Goal: Task Accomplishment & Management: Manage account settings

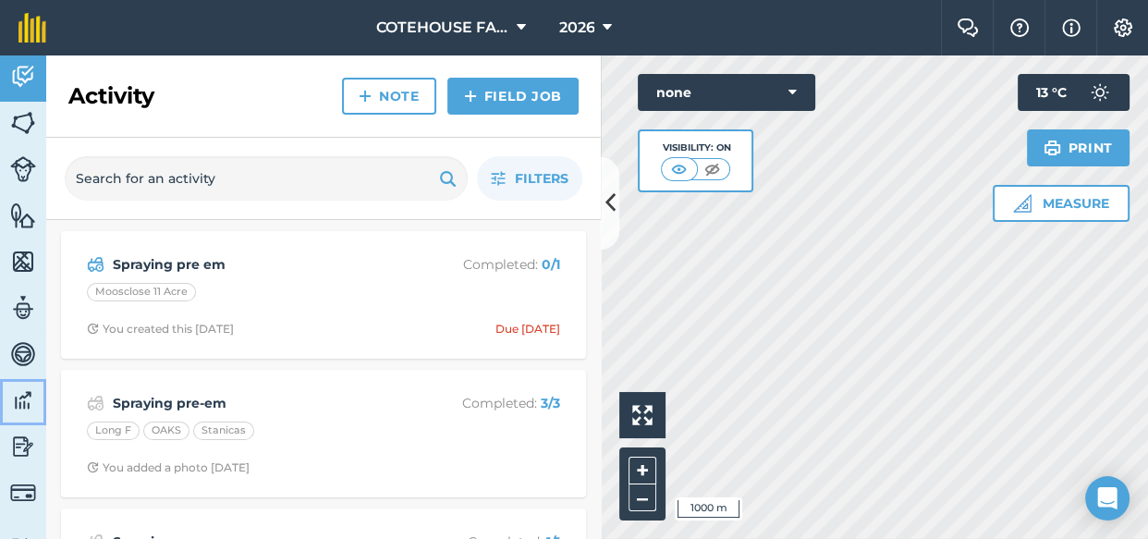
click at [26, 391] on img at bounding box center [23, 400] width 26 height 28
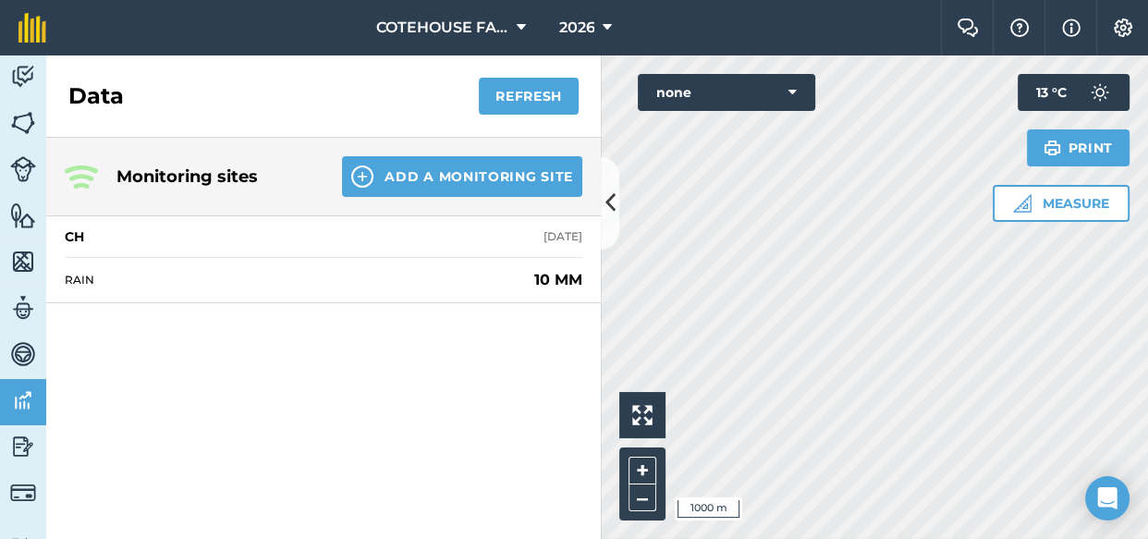
click at [186, 385] on div "Monitoring sites Add a Monitoring Site CH [DATE] RAIN 10 MM" at bounding box center [323, 338] width 555 height 401
click at [239, 346] on div "Monitoring sites Add a Monitoring Site CH [DATE] RAIN 10 MM" at bounding box center [323, 338] width 555 height 401
click at [523, 96] on button "Refresh" at bounding box center [529, 96] width 100 height 37
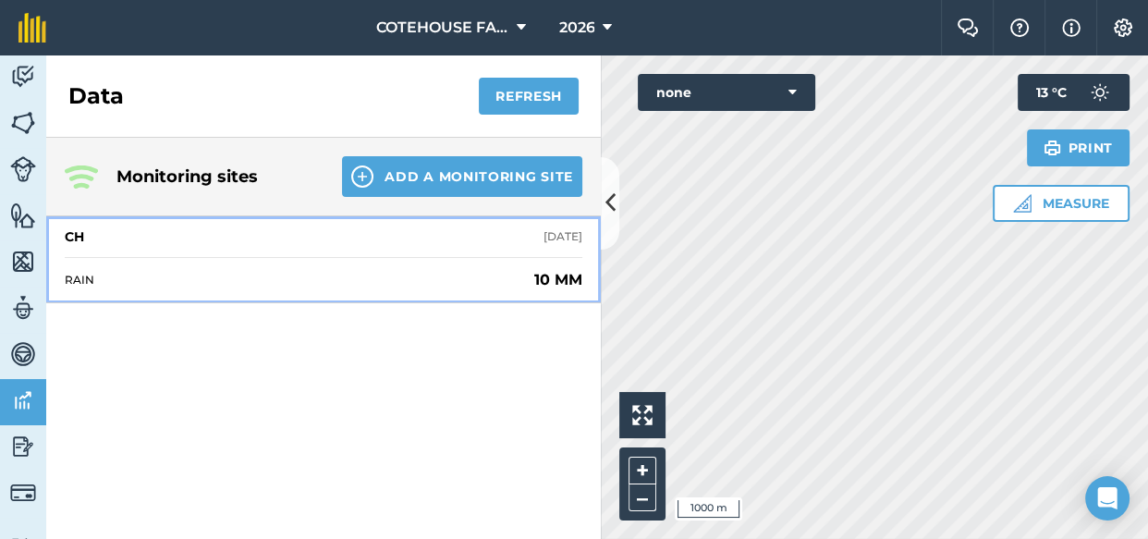
click at [132, 276] on span "RAIN" at bounding box center [296, 280] width 462 height 15
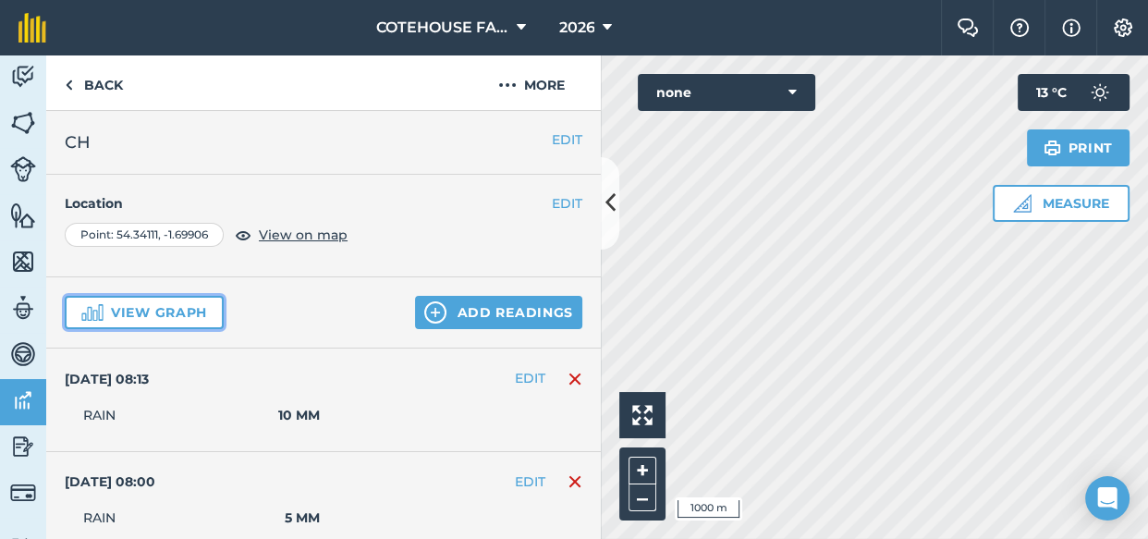
click at [128, 311] on button "View graph" at bounding box center [144, 312] width 159 height 33
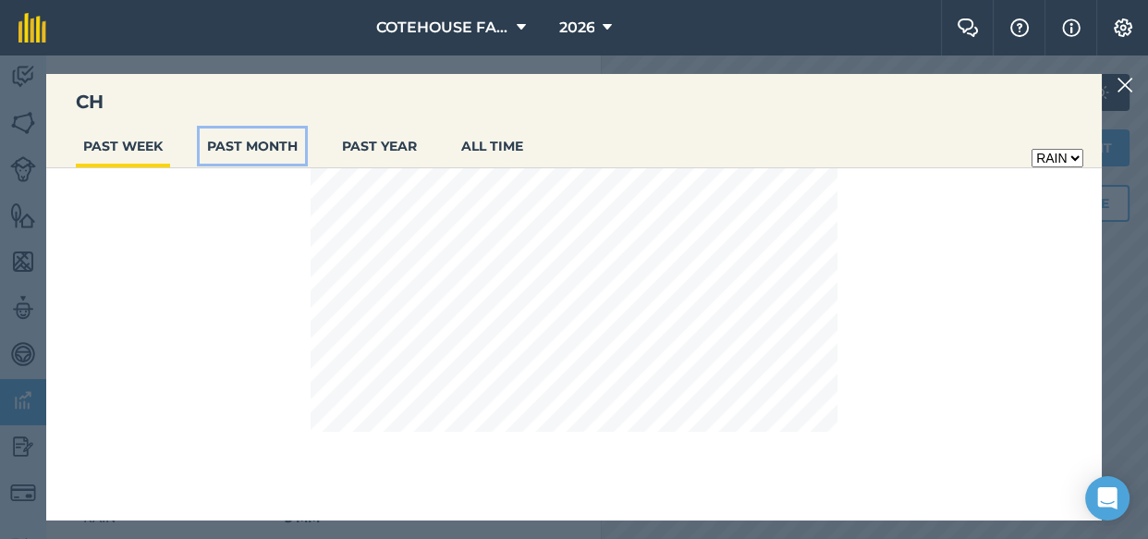
click at [257, 152] on button "PAST MONTH" at bounding box center [252, 145] width 105 height 35
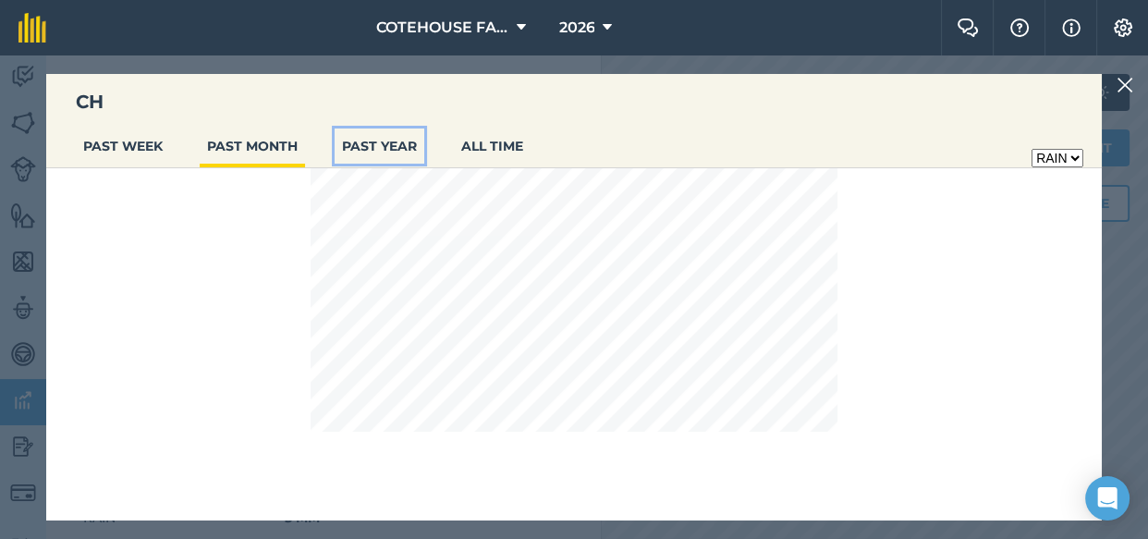
click at [360, 144] on button "PAST YEAR" at bounding box center [380, 145] width 90 height 35
click at [1065, 153] on select "RAIN" at bounding box center [1057, 158] width 52 height 18
click at [1038, 212] on div "RAIN" at bounding box center [574, 344] width 1056 height 352
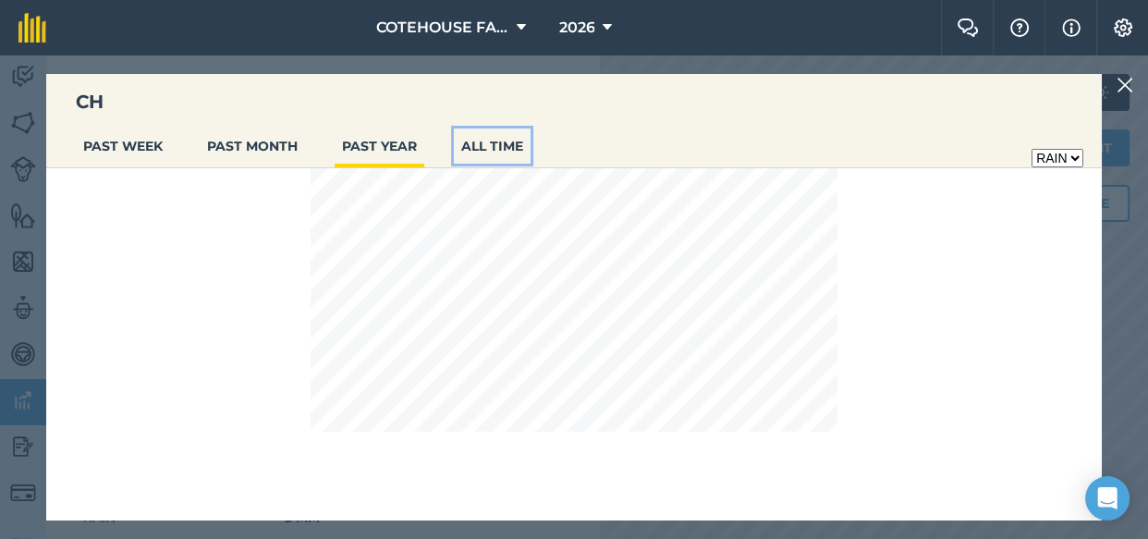
click at [510, 144] on button "ALL TIME" at bounding box center [492, 145] width 77 height 35
click at [1118, 86] on img at bounding box center [1125, 85] width 17 height 22
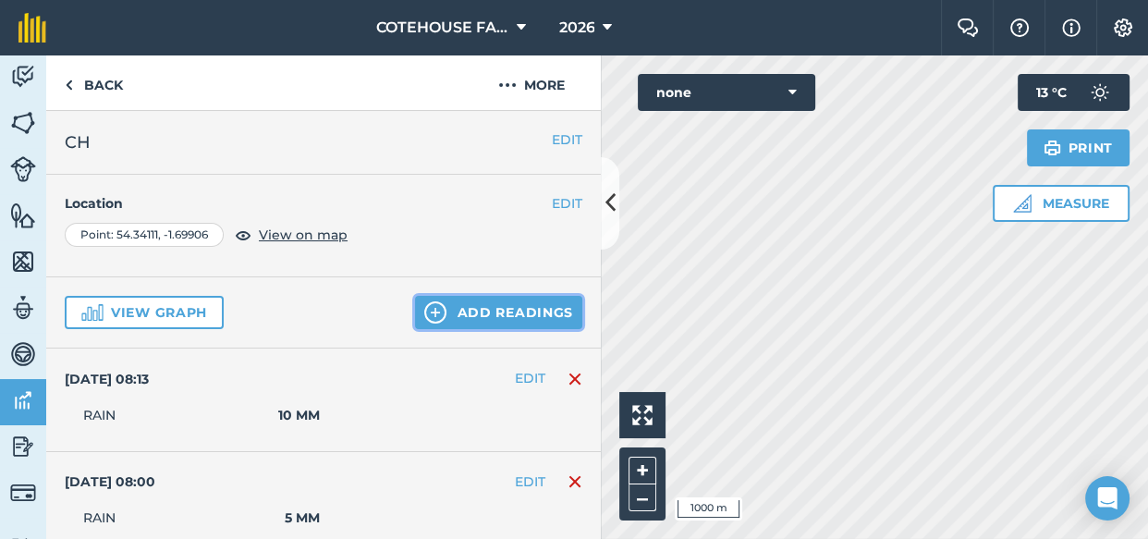
click at [490, 314] on button "Add readings" at bounding box center [498, 312] width 167 height 33
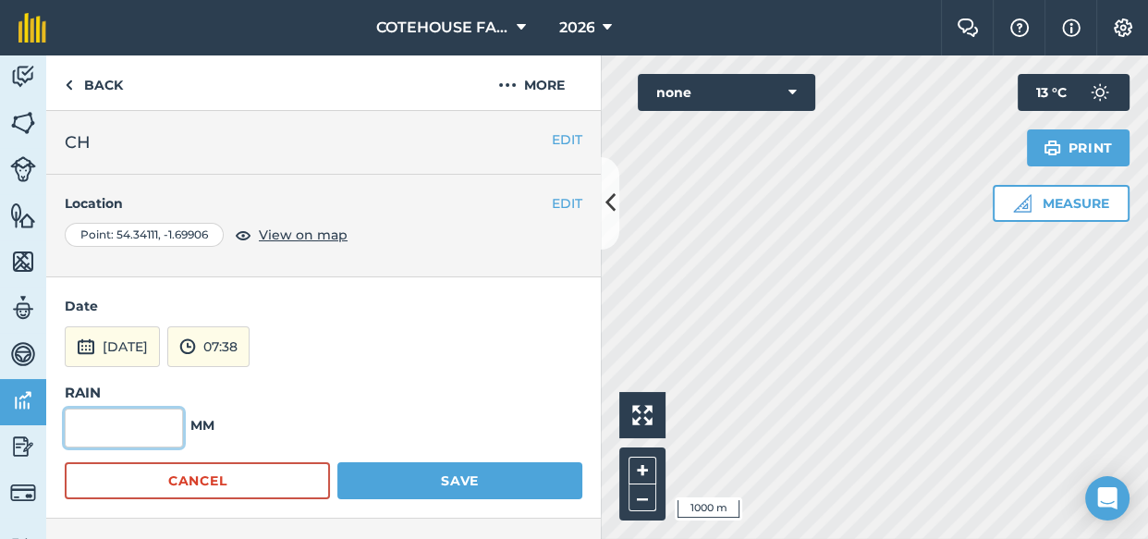
click at [136, 421] on input "text" at bounding box center [124, 428] width 118 height 39
type input "2"
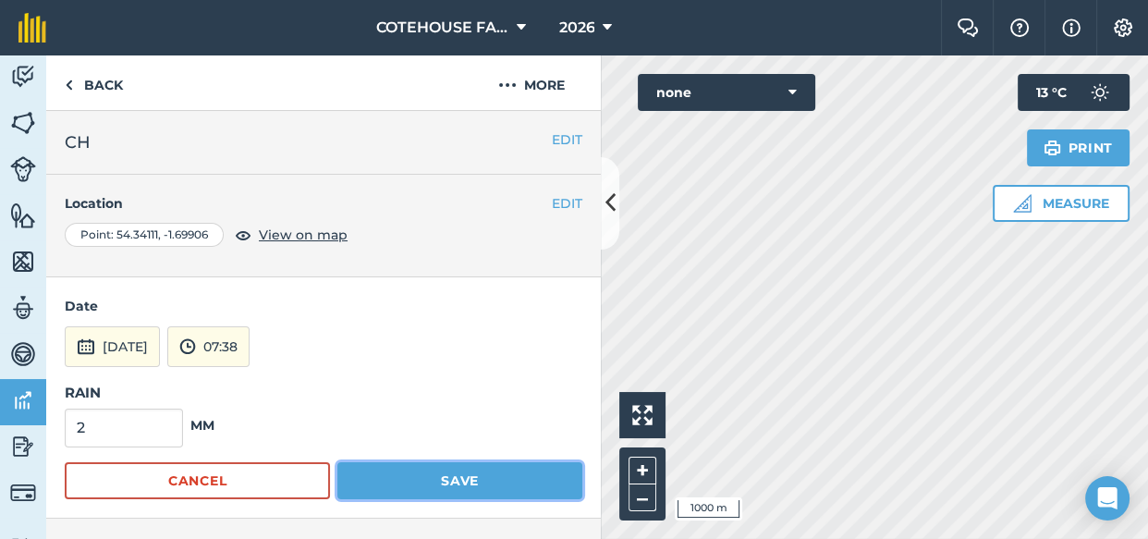
click at [425, 479] on button "Save" at bounding box center [459, 480] width 245 height 37
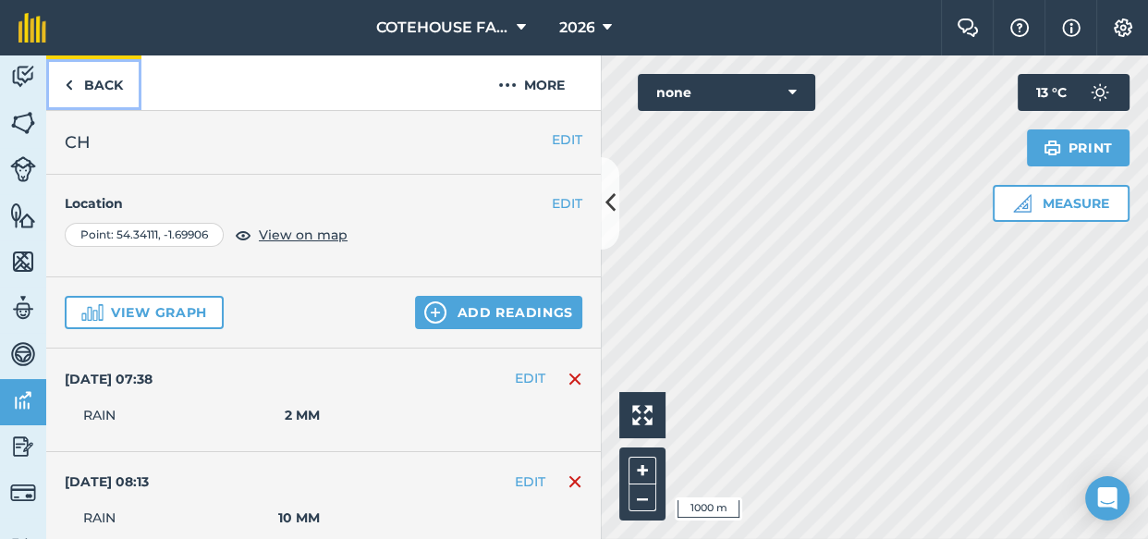
click at [82, 81] on link "Back" at bounding box center [93, 82] width 95 height 55
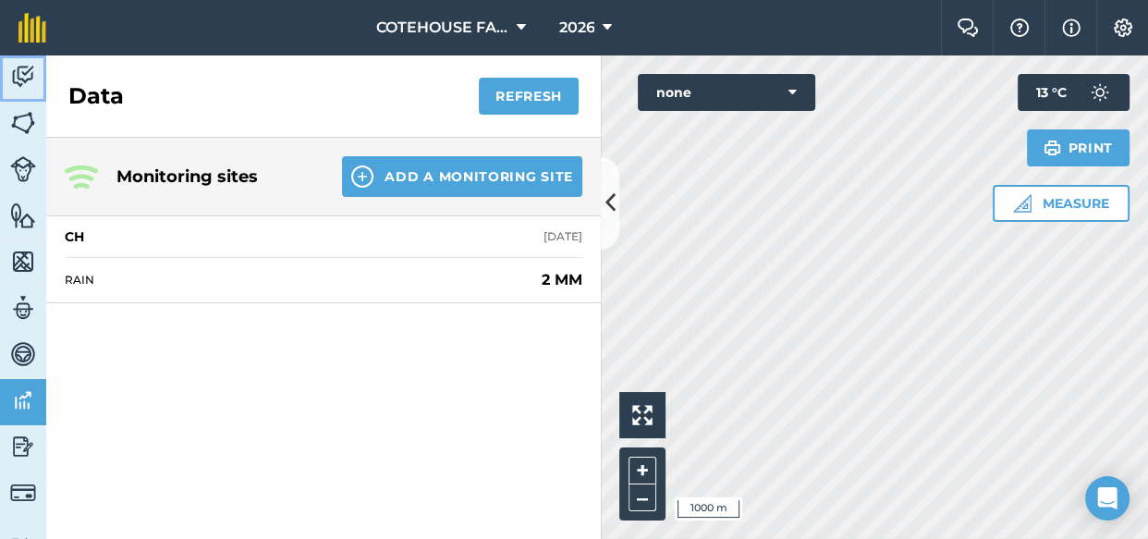
click at [25, 71] on img at bounding box center [23, 77] width 26 height 28
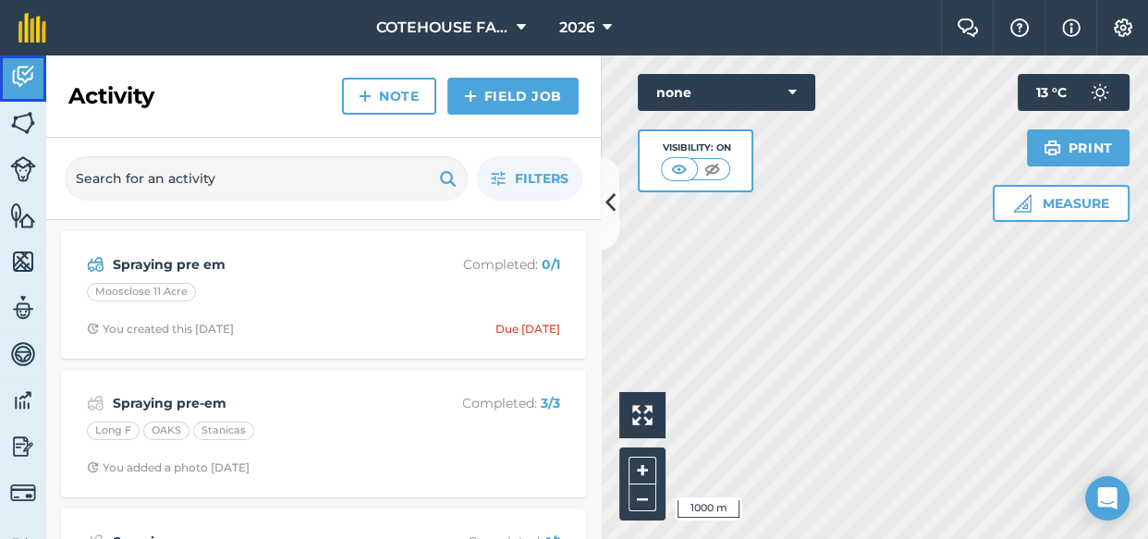
click at [26, 65] on img at bounding box center [23, 77] width 26 height 28
click at [511, 177] on button "Filters" at bounding box center [529, 178] width 105 height 44
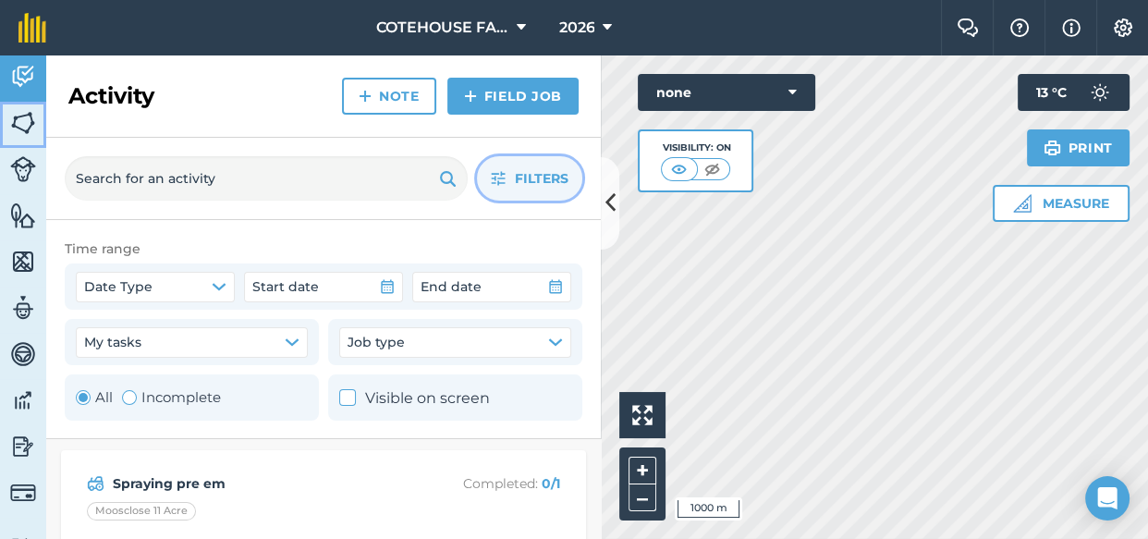
click at [21, 116] on img at bounding box center [23, 123] width 26 height 28
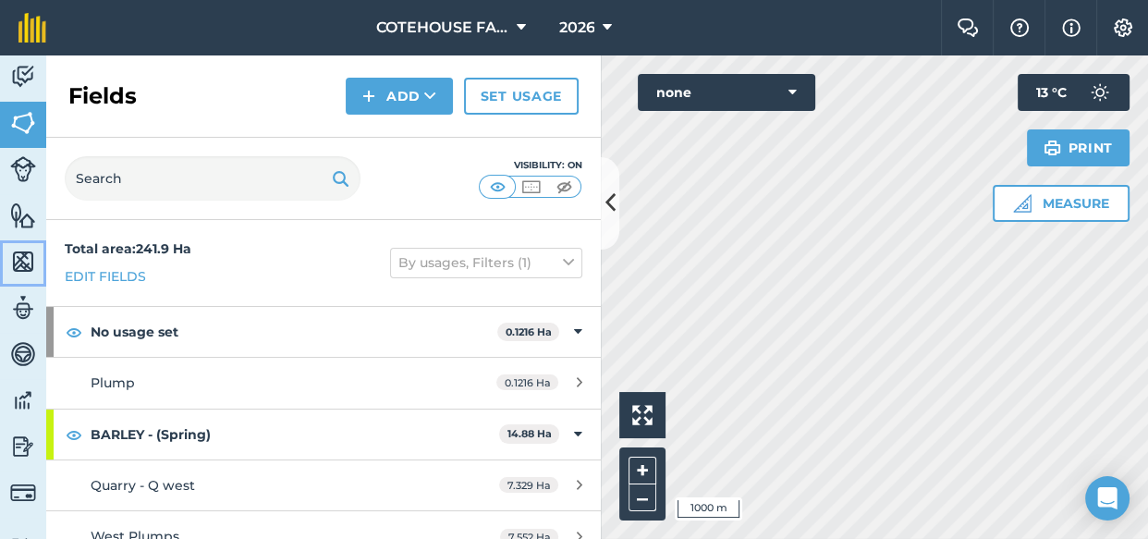
click at [27, 252] on img at bounding box center [23, 262] width 26 height 28
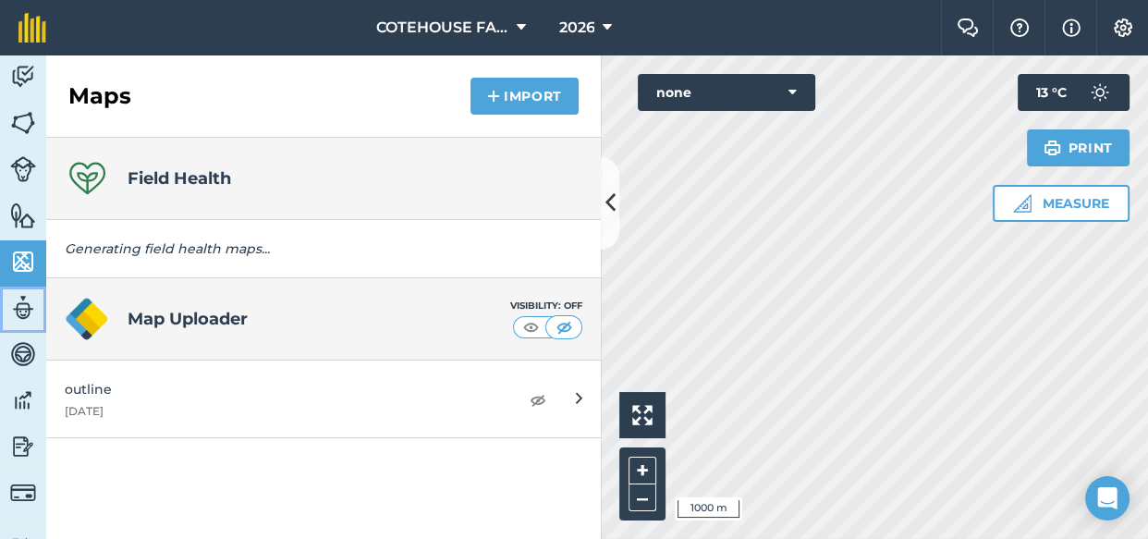
click at [22, 304] on img at bounding box center [23, 308] width 26 height 28
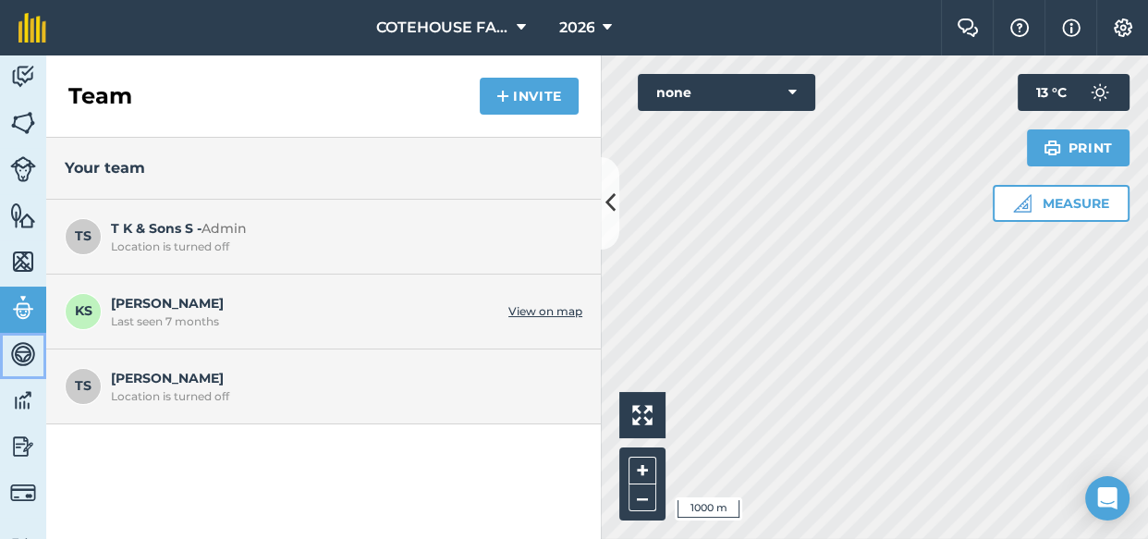
click at [15, 349] on img at bounding box center [23, 354] width 26 height 28
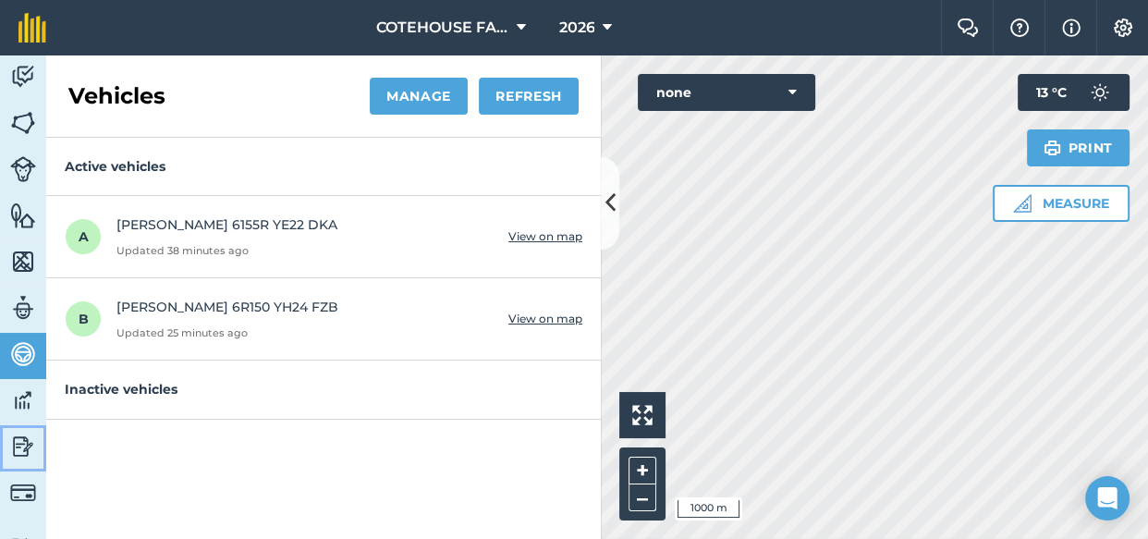
click at [19, 440] on img at bounding box center [23, 447] width 26 height 28
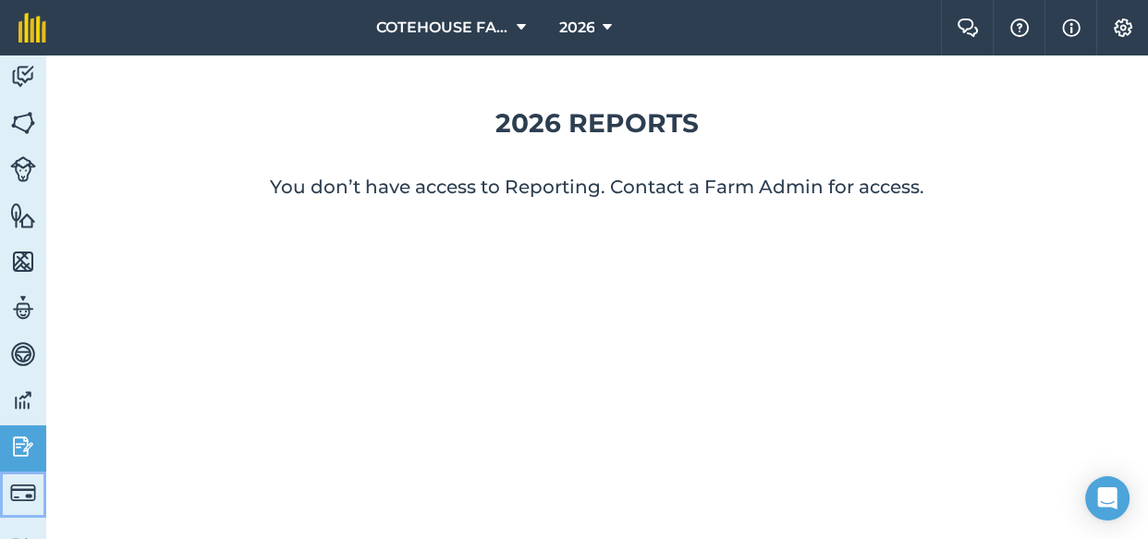
click at [17, 487] on img at bounding box center [23, 493] width 26 height 26
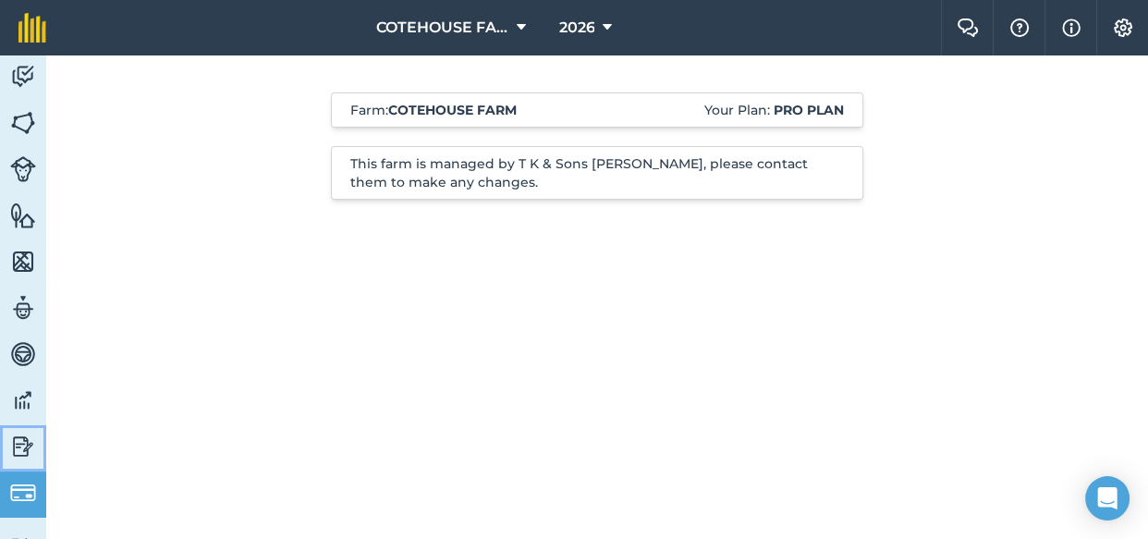
click at [15, 449] on img at bounding box center [23, 447] width 26 height 28
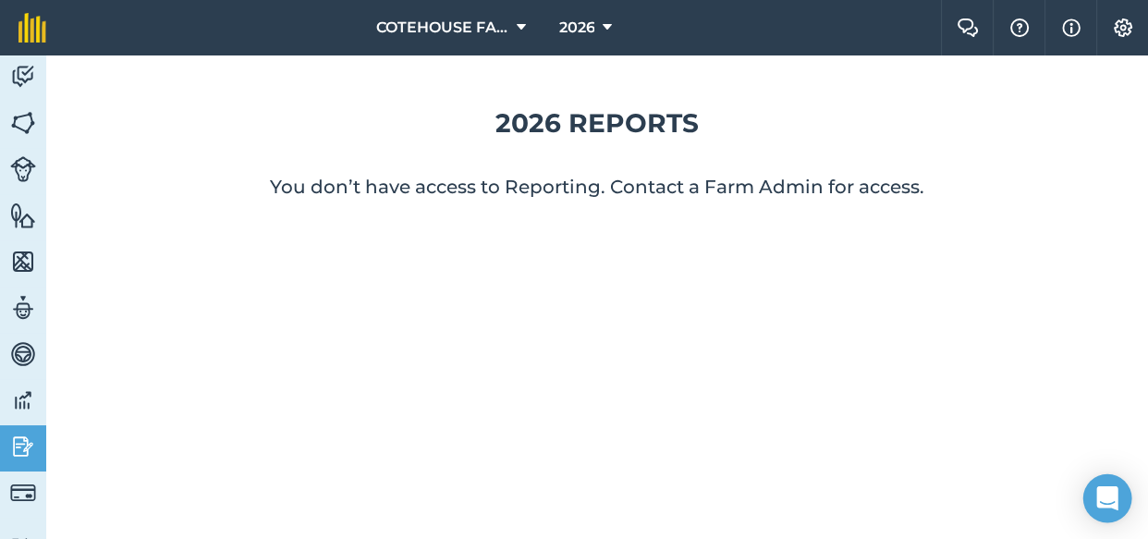
click at [1108, 491] on icon "Open Intercom Messenger" at bounding box center [1106, 498] width 21 height 24
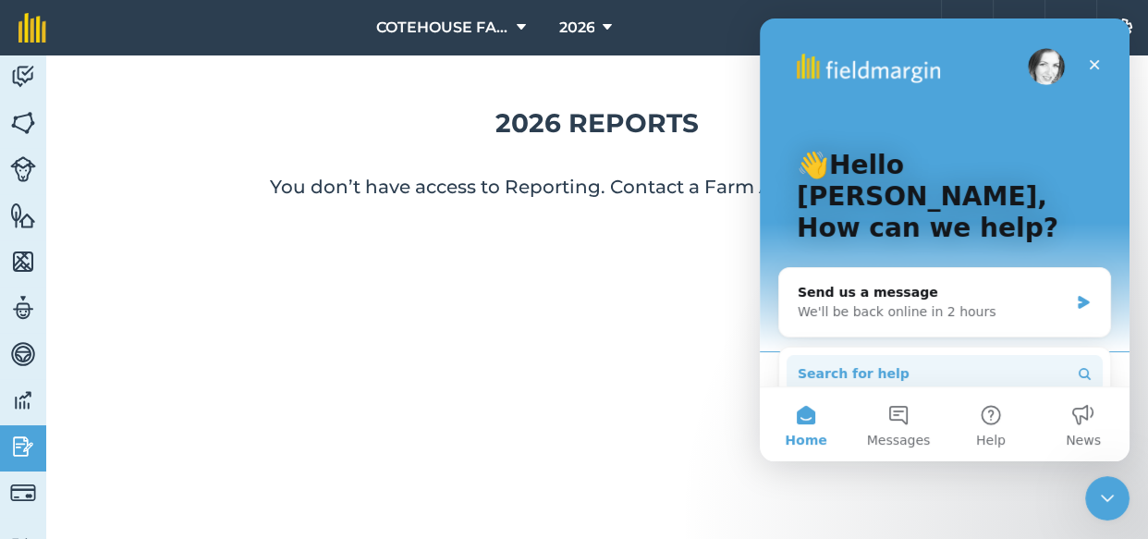
click at [819, 364] on span "Search for help" at bounding box center [854, 373] width 112 height 19
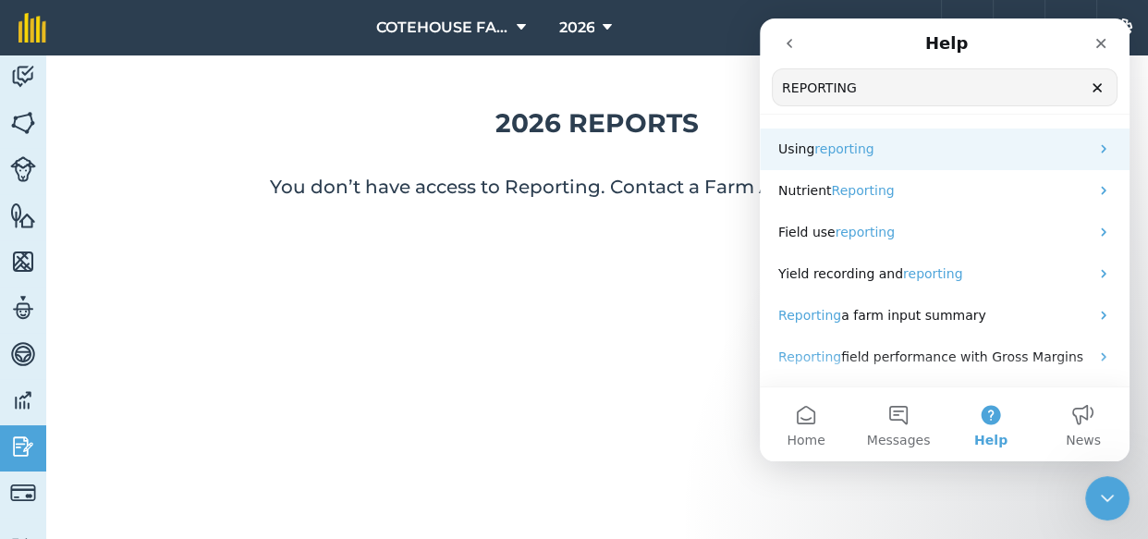
type input "REPORTING"
click at [832, 153] on span "reporting" at bounding box center [843, 148] width 59 height 15
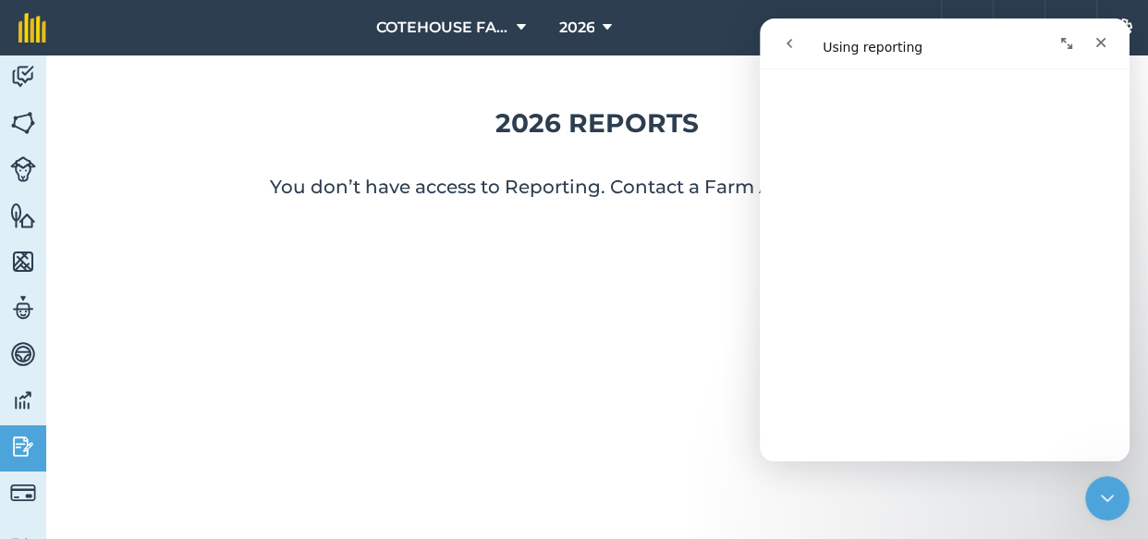
scroll to position [251, 0]
click at [1095, 36] on icon "Close" at bounding box center [1100, 42] width 15 height 15
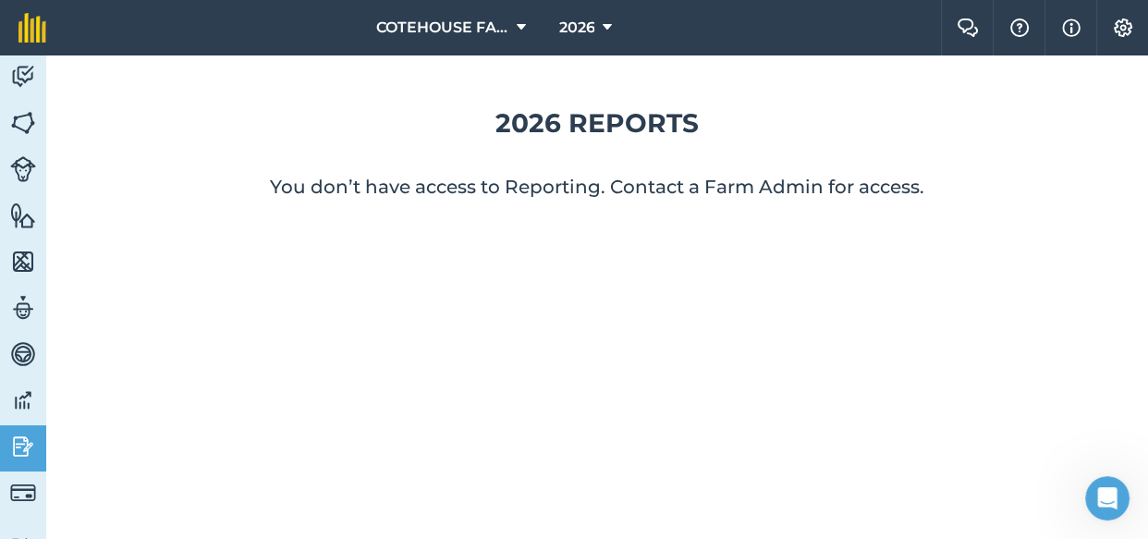
scroll to position [0, 0]
click at [680, 189] on p "You don’t have access to Reporting. Contact a Farm Admin for access." at bounding box center [597, 187] width 1043 height 26
click at [16, 399] on img at bounding box center [23, 400] width 26 height 28
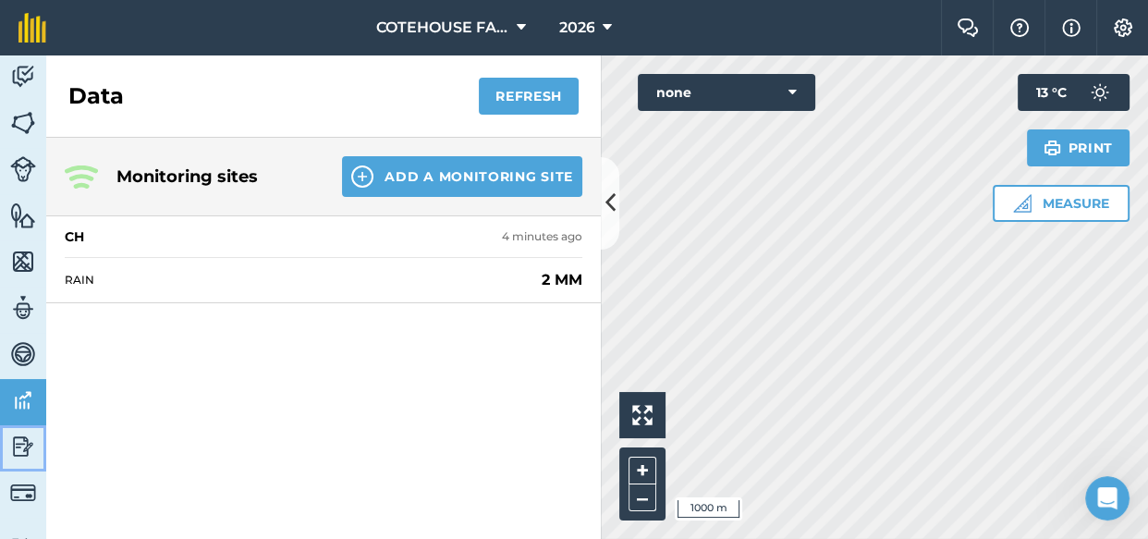
click at [18, 442] on img at bounding box center [23, 447] width 26 height 28
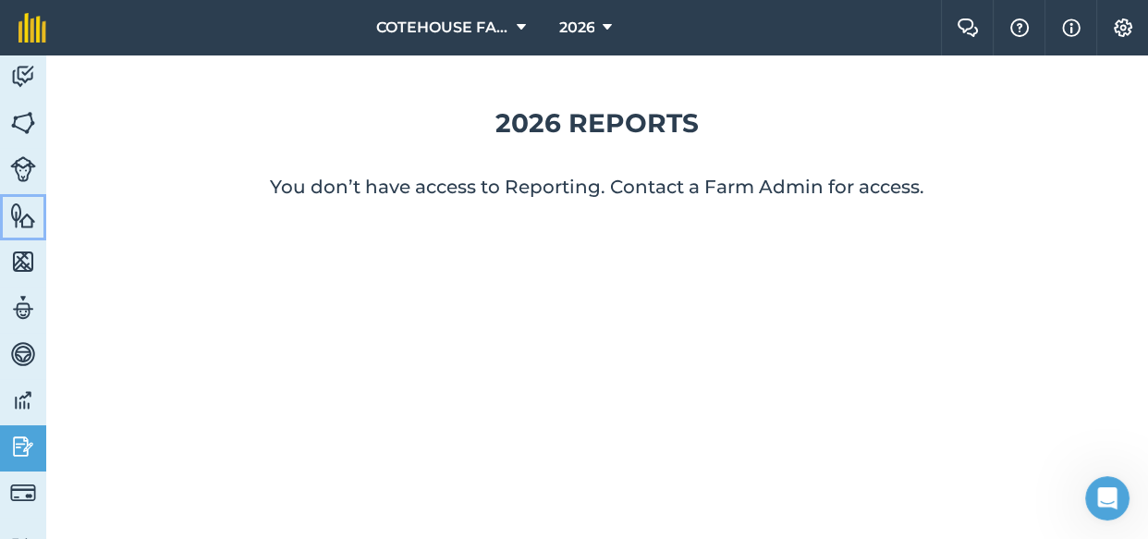
click at [12, 209] on img at bounding box center [23, 215] width 26 height 28
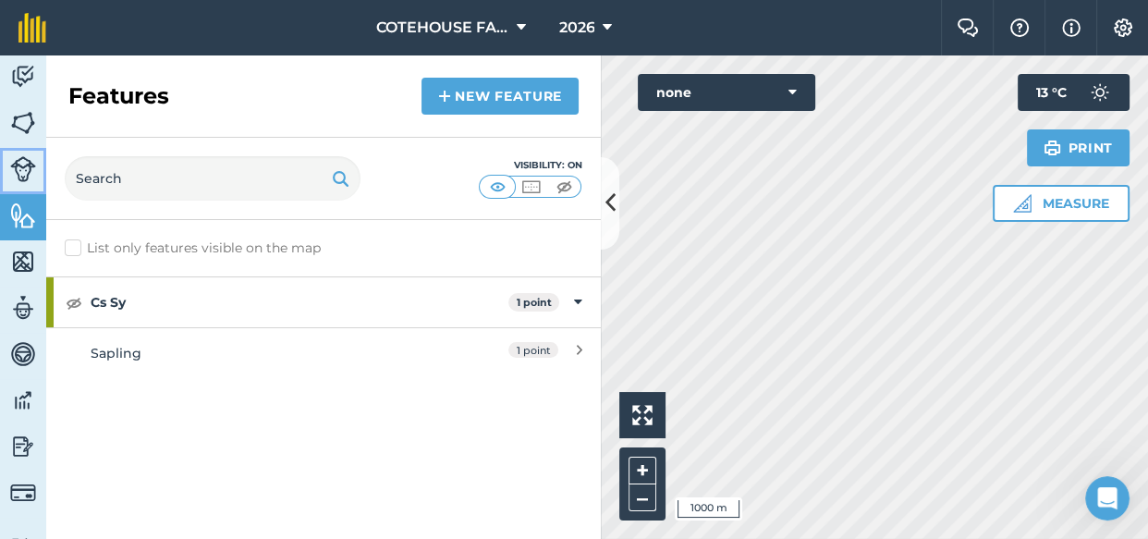
click at [23, 166] on img at bounding box center [23, 169] width 26 height 26
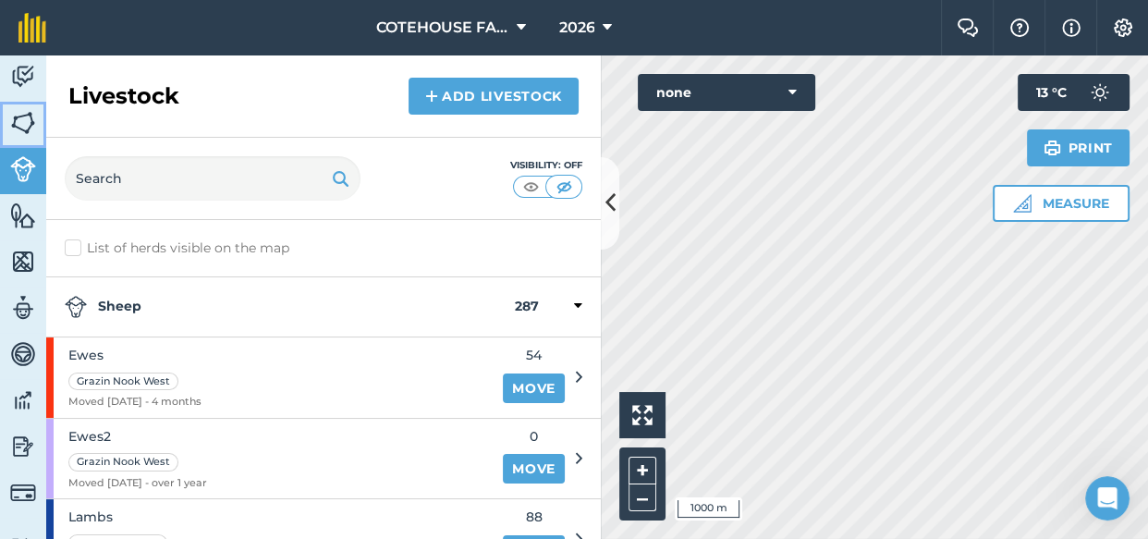
click at [20, 124] on img at bounding box center [23, 123] width 26 height 28
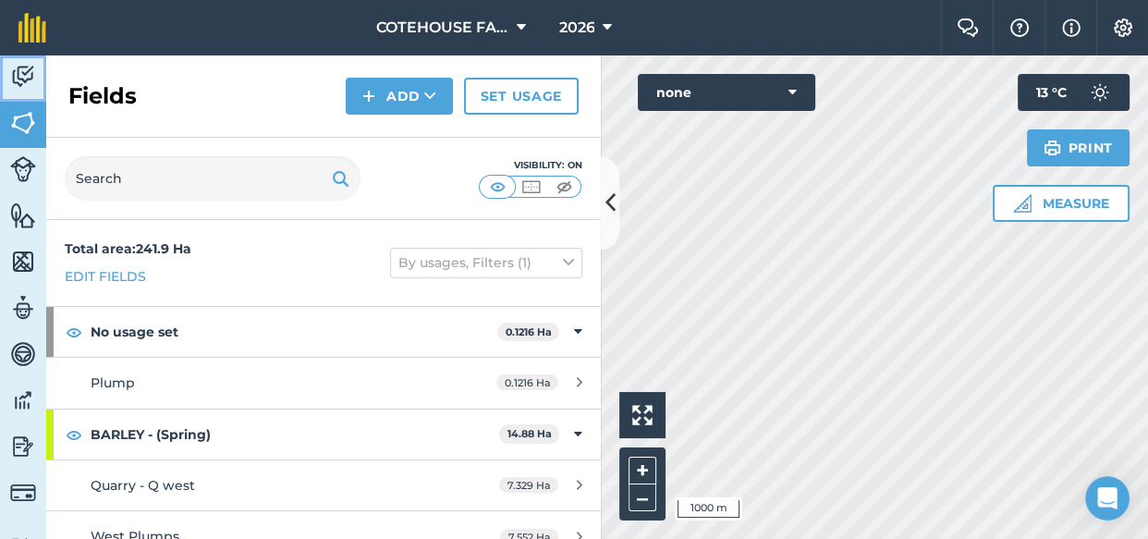
click at [19, 74] on img at bounding box center [23, 77] width 26 height 28
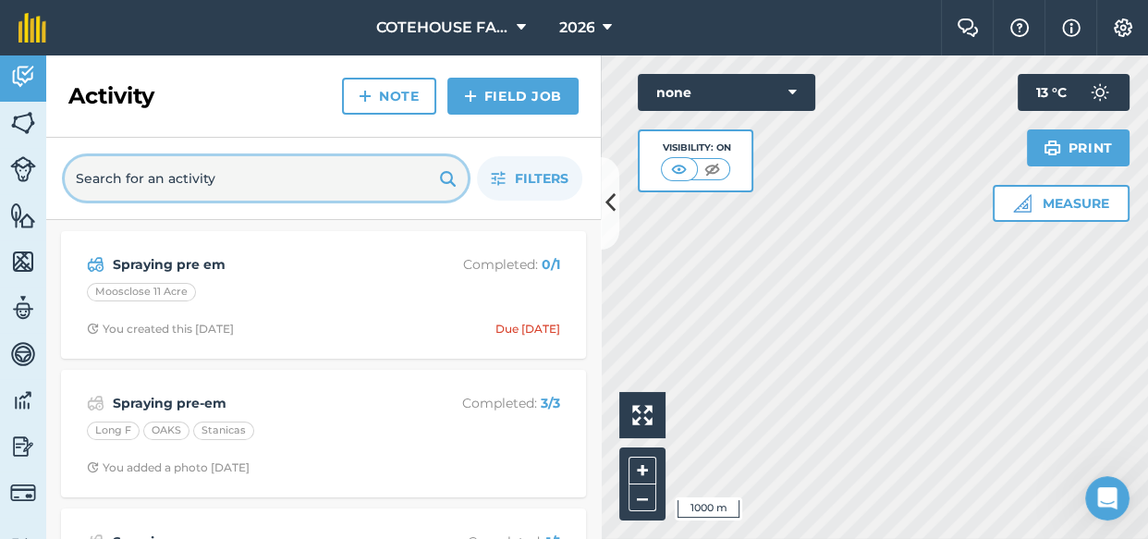
click at [244, 182] on input "text" at bounding box center [266, 178] width 403 height 44
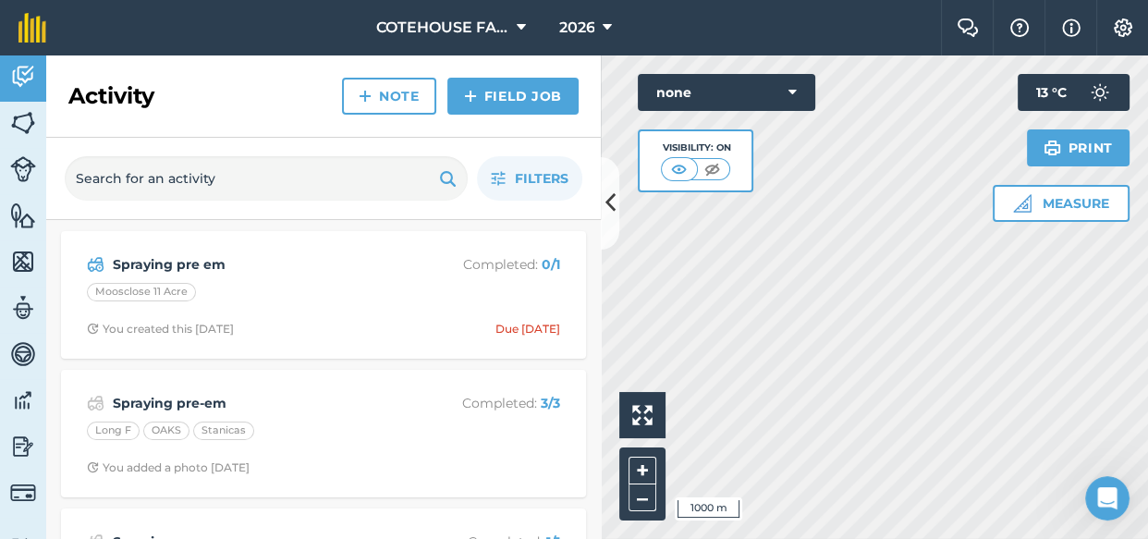
click at [445, 180] on img at bounding box center [448, 178] width 18 height 22
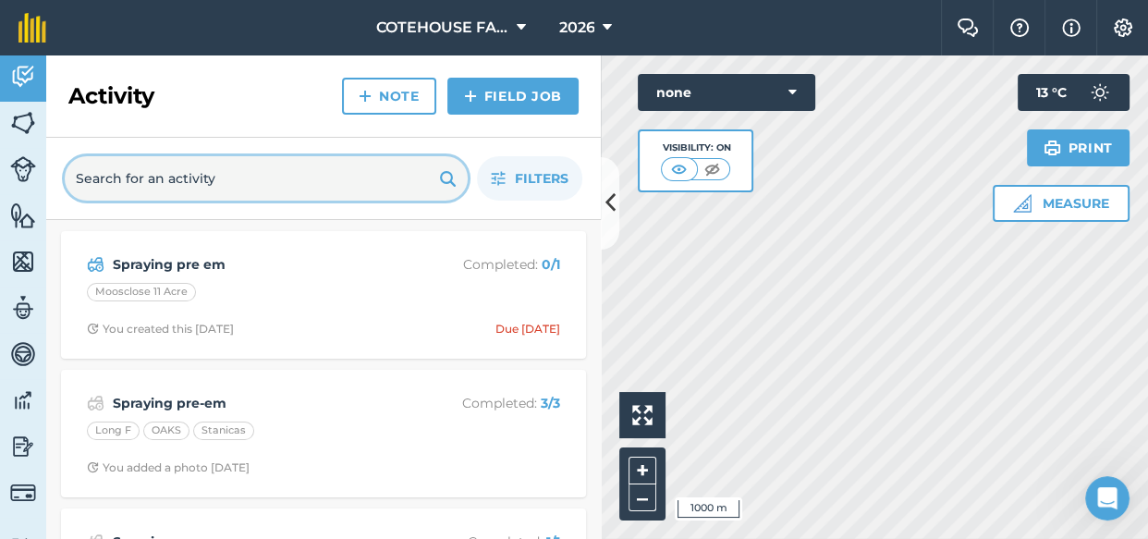
click at [273, 181] on input "text" at bounding box center [266, 178] width 403 height 44
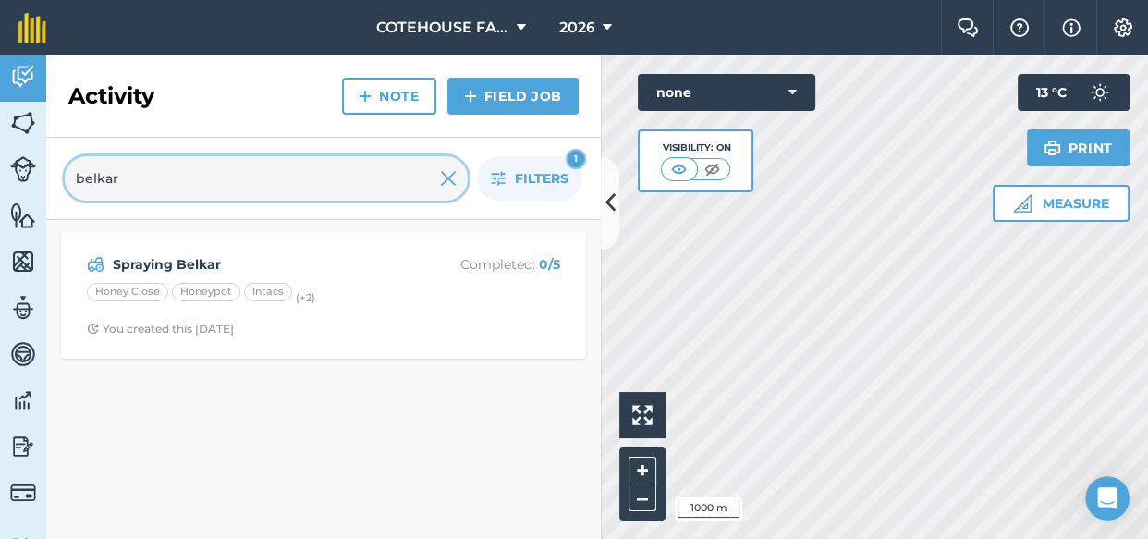
click at [415, 185] on input "belkar" at bounding box center [266, 178] width 403 height 44
type input "belkar"
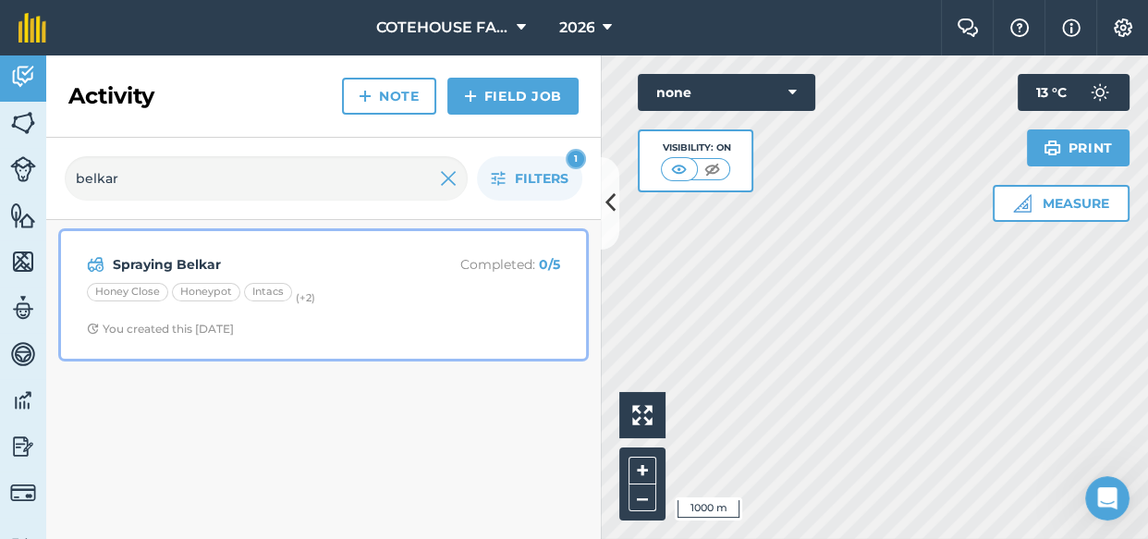
click at [354, 275] on div "Spraying Belkar Completed : 0 / 5" at bounding box center [323, 264] width 473 height 22
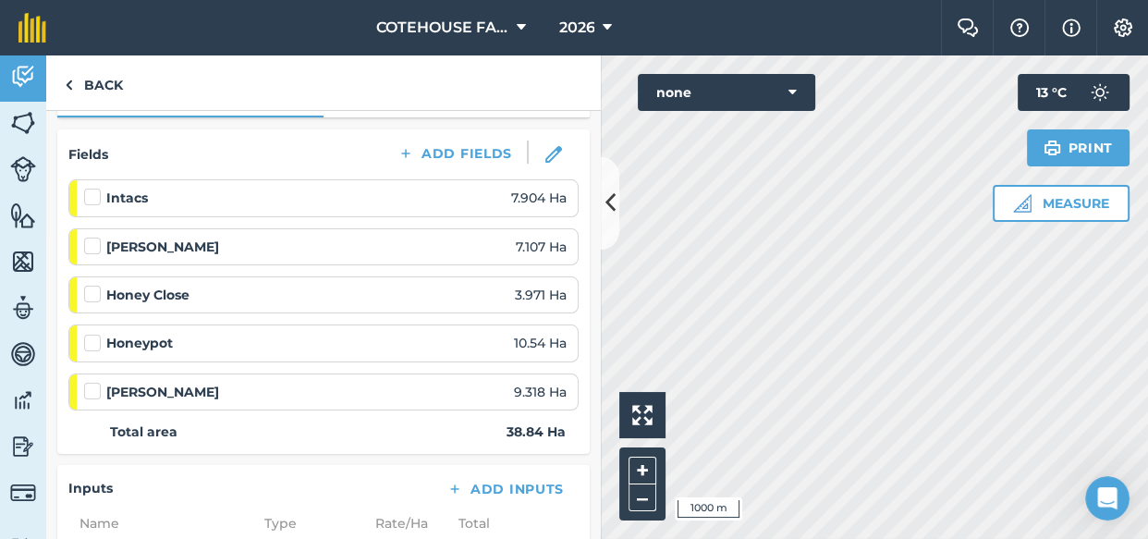
scroll to position [251, 0]
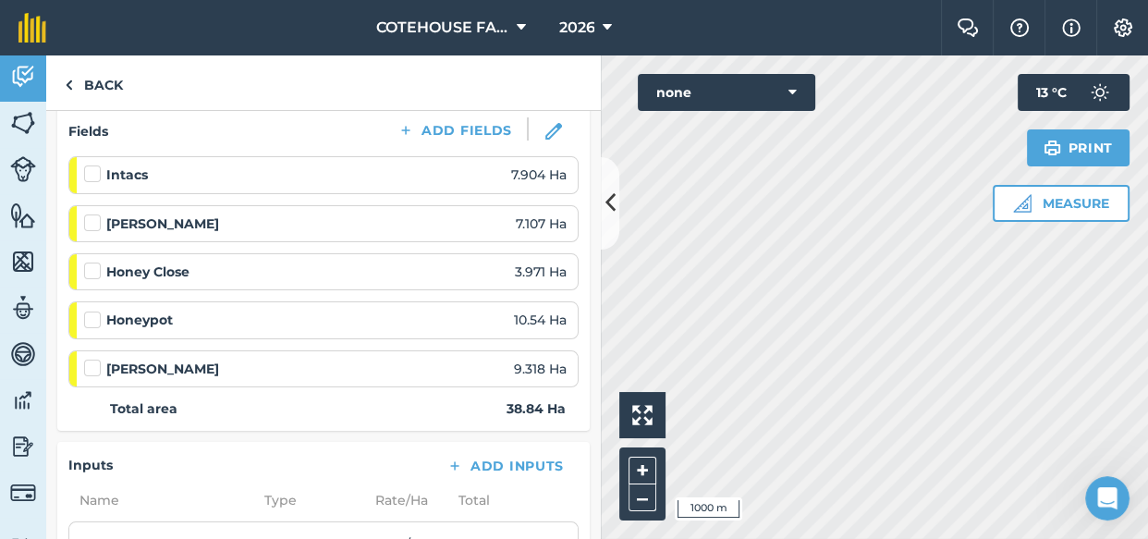
click at [90, 214] on label at bounding box center [95, 214] width 22 height 0
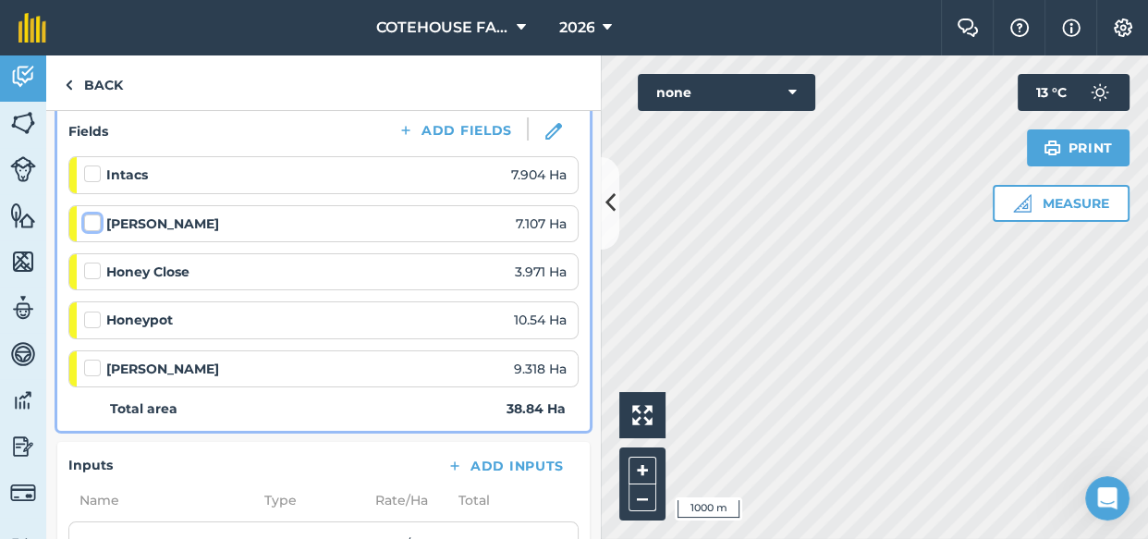
click at [90, 219] on input "checkbox" at bounding box center [90, 220] width 12 height 12
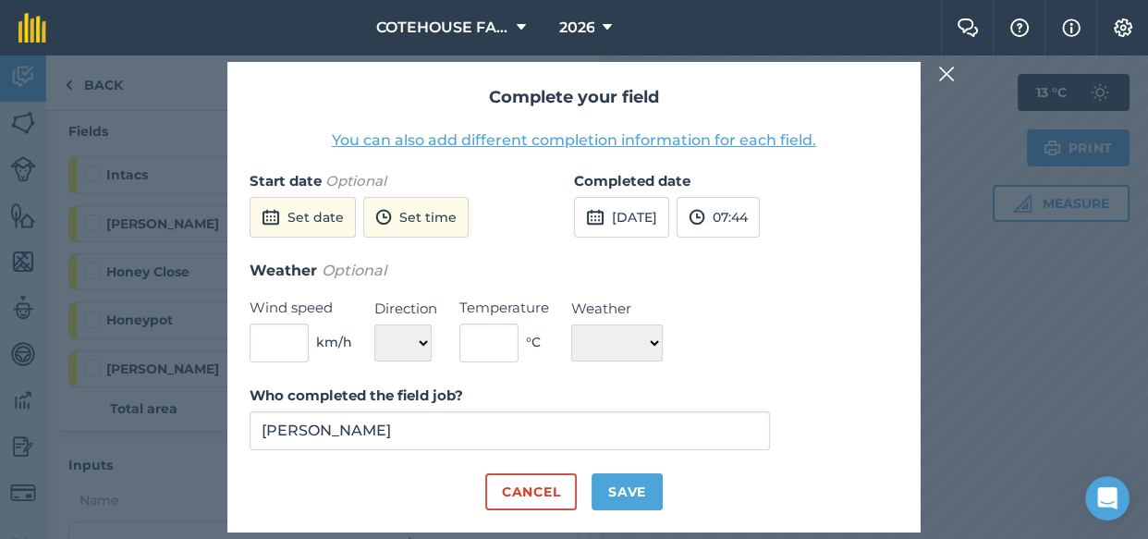
click at [945, 70] on img at bounding box center [946, 74] width 17 height 22
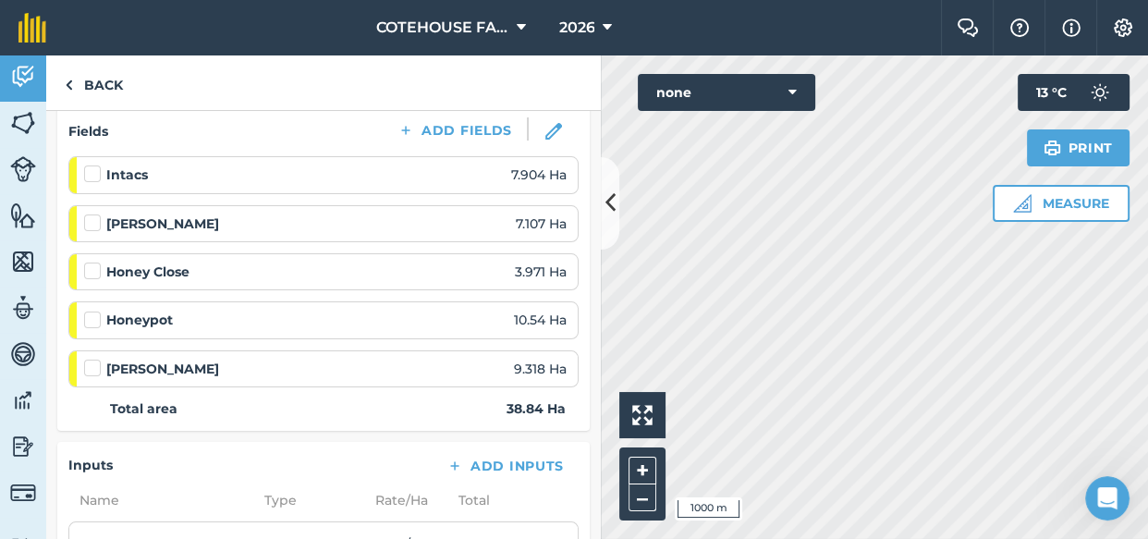
click at [470, 225] on div "[PERSON_NAME] 7.107 Ha" at bounding box center [325, 224] width 482 height 20
click at [461, 221] on div "[PERSON_NAME] 7.107 Ha" at bounding box center [325, 224] width 482 height 20
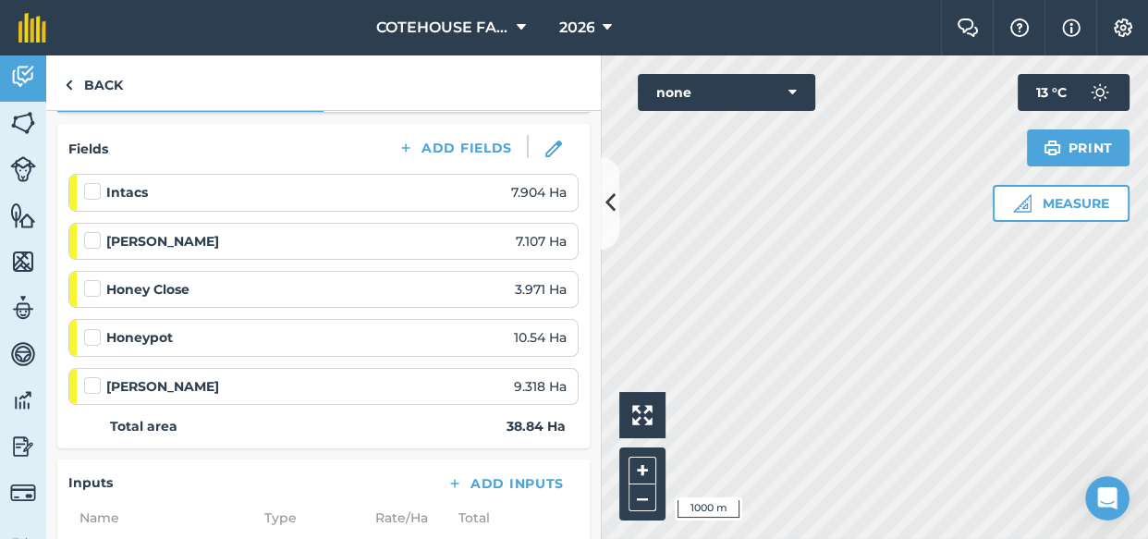
click at [178, 238] on strong "[PERSON_NAME]" at bounding box center [162, 241] width 113 height 20
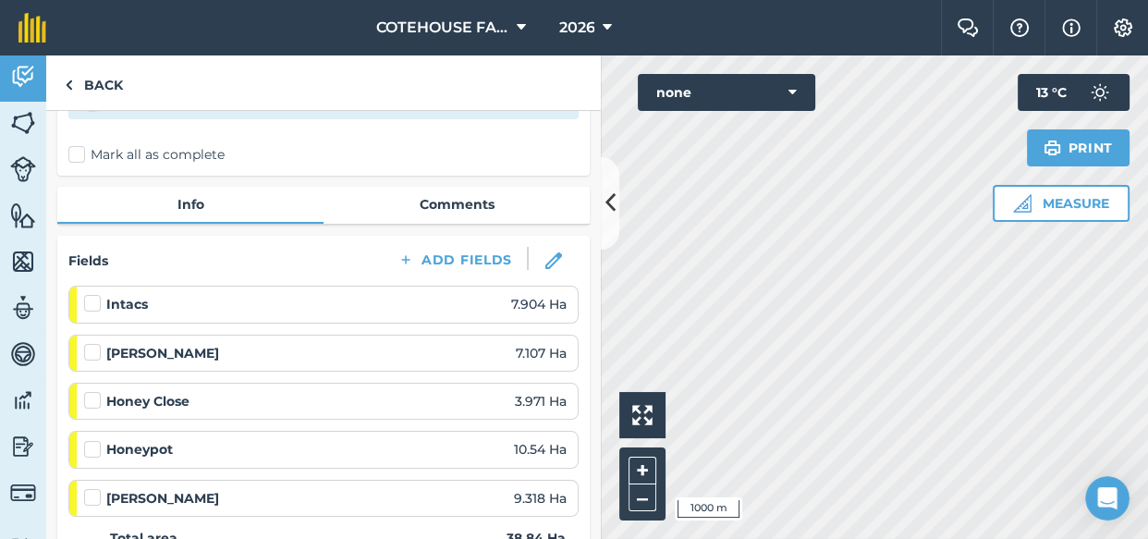
scroll to position [0, 0]
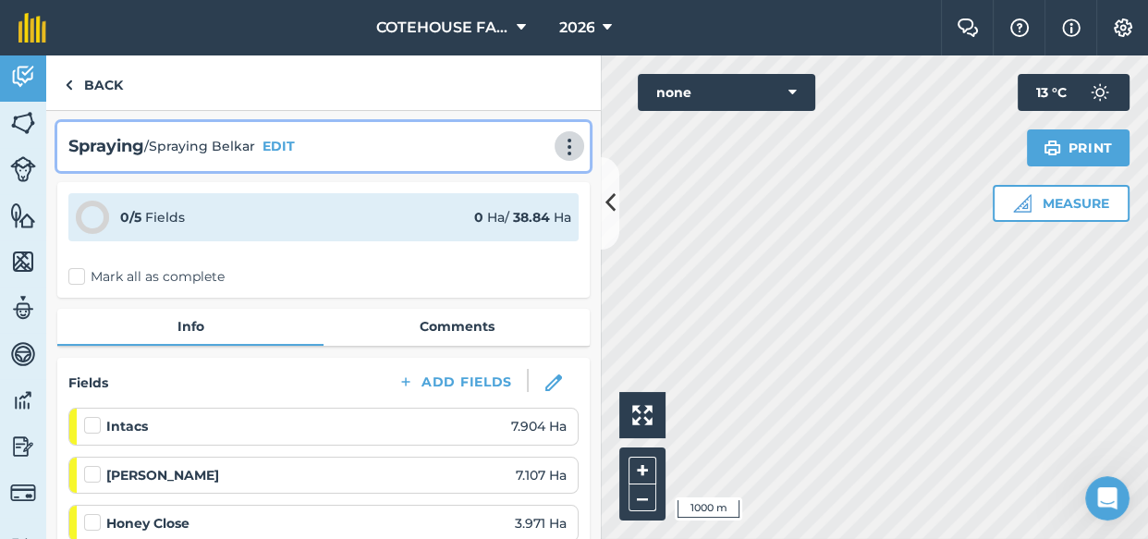
click at [558, 142] on img at bounding box center [569, 147] width 22 height 18
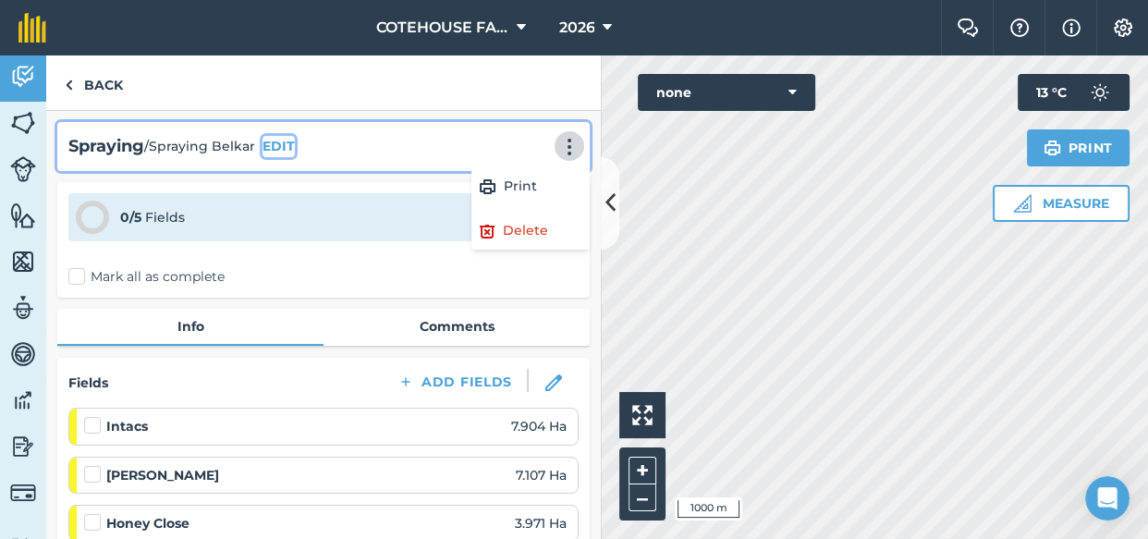
click at [281, 143] on button "EDIT" at bounding box center [278, 146] width 32 height 20
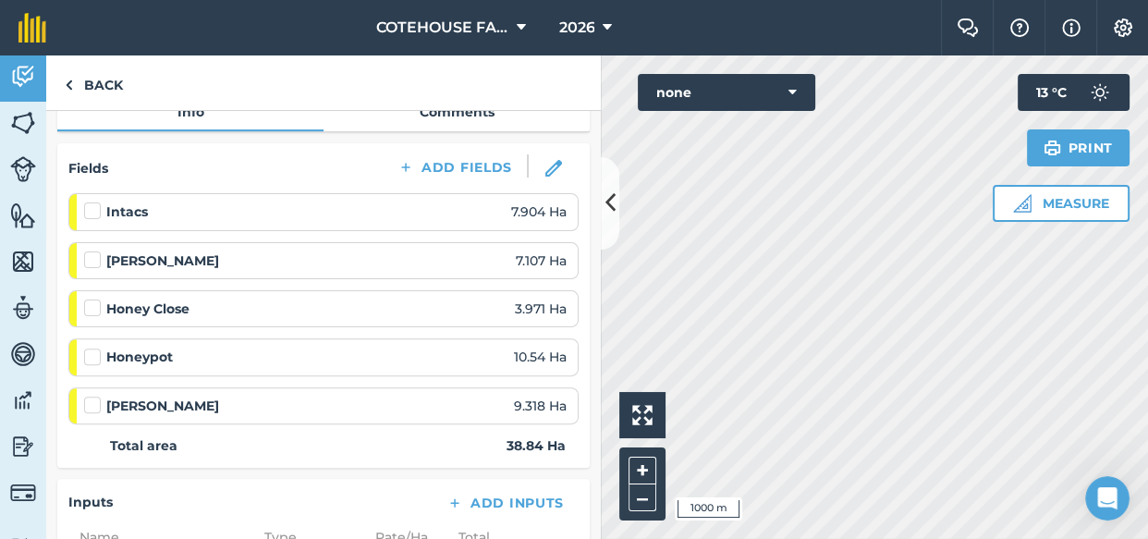
scroll to position [588, 0]
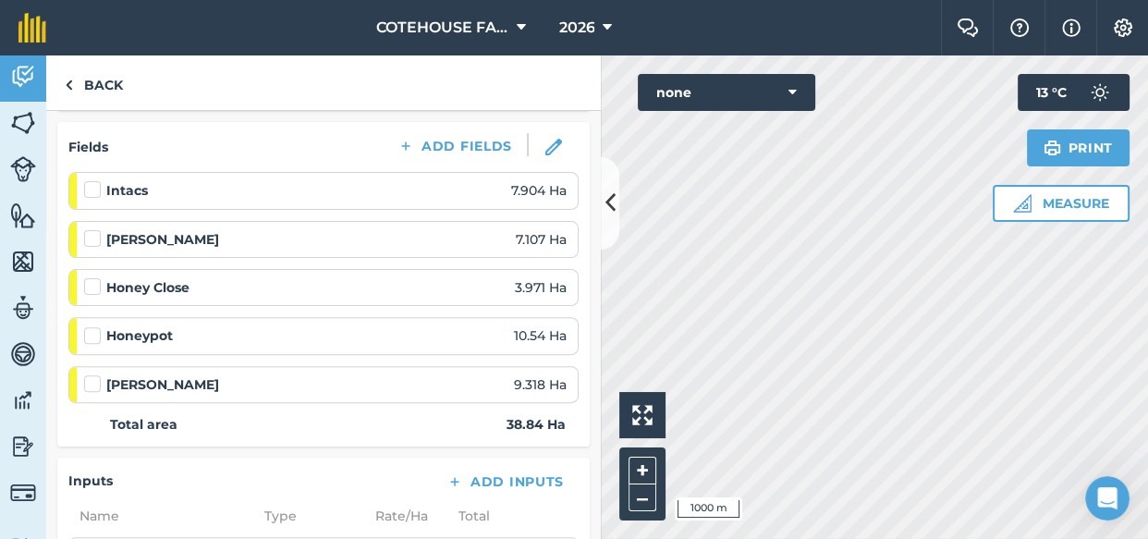
click at [94, 229] on label at bounding box center [95, 229] width 22 height 0
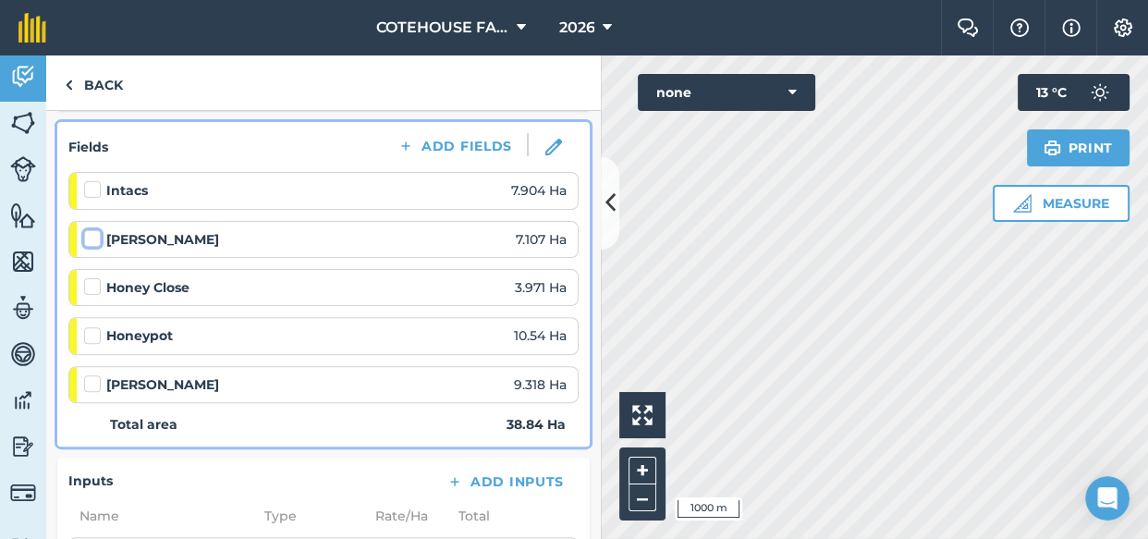
click at [94, 234] on input "checkbox" at bounding box center [90, 235] width 12 height 12
checkbox input "false"
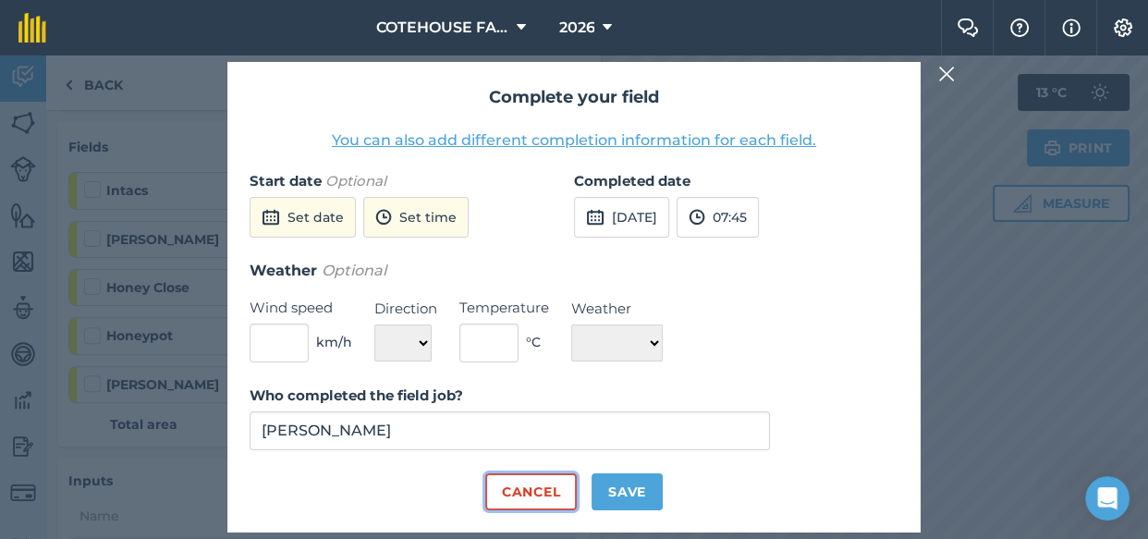
click at [560, 488] on button "Cancel" at bounding box center [531, 491] width 92 height 37
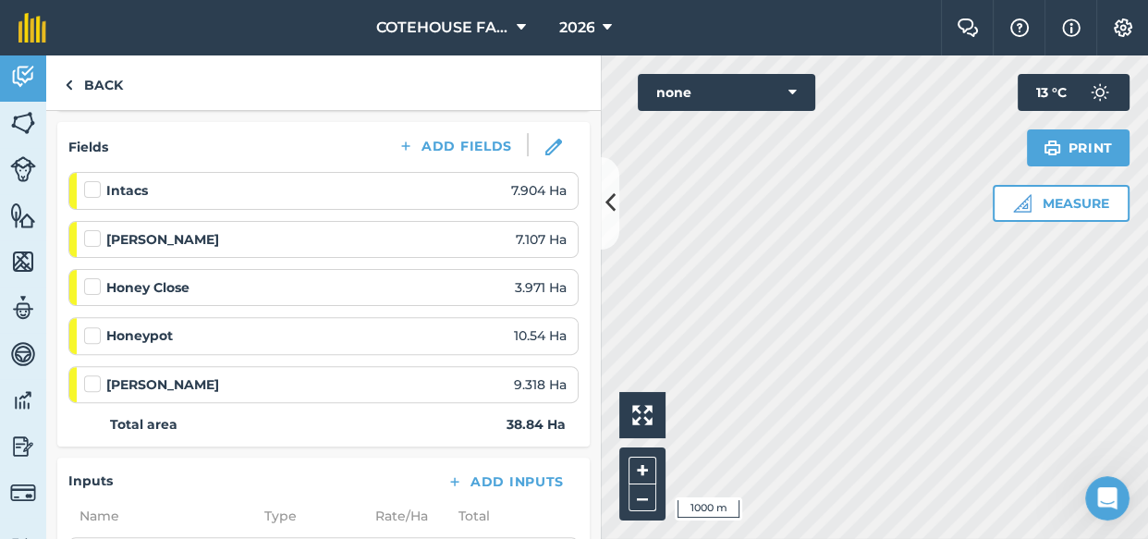
click at [288, 240] on div "[PERSON_NAME] 7.107 Ha" at bounding box center [325, 239] width 482 height 20
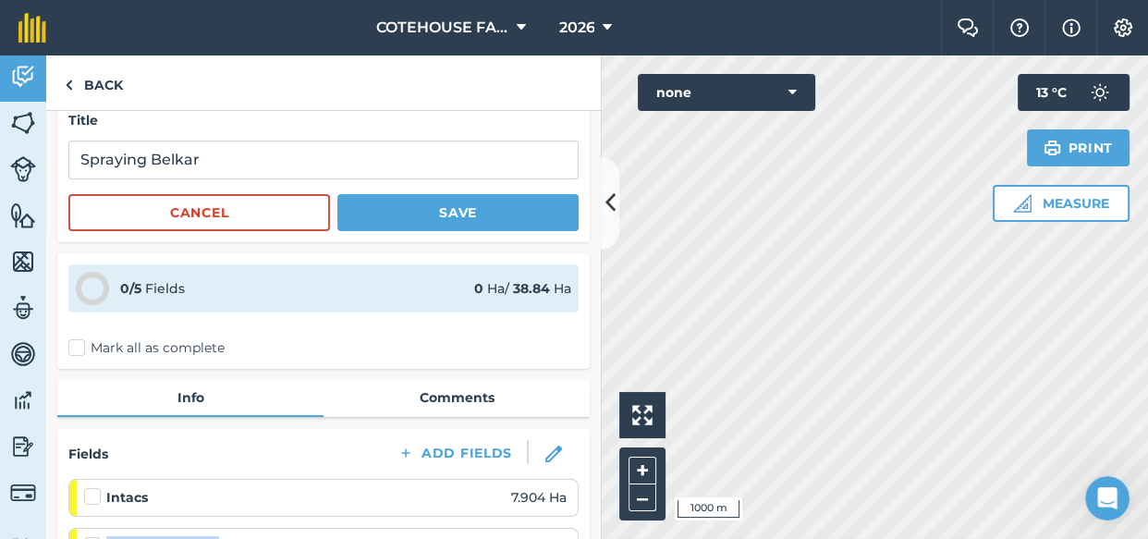
scroll to position [0, 0]
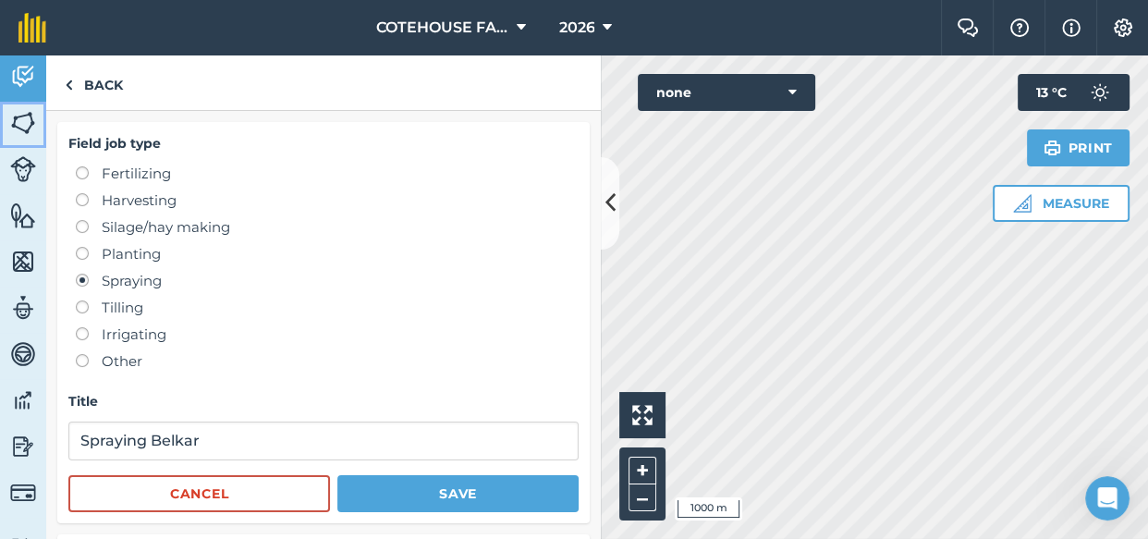
click at [19, 121] on img at bounding box center [23, 123] width 26 height 28
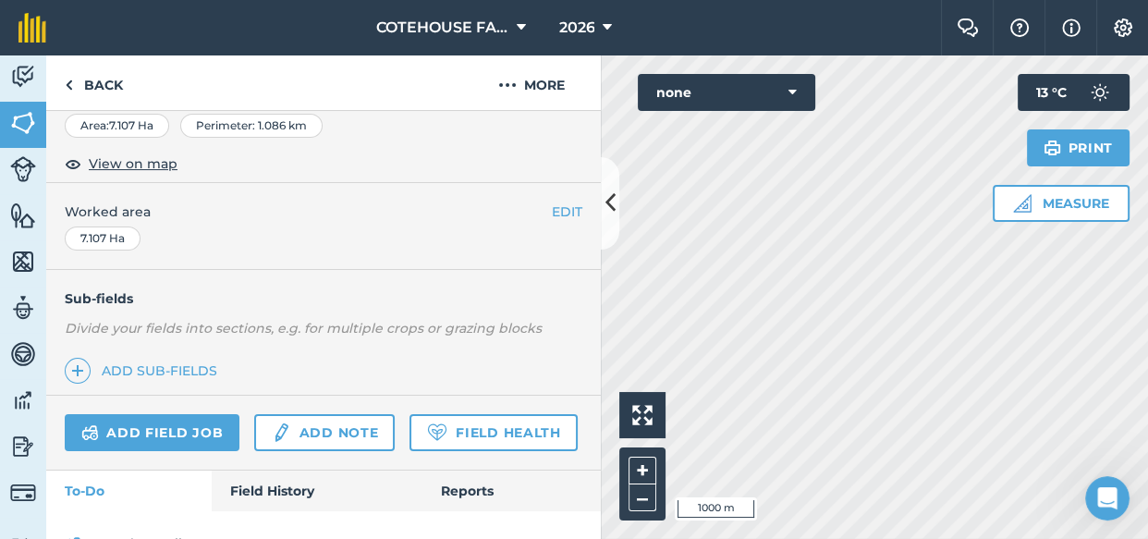
scroll to position [397, 0]
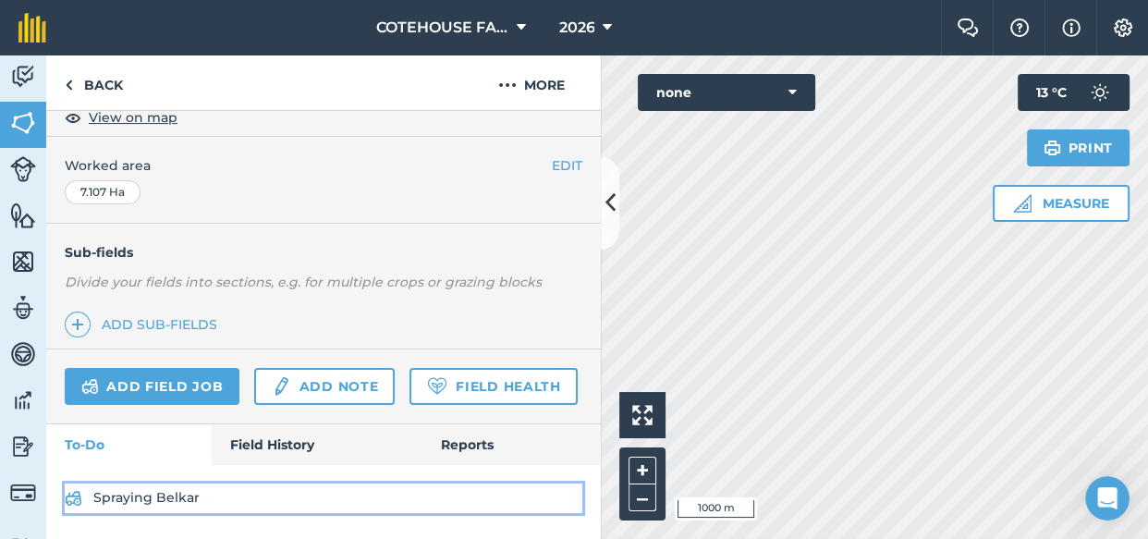
click at [104, 491] on link "Spraying Belkar" at bounding box center [324, 498] width 518 height 30
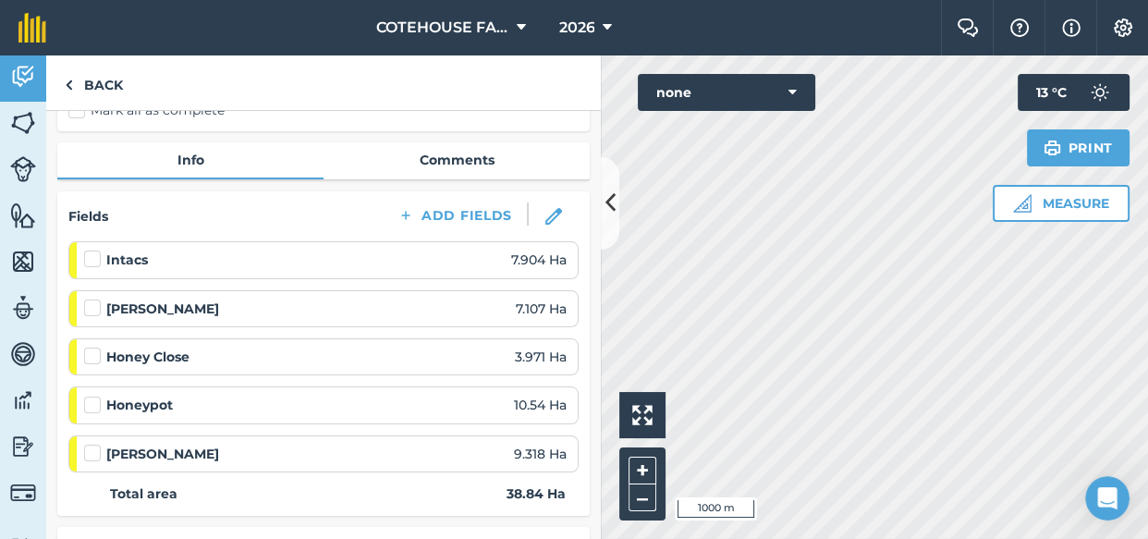
scroll to position [167, 0]
click at [91, 298] on label at bounding box center [95, 298] width 22 height 0
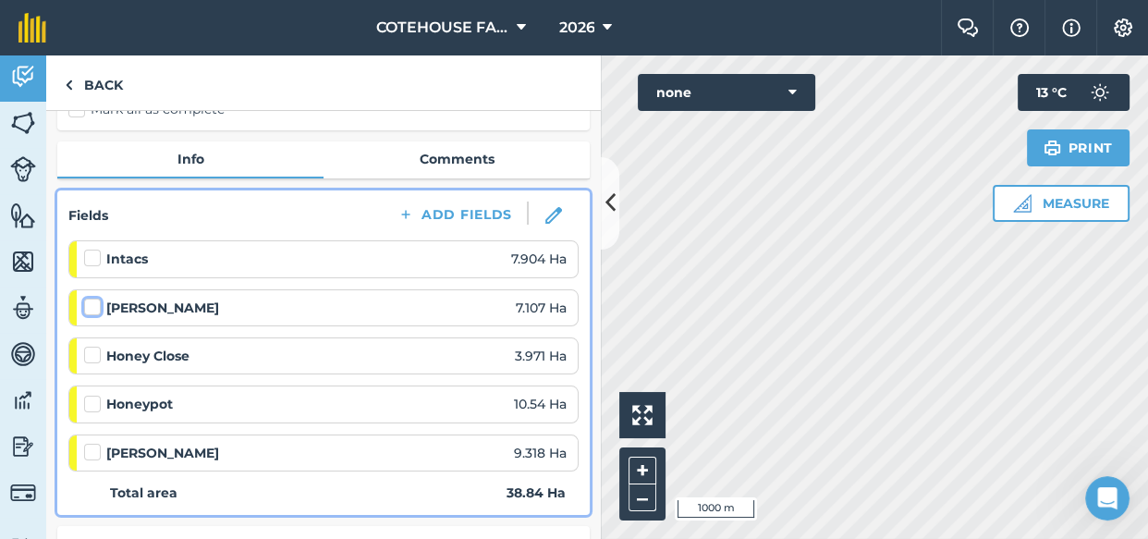
click at [91, 301] on input "checkbox" at bounding box center [90, 304] width 12 height 12
checkbox input "false"
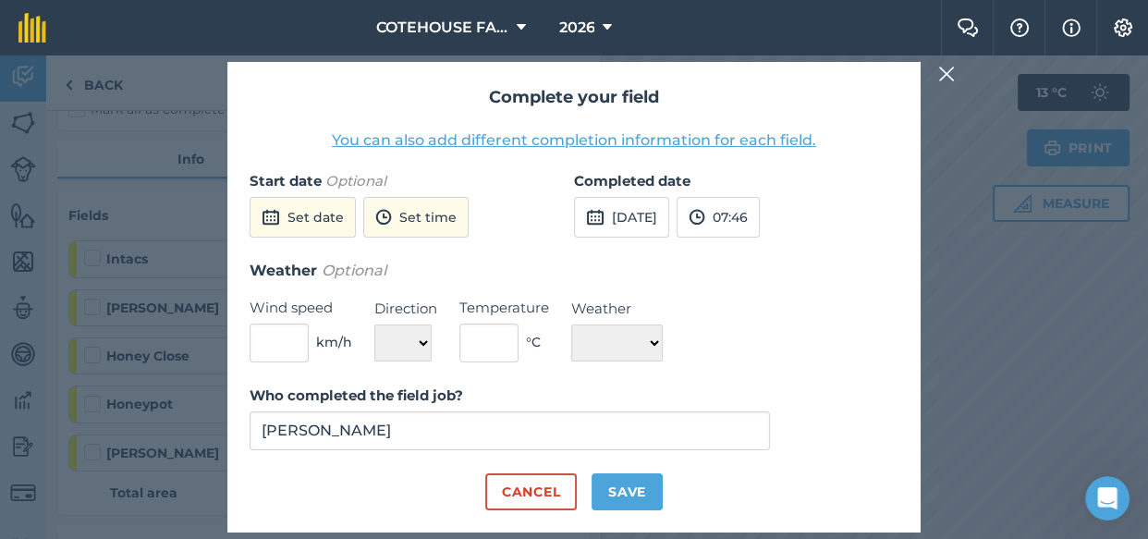
click at [527, 139] on button "You can also add different completion information for each field." at bounding box center [574, 140] width 484 height 22
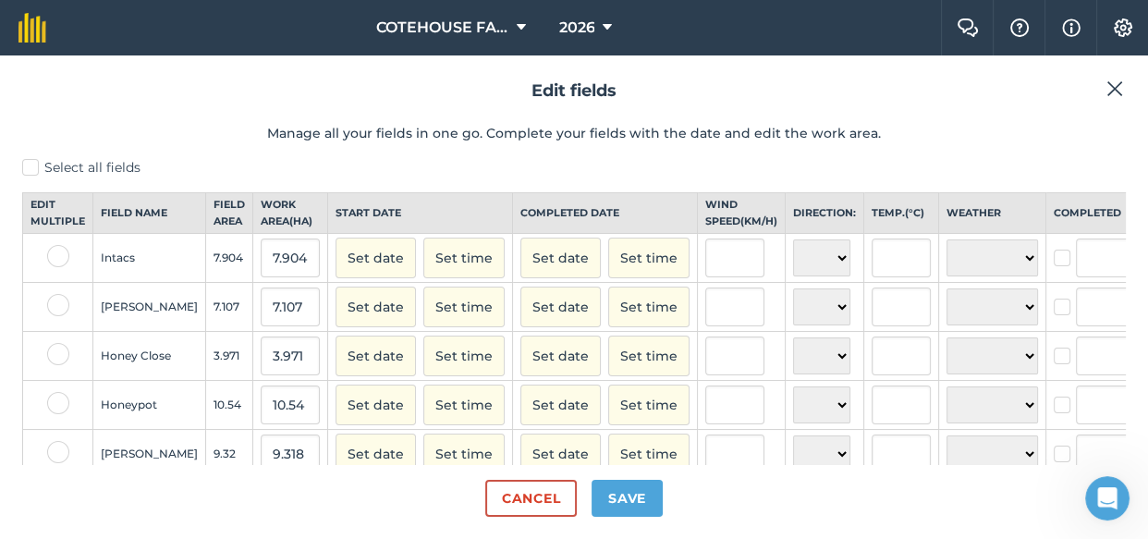
click at [55, 316] on label at bounding box center [58, 305] width 22 height 22
click at [55, 306] on input "checkbox" at bounding box center [53, 300] width 12 height 12
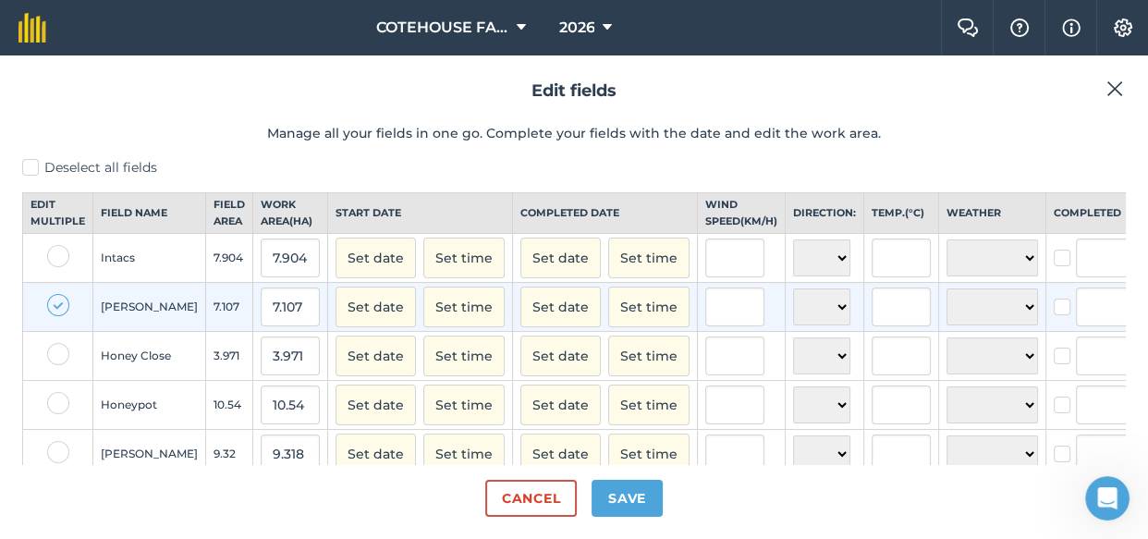
click at [49, 316] on label at bounding box center [58, 305] width 22 height 22
click at [49, 306] on input "checkbox" at bounding box center [53, 300] width 12 height 12
checkbox input "false"
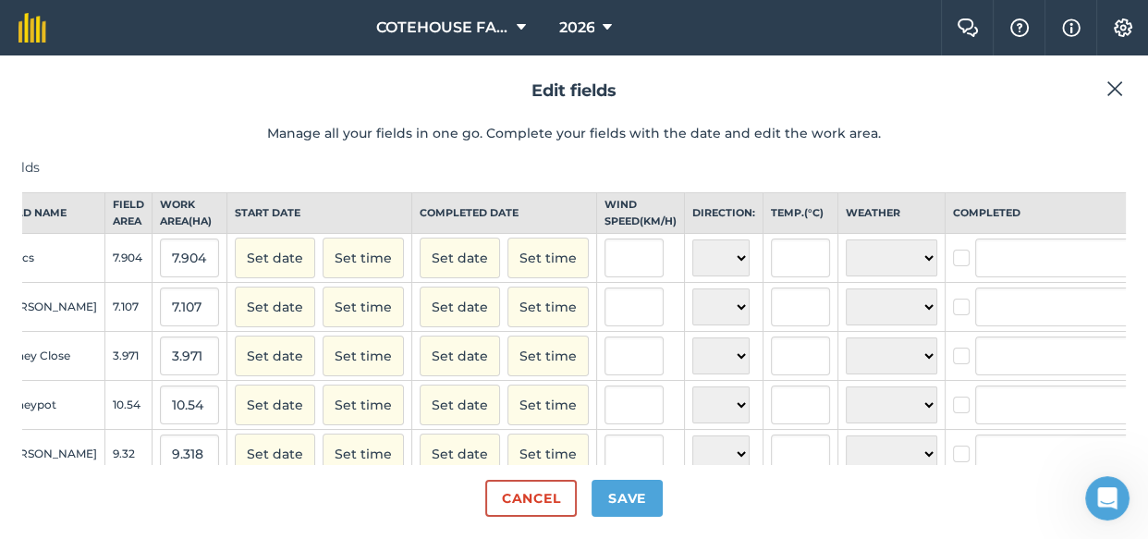
scroll to position [0, 131]
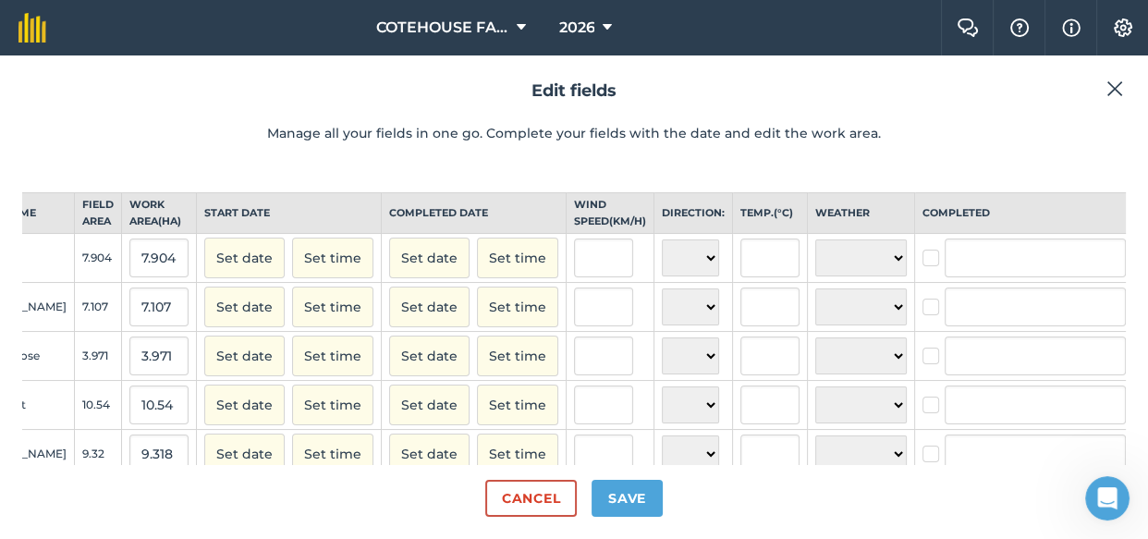
click at [1141, 321] on img at bounding box center [1148, 310] width 15 height 22
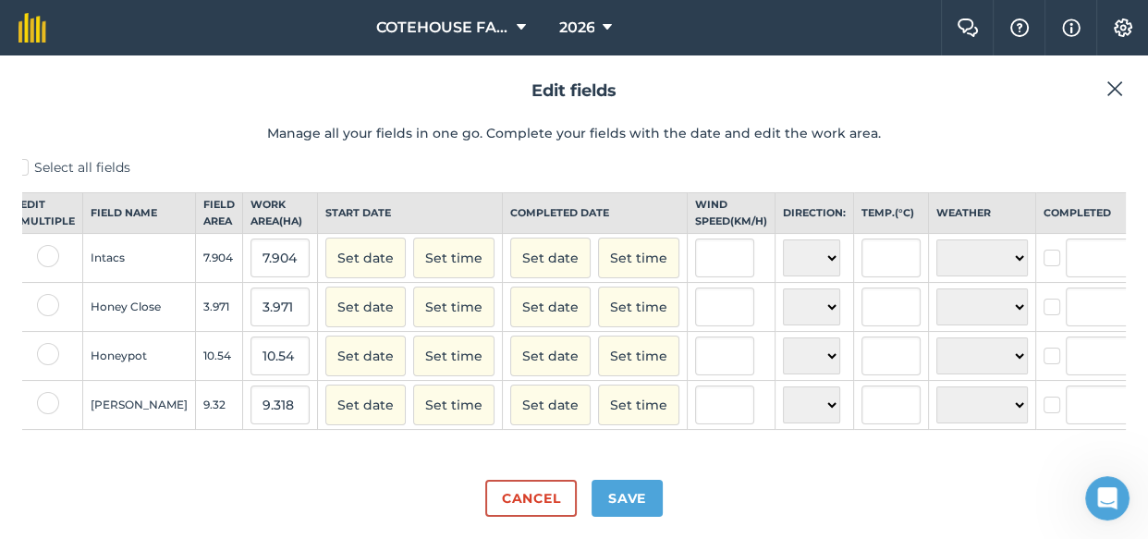
scroll to position [0, 0]
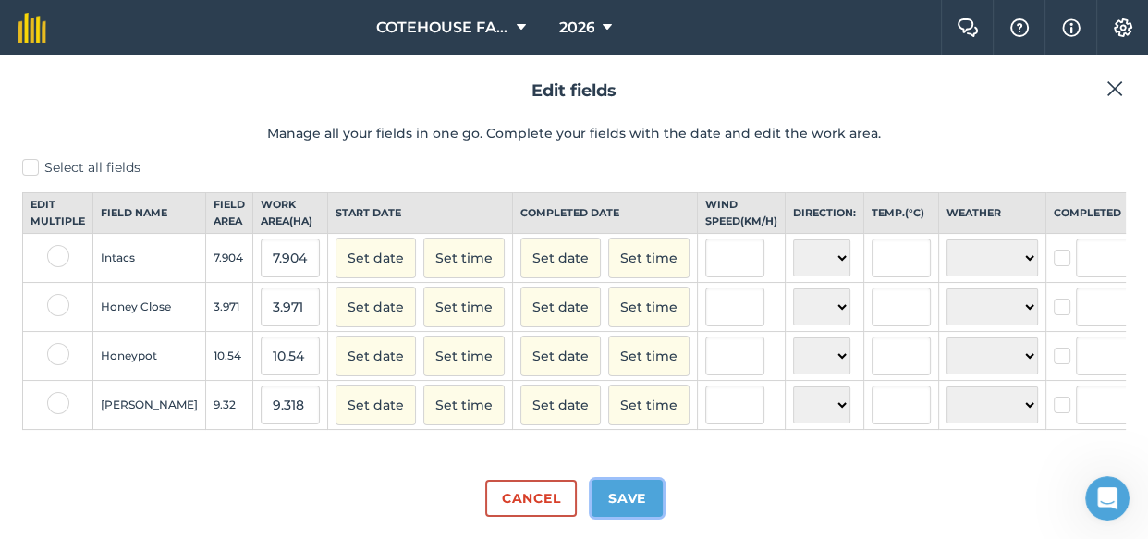
click at [610, 494] on button "Save" at bounding box center [627, 498] width 71 height 37
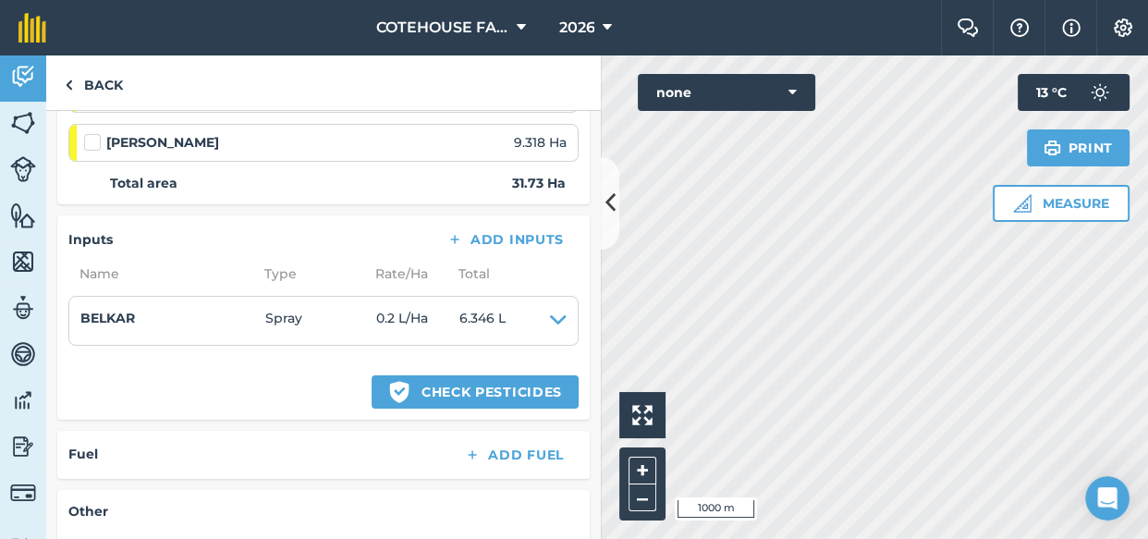
scroll to position [420, 0]
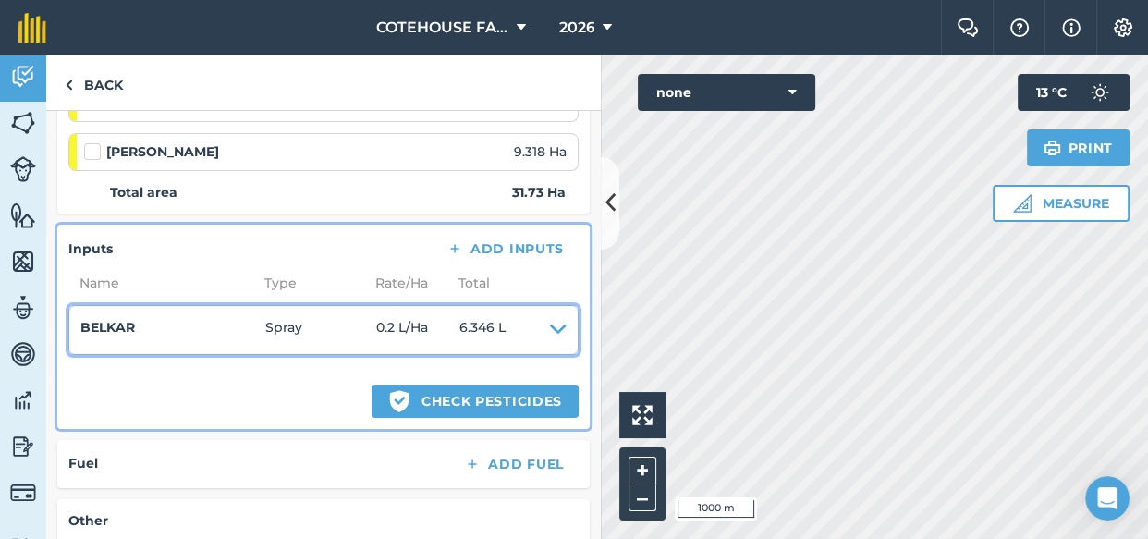
click at [550, 325] on icon at bounding box center [558, 330] width 17 height 26
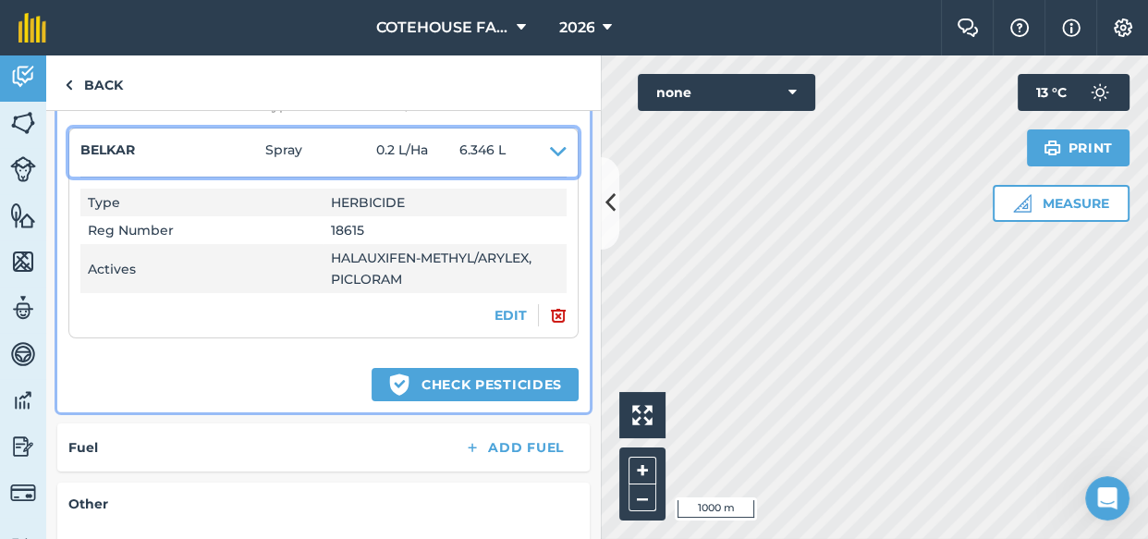
scroll to position [672, 0]
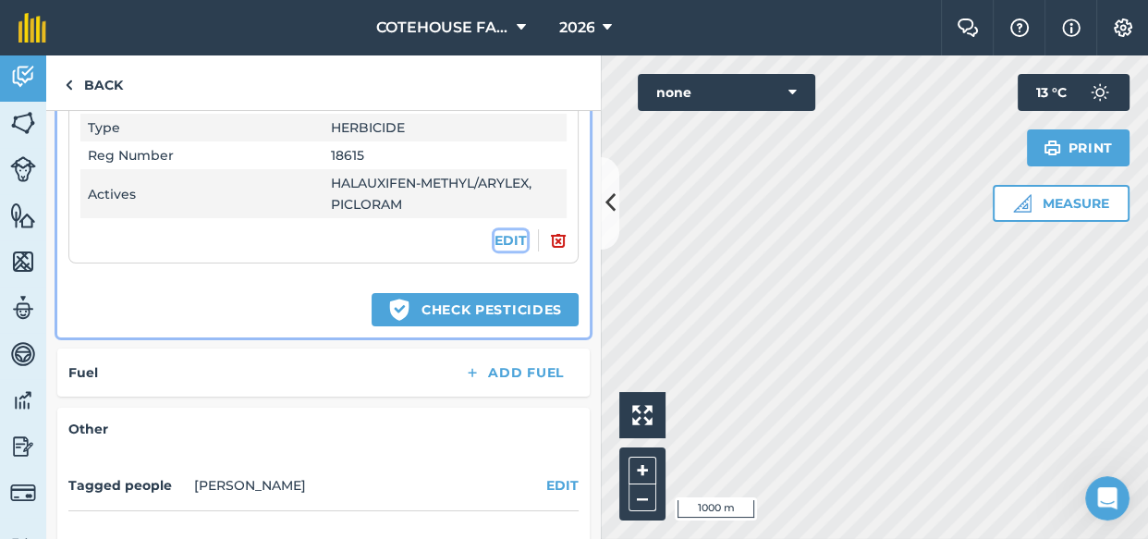
click at [499, 238] on button "EDIT" at bounding box center [510, 240] width 32 height 20
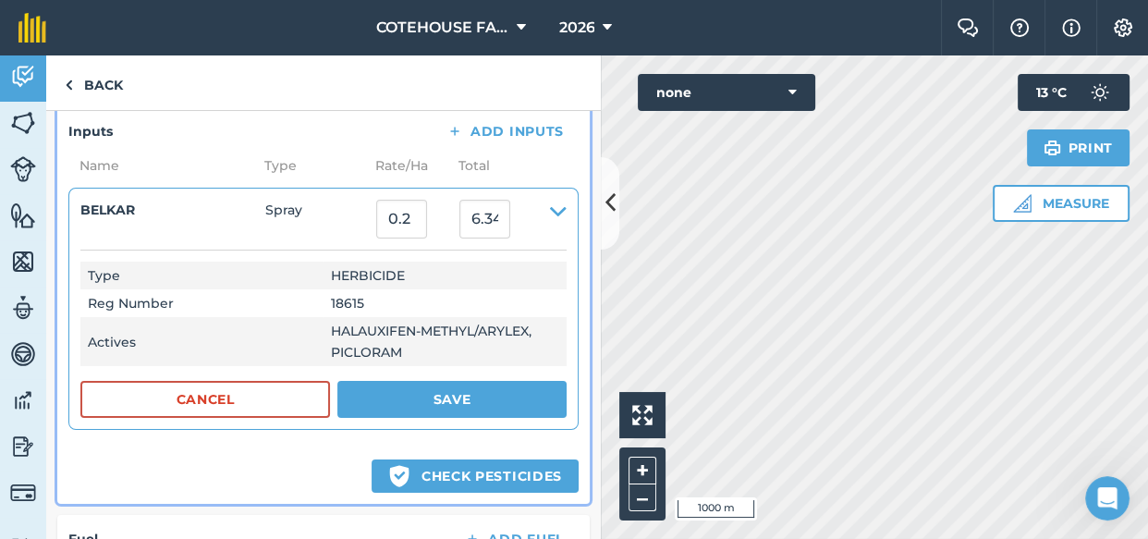
scroll to position [504, 0]
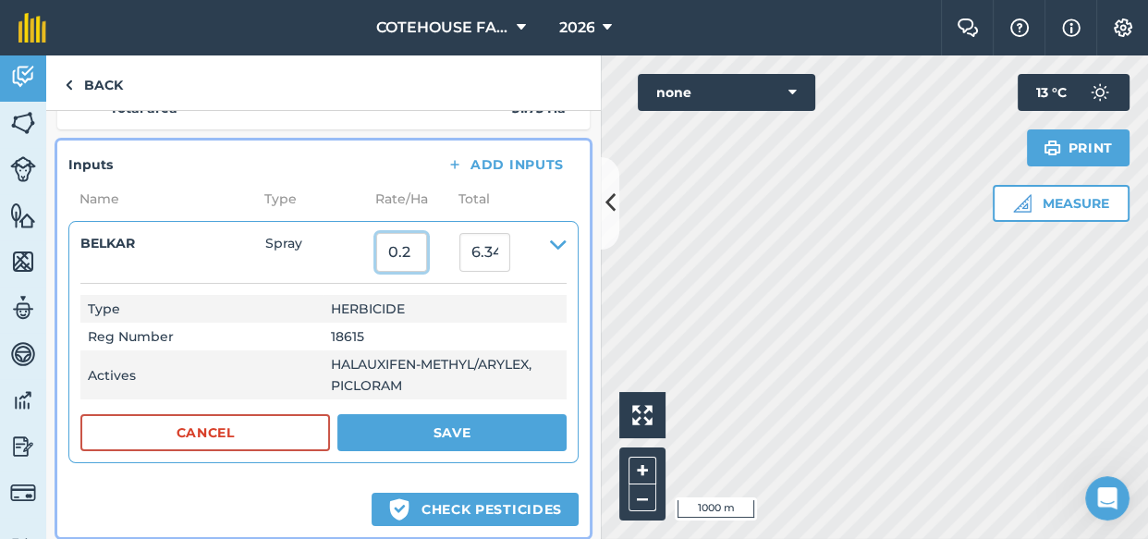
click at [427, 243] on input "0.2" at bounding box center [401, 252] width 51 height 39
type input "0.25"
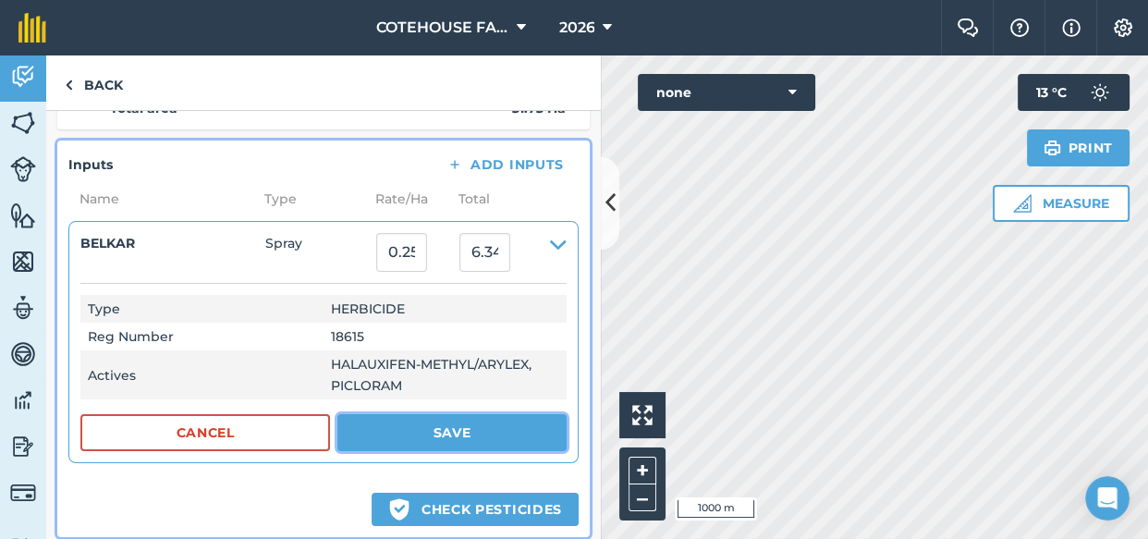
type input "7.9325"
click at [434, 432] on button "Save" at bounding box center [451, 432] width 229 height 37
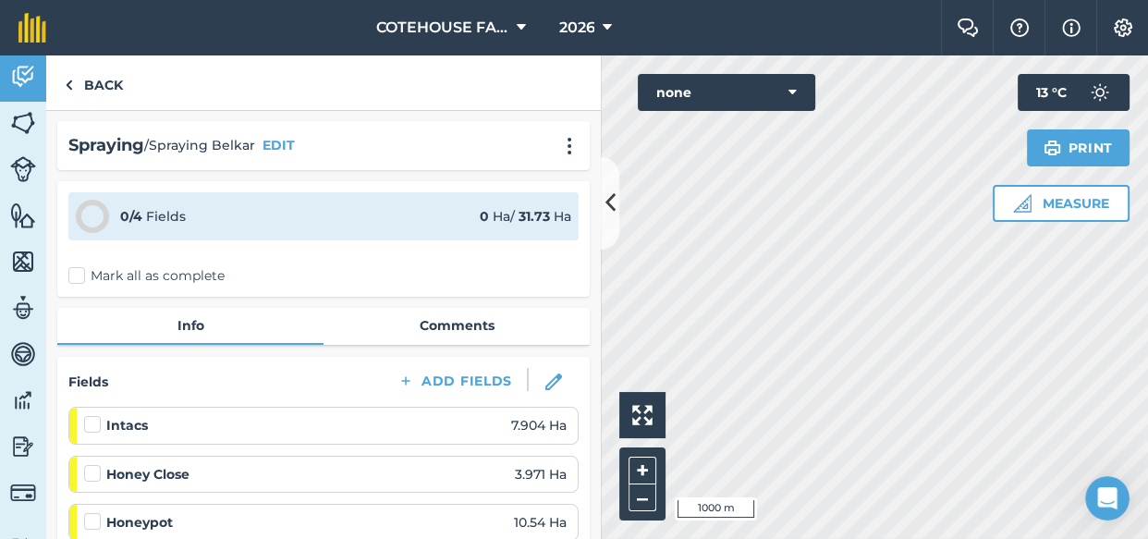
scroll to position [0, 0]
click at [436, 429] on div "Intacs 7.904 Ha" at bounding box center [325, 426] width 482 height 20
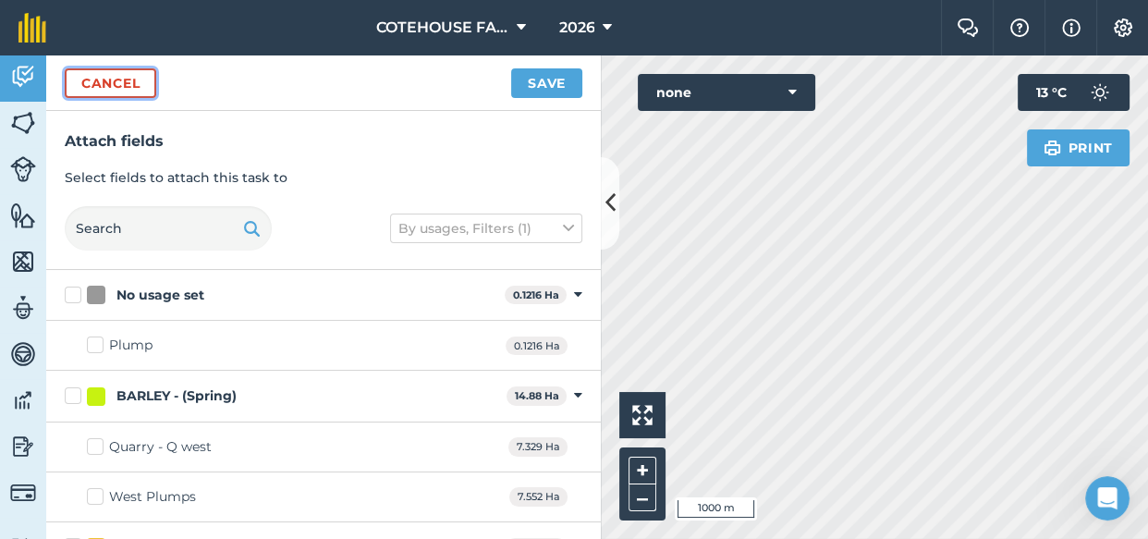
click at [135, 79] on button "Cancel" at bounding box center [111, 83] width 92 height 30
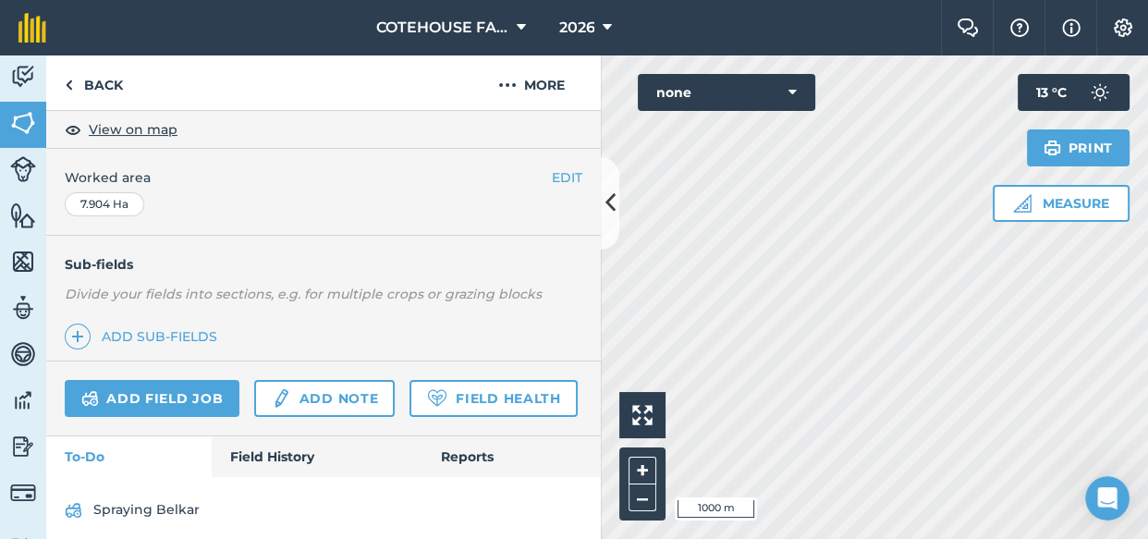
scroll to position [397, 0]
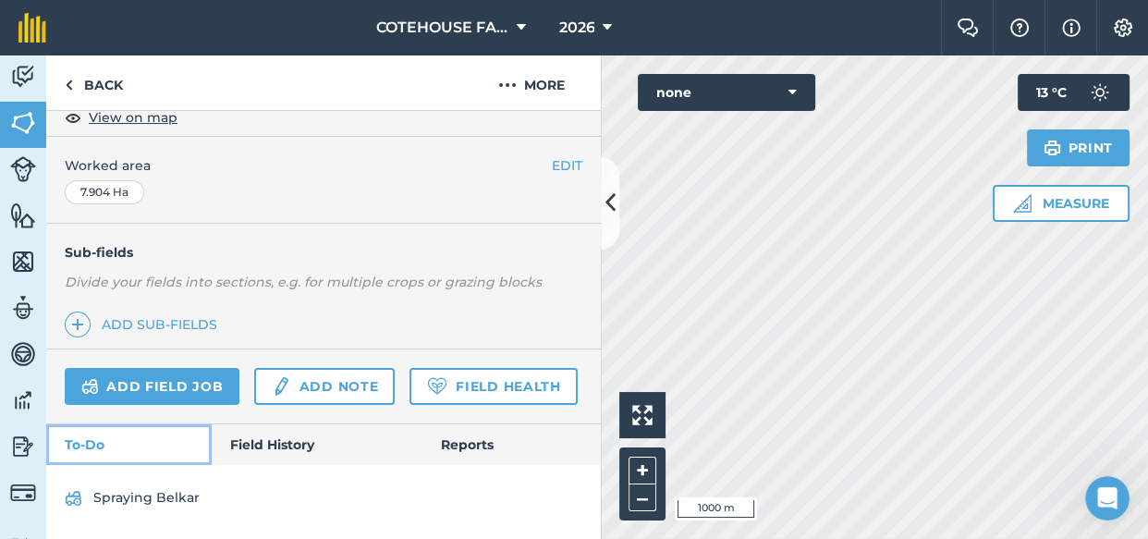
click at [110, 436] on link "To-Do" at bounding box center [128, 444] width 165 height 41
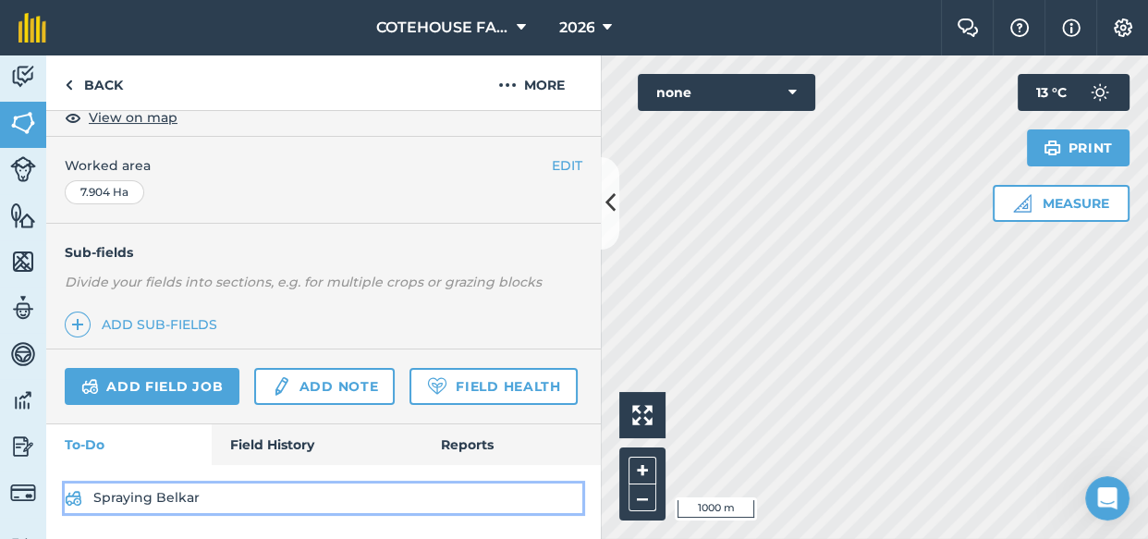
click at [109, 497] on link "Spraying Belkar" at bounding box center [324, 498] width 518 height 30
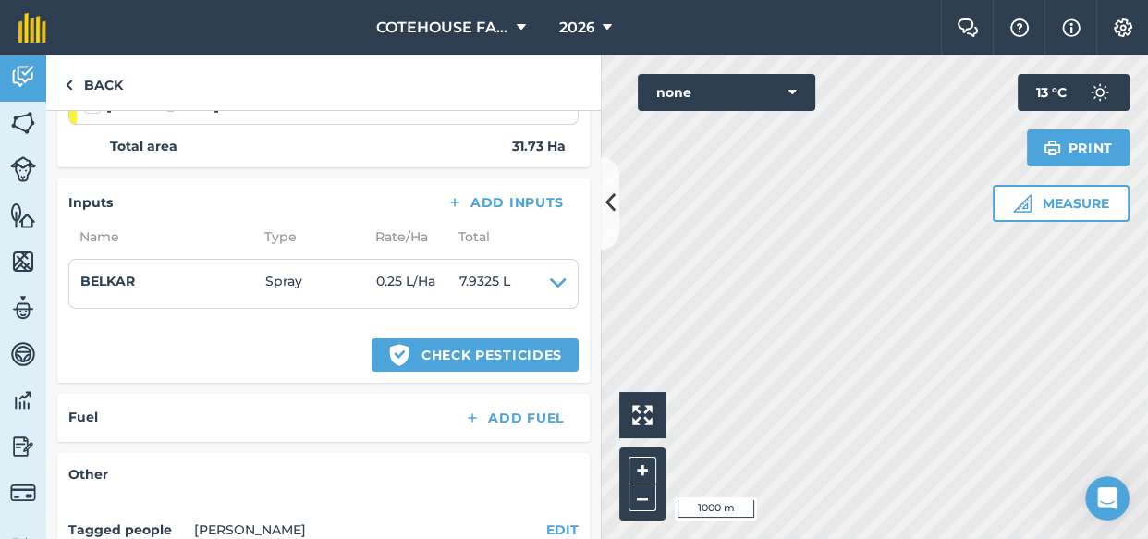
scroll to position [185, 0]
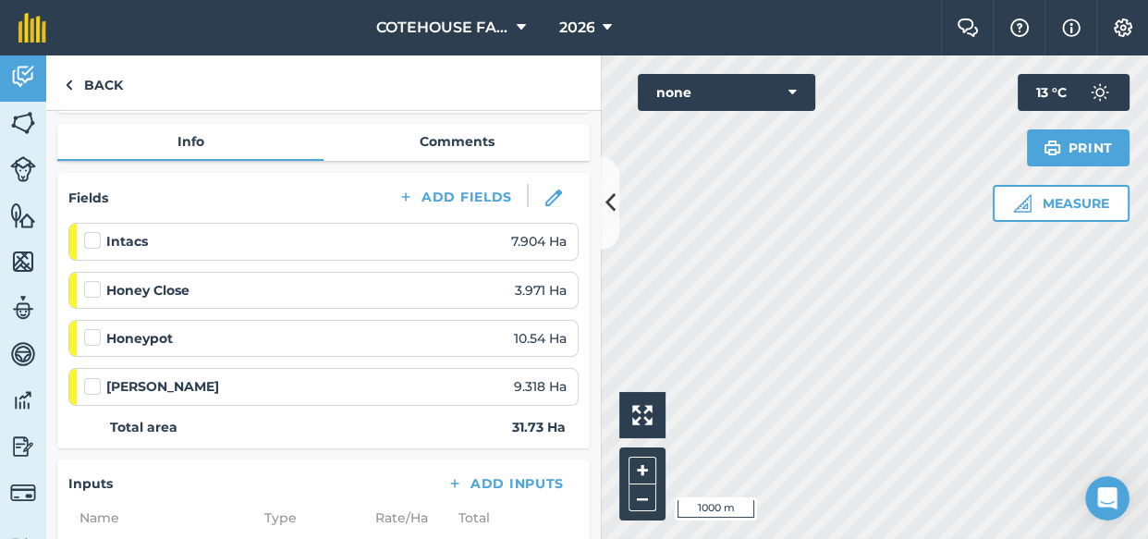
click at [307, 234] on div "Intacs 7.904 Ha" at bounding box center [325, 241] width 482 height 20
click at [440, 237] on div "Intacs 7.904 Ha" at bounding box center [325, 241] width 482 height 20
drag, startPoint x: 440, startPoint y: 237, endPoint x: 388, endPoint y: 249, distance: 53.1
click at [439, 238] on div "Intacs 7.904 Ha" at bounding box center [325, 241] width 482 height 20
click at [90, 231] on label at bounding box center [95, 231] width 22 height 0
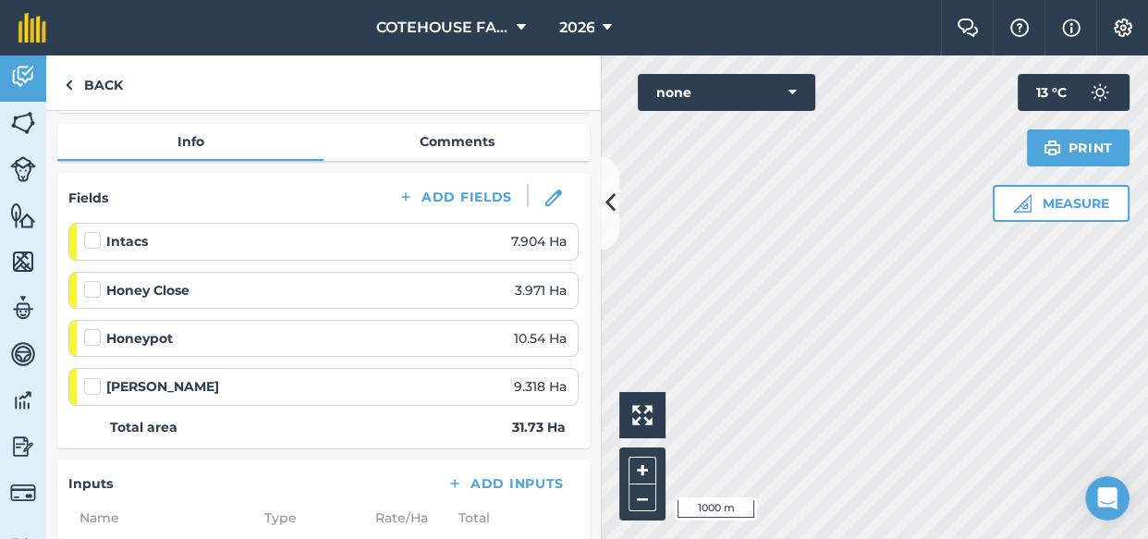
click at [90, 236] on input "checkbox" at bounding box center [90, 237] width 12 height 12
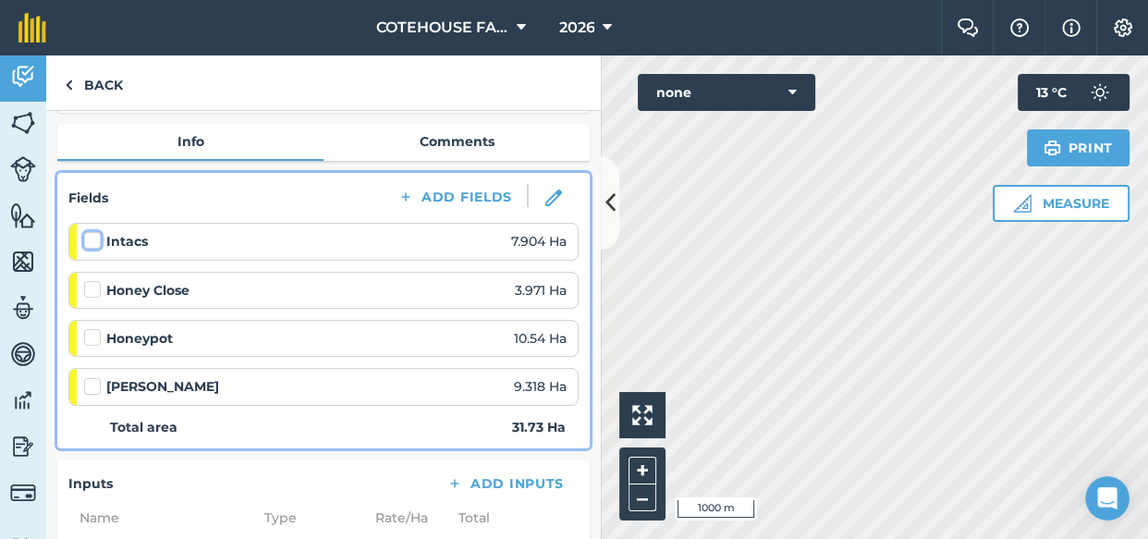
checkbox input "false"
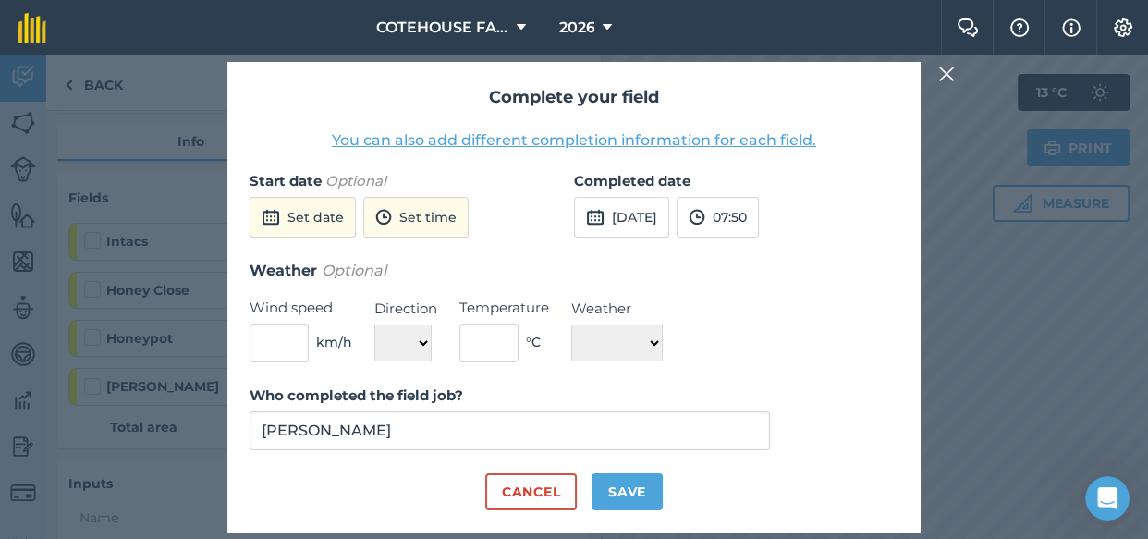
click at [531, 140] on button "You can also add different completion information for each field." at bounding box center [574, 140] width 484 height 22
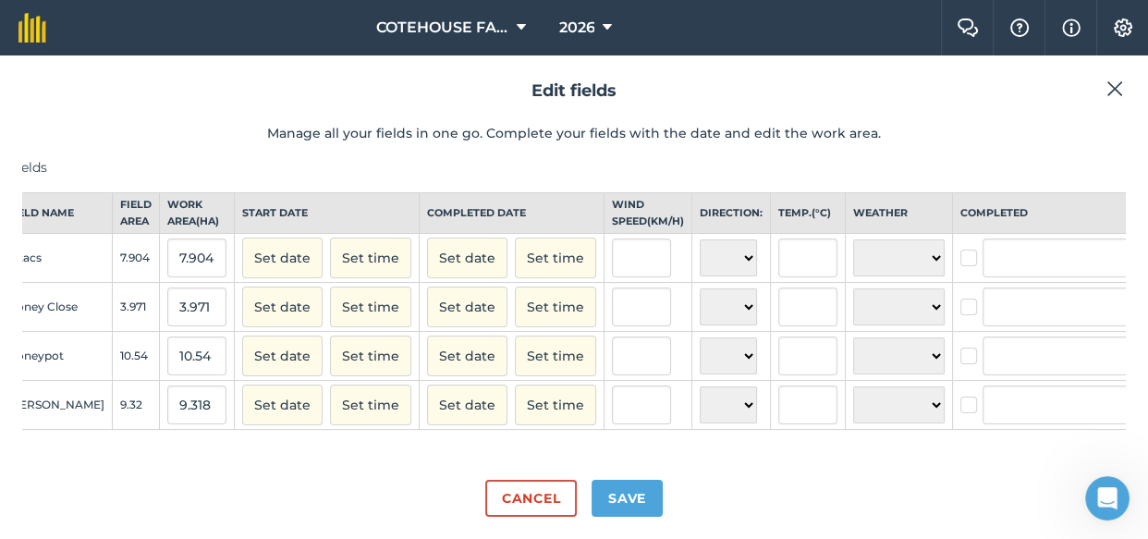
scroll to position [0, 131]
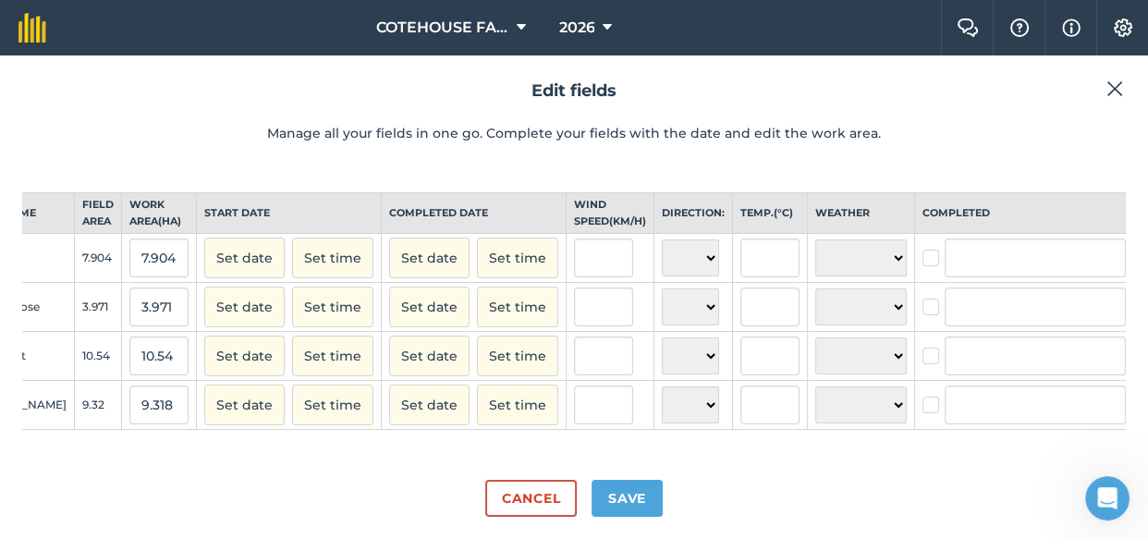
click at [1141, 265] on img at bounding box center [1148, 261] width 15 height 22
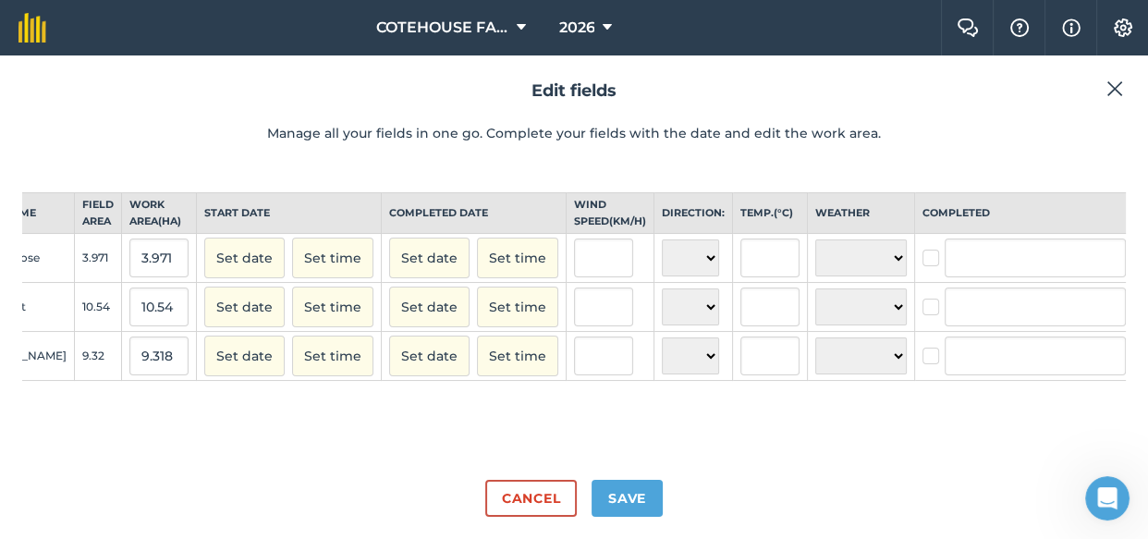
scroll to position [0, 119]
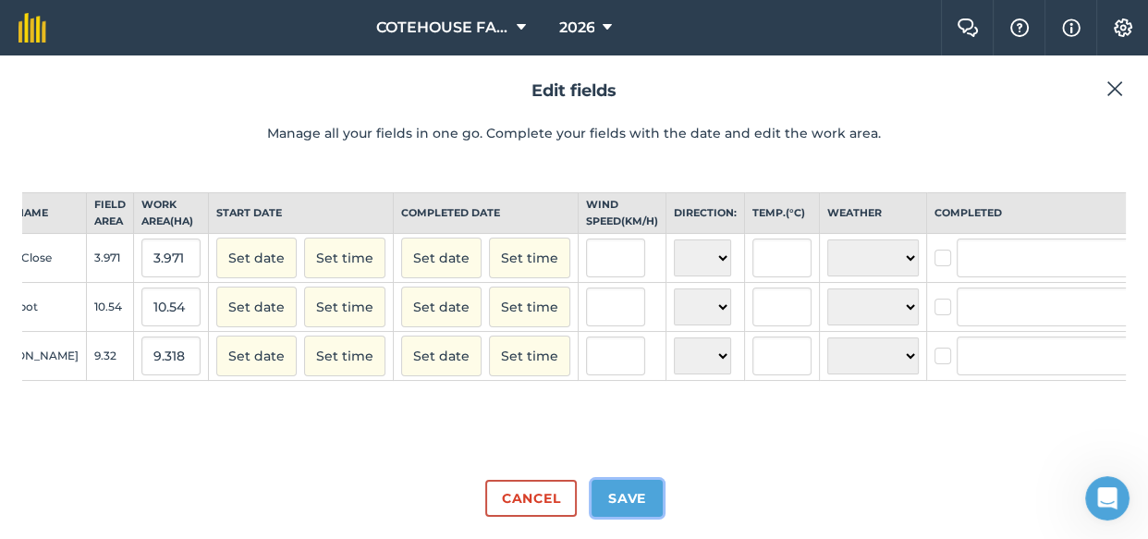
click at [617, 496] on button "Save" at bounding box center [627, 498] width 71 height 37
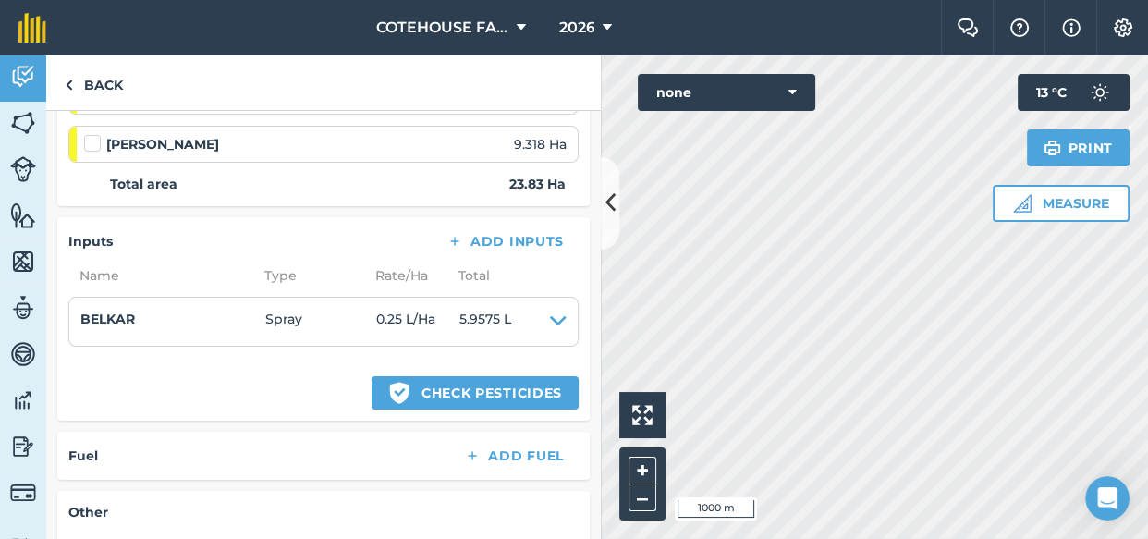
scroll to position [420, 0]
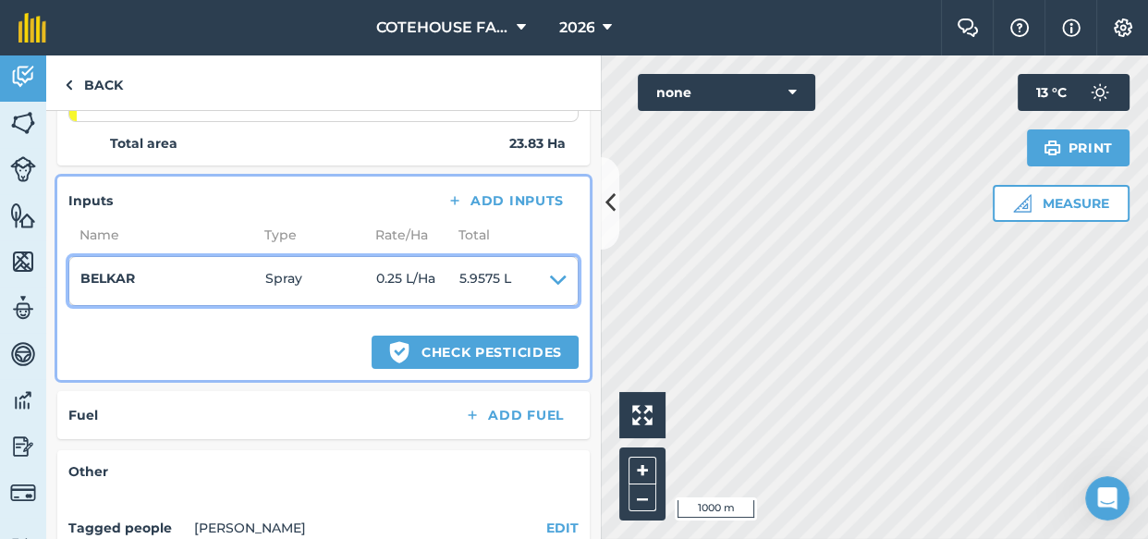
click at [550, 275] on icon at bounding box center [558, 281] width 17 height 26
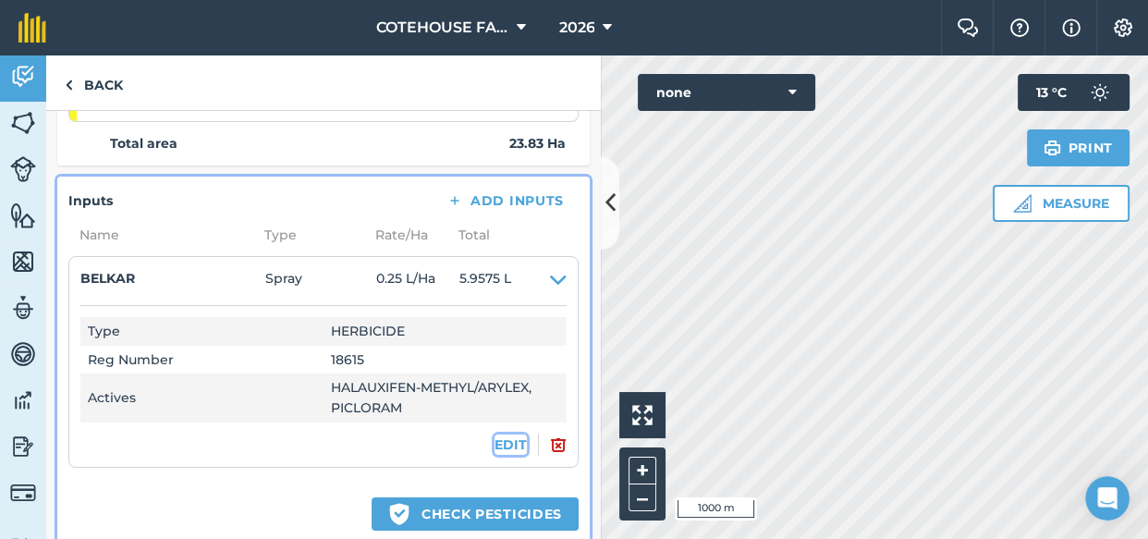
click at [501, 446] on button "EDIT" at bounding box center [510, 444] width 32 height 20
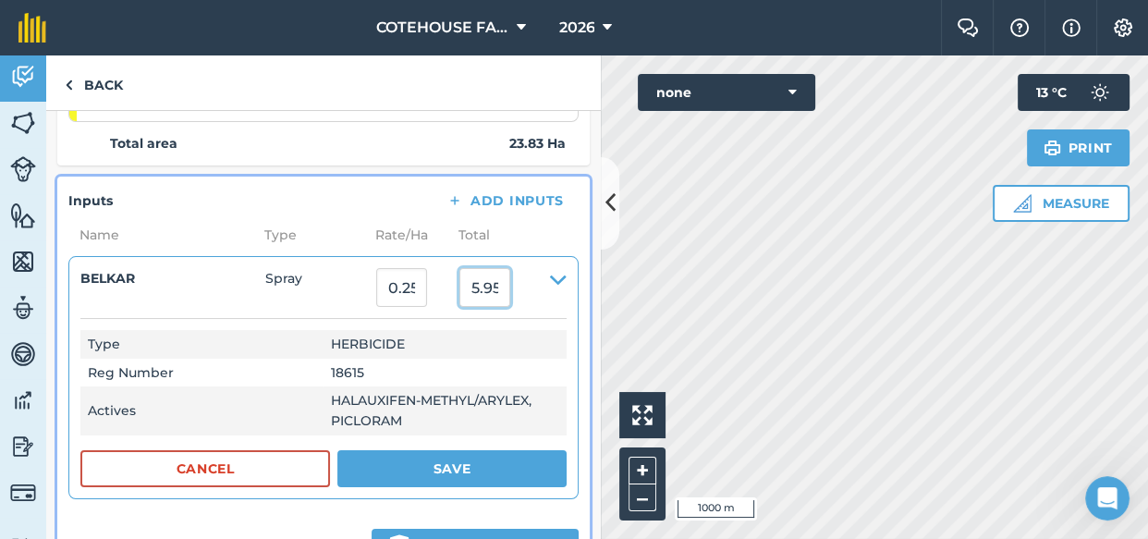
drag, startPoint x: 518, startPoint y: 284, endPoint x: 466, endPoint y: 296, distance: 53.1
click at [469, 295] on input "5.9575" at bounding box center [484, 287] width 51 height 39
type input "6"
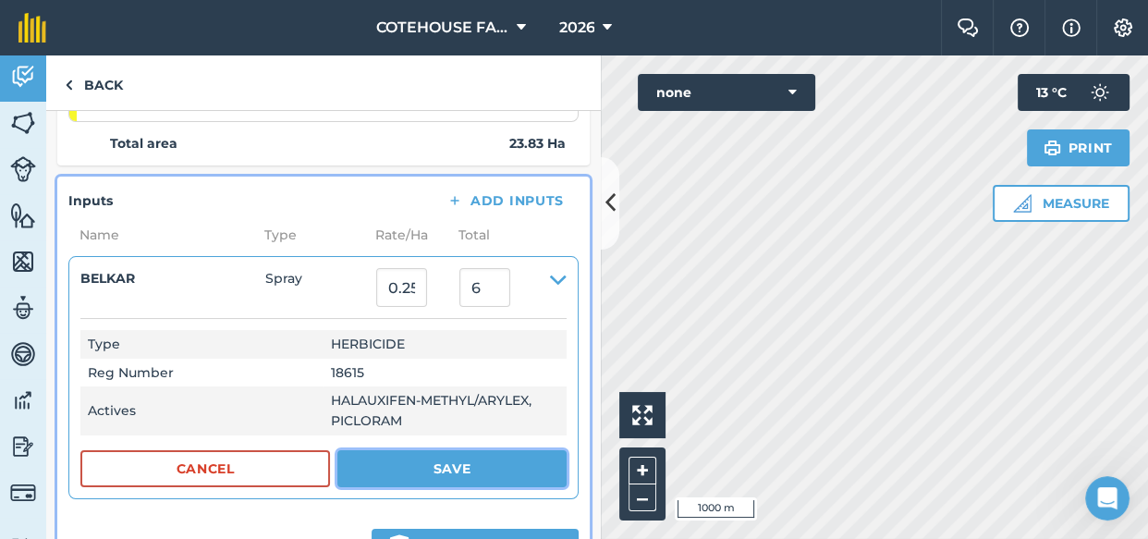
type input "0.2517834662190516"
click at [429, 467] on button "Save" at bounding box center [451, 468] width 229 height 37
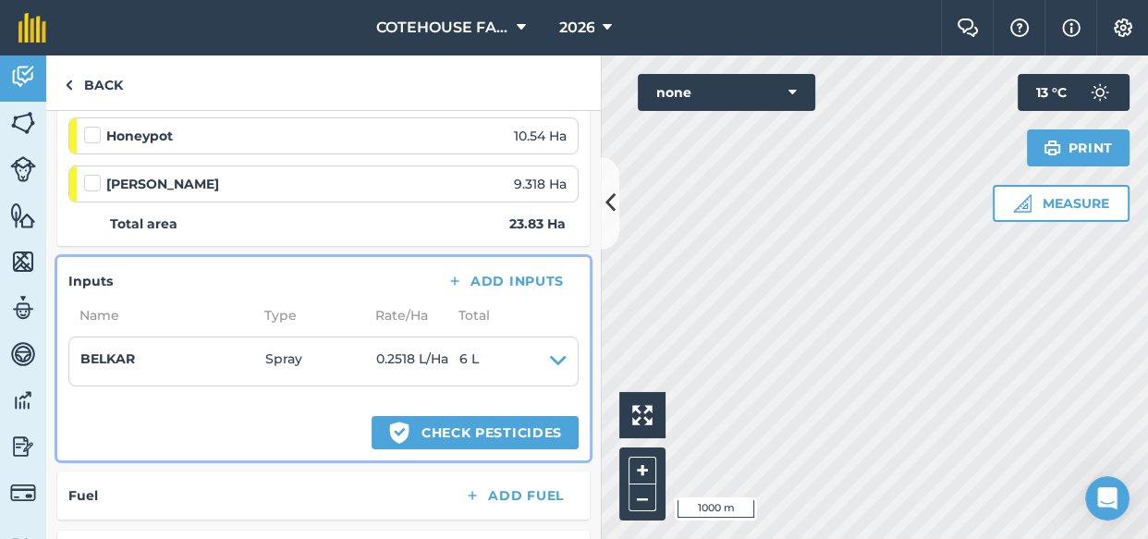
scroll to position [222, 0]
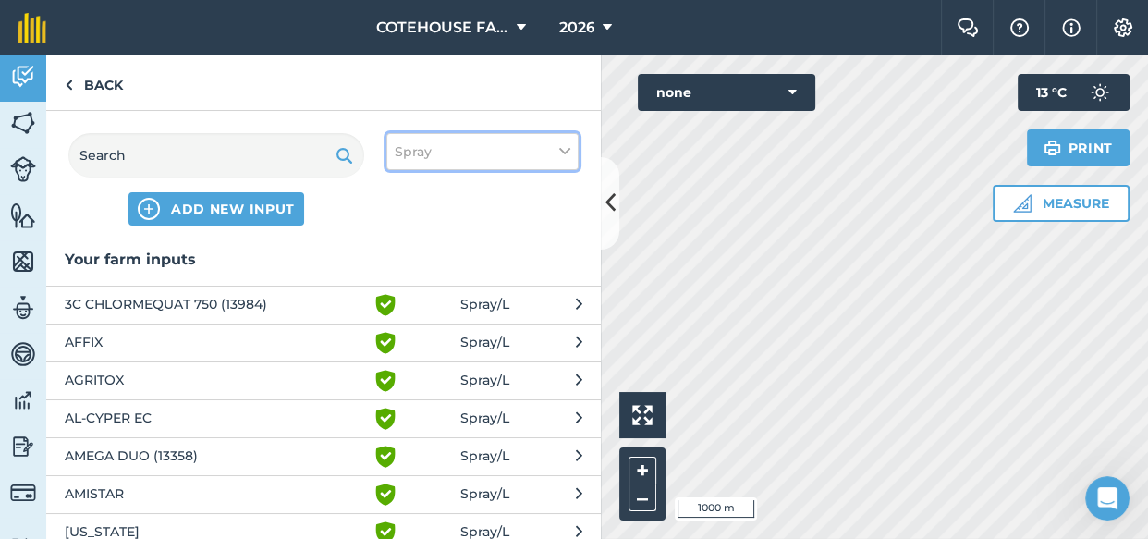
click at [437, 147] on button "Spray" at bounding box center [482, 151] width 192 height 37
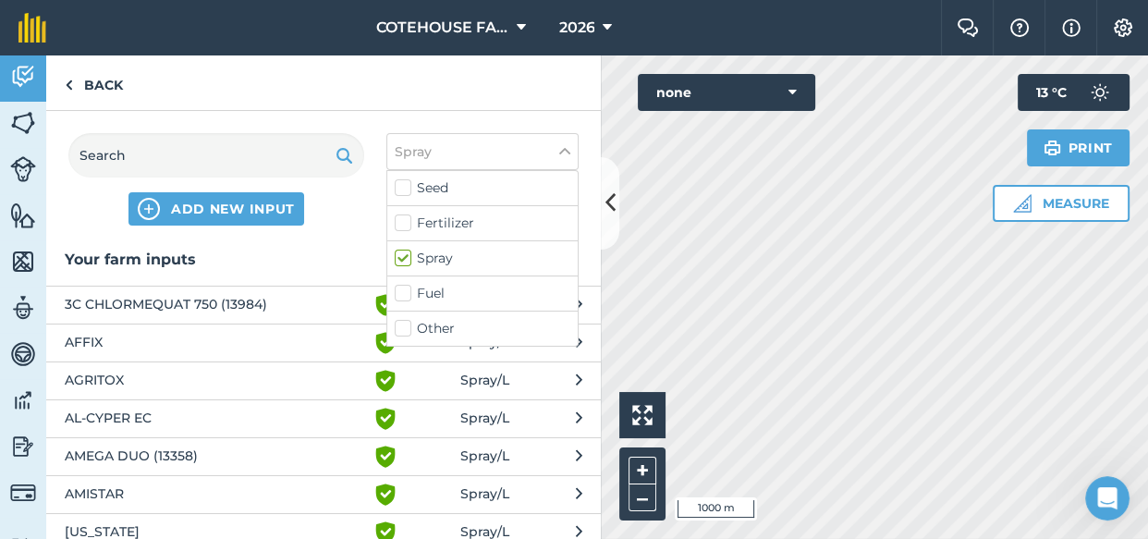
click at [407, 328] on label "Other" at bounding box center [483, 328] width 176 height 19
click at [407, 328] on input "Other" at bounding box center [401, 325] width 12 height 12
checkbox input "true"
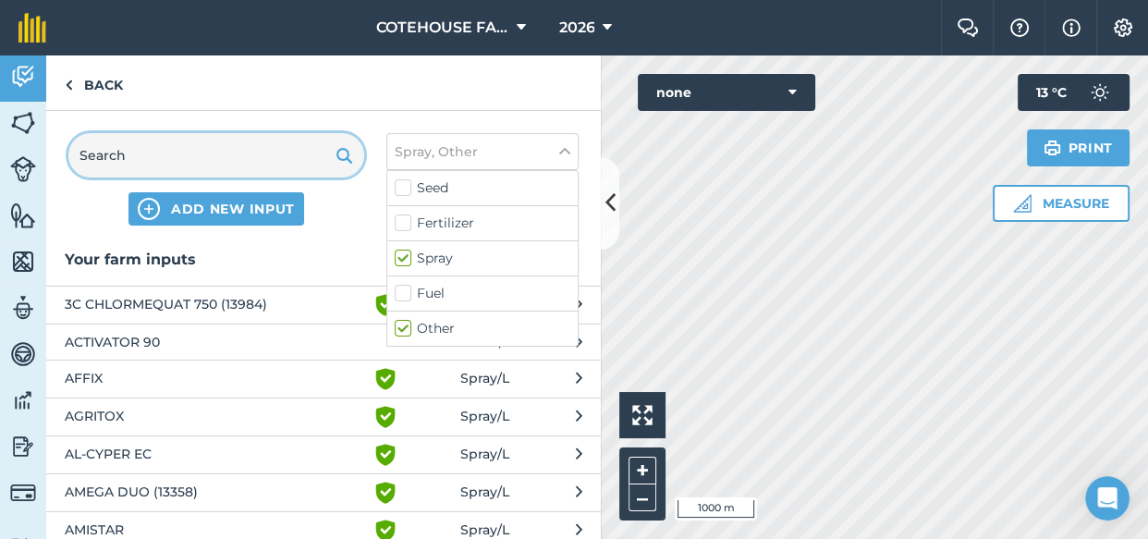
click at [203, 162] on input "text" at bounding box center [216, 155] width 296 height 44
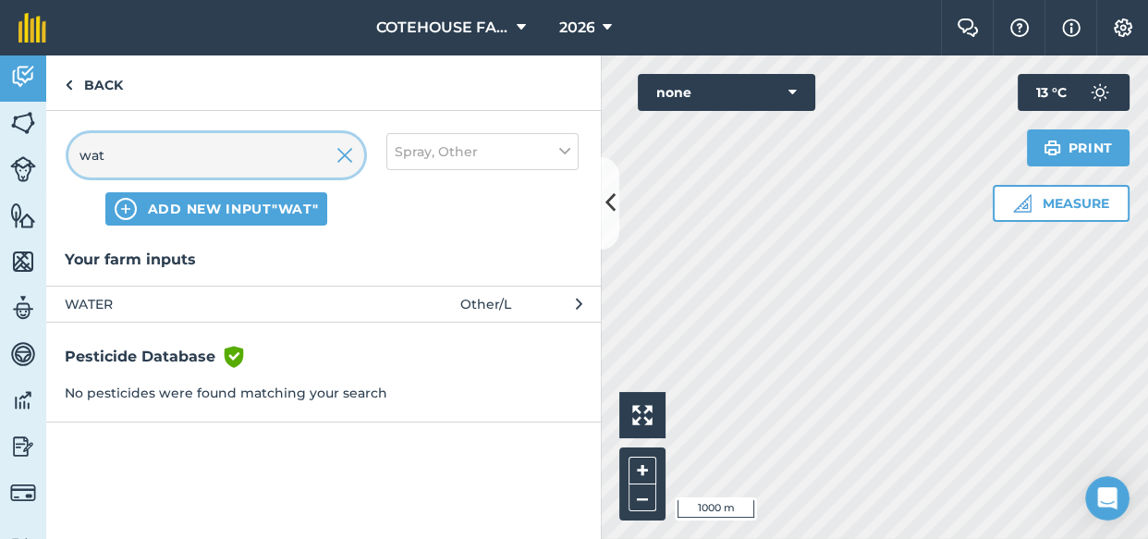
type input "wat"
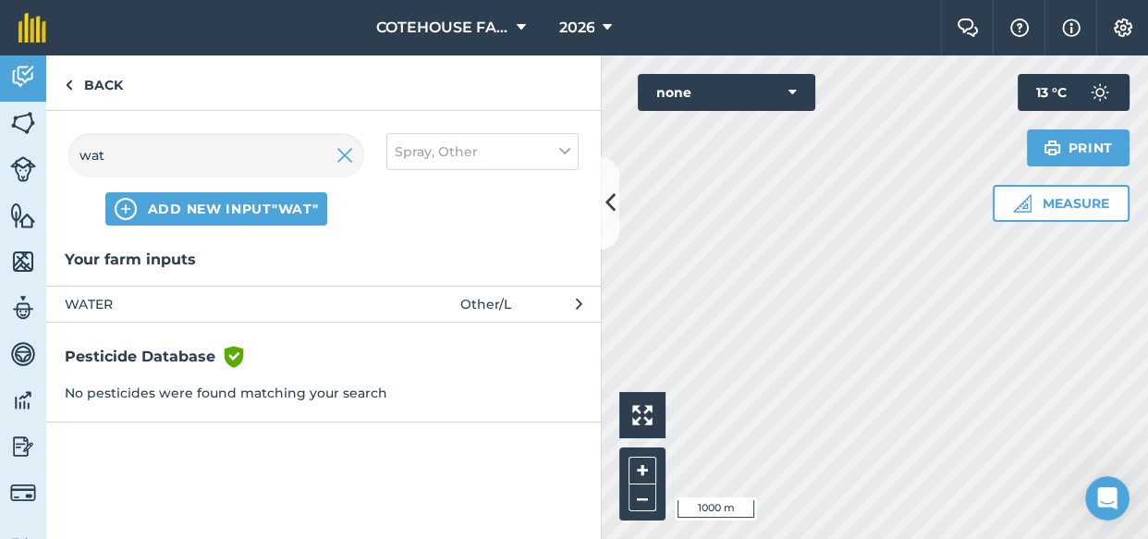
click at [110, 299] on span "WATER" at bounding box center [216, 304] width 302 height 20
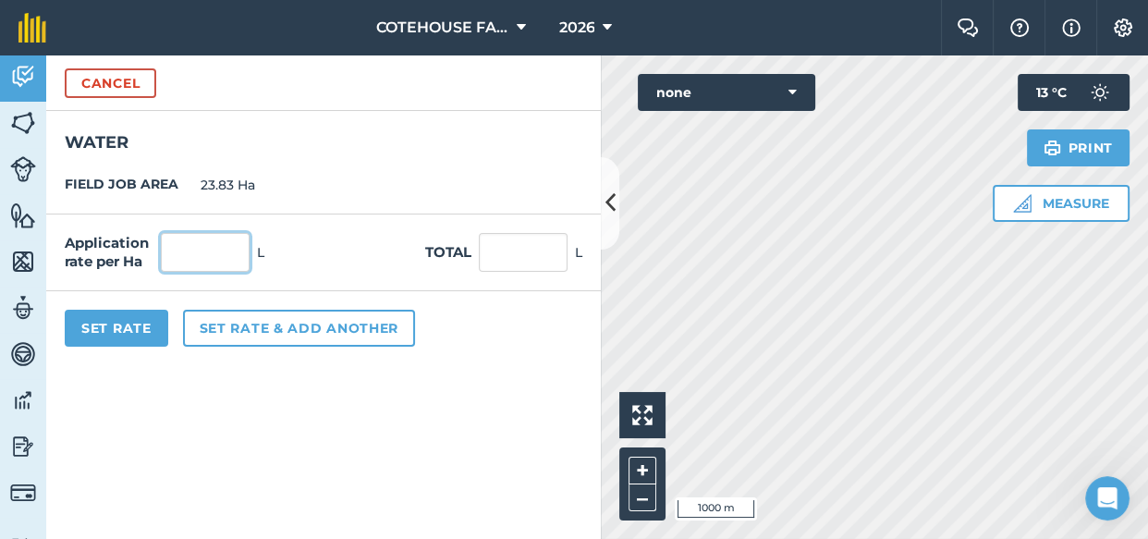
click at [177, 255] on input "text" at bounding box center [205, 252] width 89 height 39
type input "120"
type input "2,859.6"
click at [424, 390] on form "Cancel WATER FIELD JOB AREA 23.83 Ha Application rate per Ha 120 L Total 2,859.…" at bounding box center [323, 296] width 555 height 483
click at [227, 253] on input "120" at bounding box center [205, 252] width 89 height 39
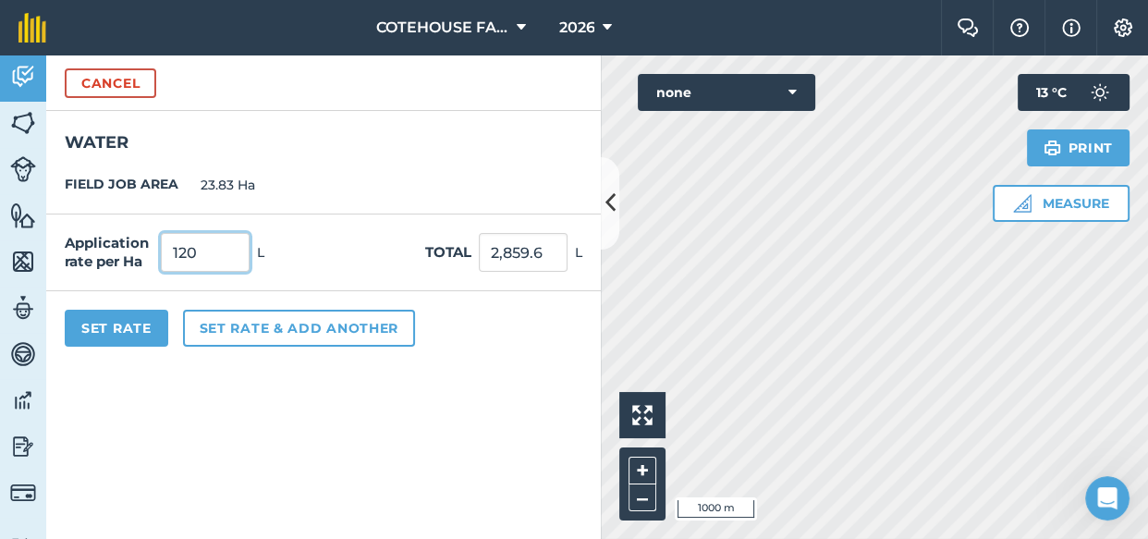
click at [227, 253] on input "120" at bounding box center [205, 252] width 89 height 39
type input "140"
type input "3,336.2"
click at [456, 410] on form "Cancel WATER FIELD JOB AREA 23.83 Ha Application rate per Ha 140 L Total 3,336.…" at bounding box center [323, 296] width 555 height 483
click at [109, 326] on button "Set Rate" at bounding box center [117, 328] width 104 height 37
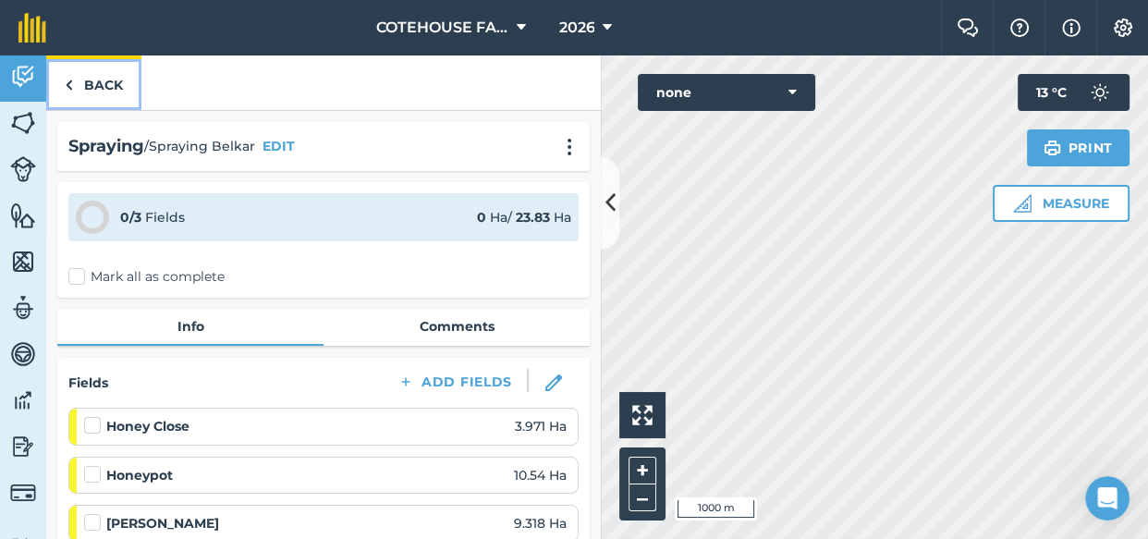
click at [82, 78] on link "Back" at bounding box center [93, 82] width 95 height 55
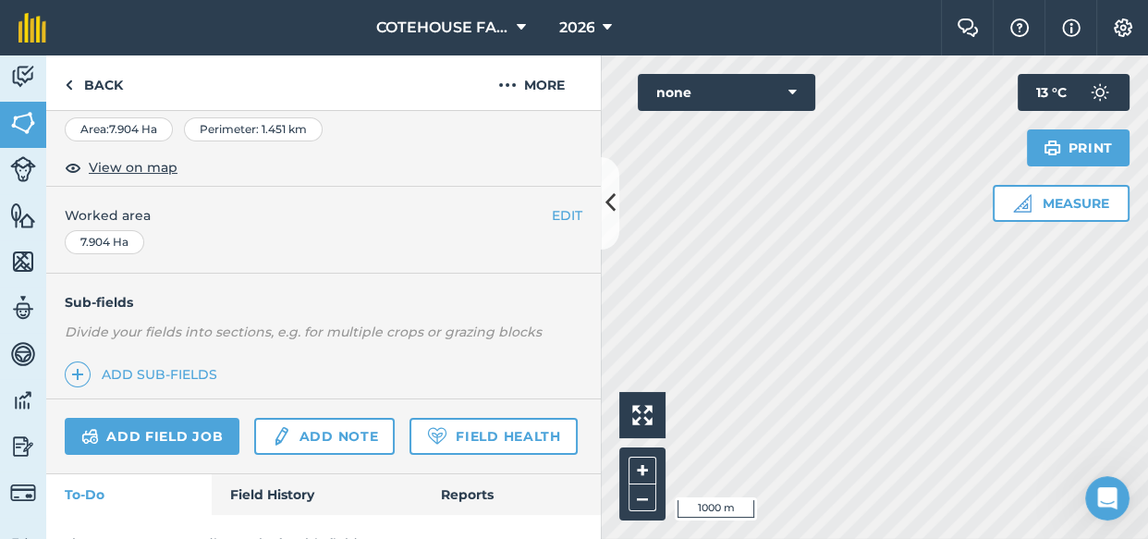
scroll to position [381, 0]
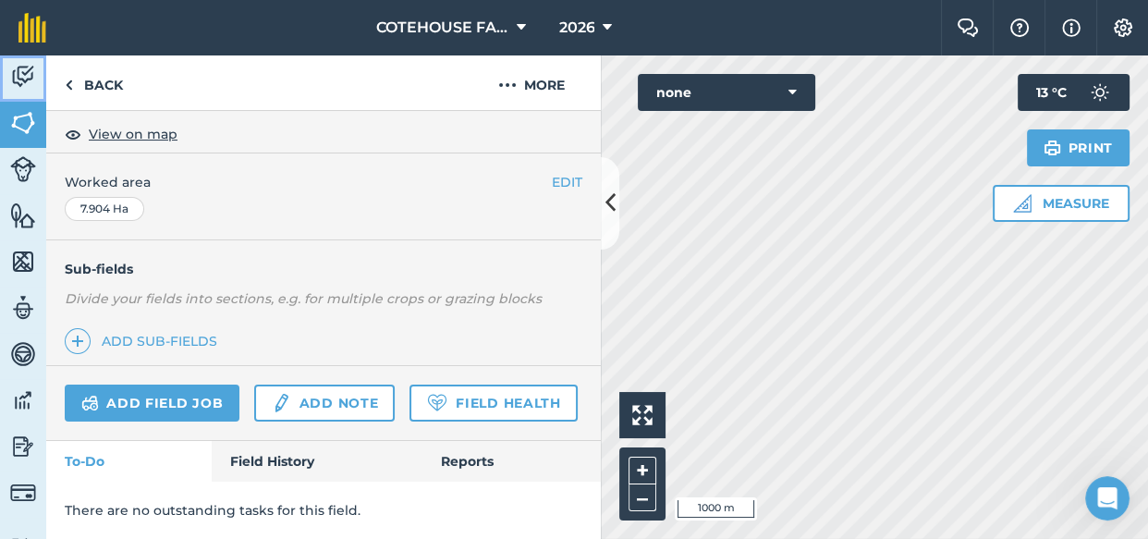
click at [18, 77] on img at bounding box center [23, 77] width 26 height 28
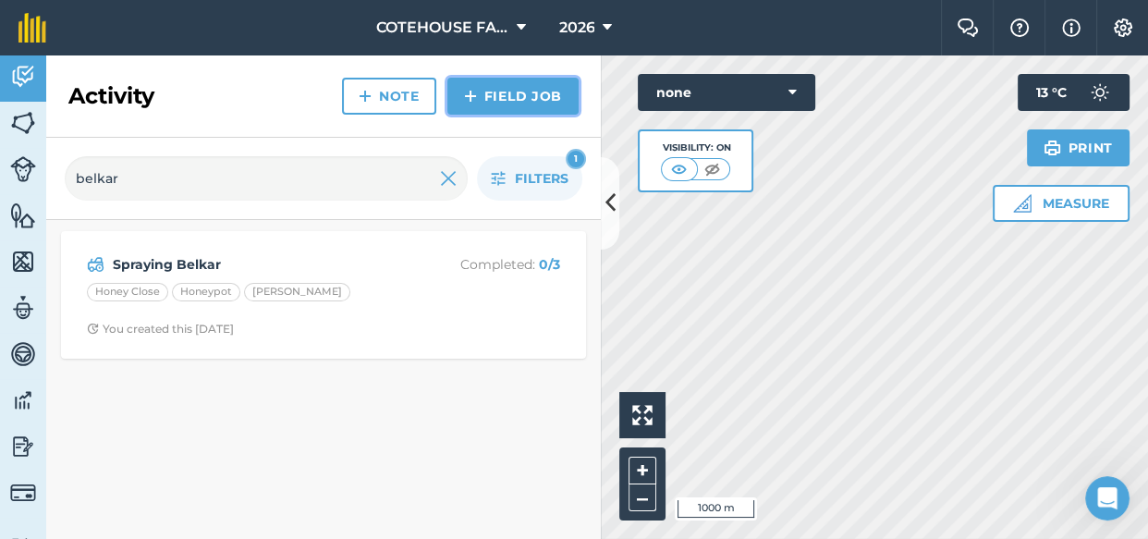
click at [479, 91] on link "Field Job" at bounding box center [512, 96] width 131 height 37
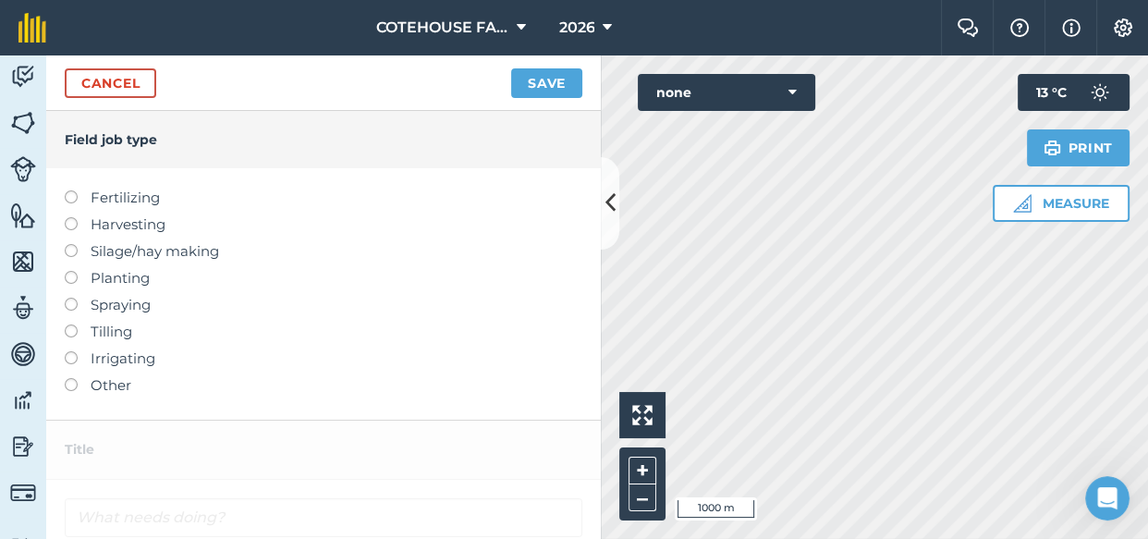
click at [68, 298] on label at bounding box center [78, 298] width 26 height 0
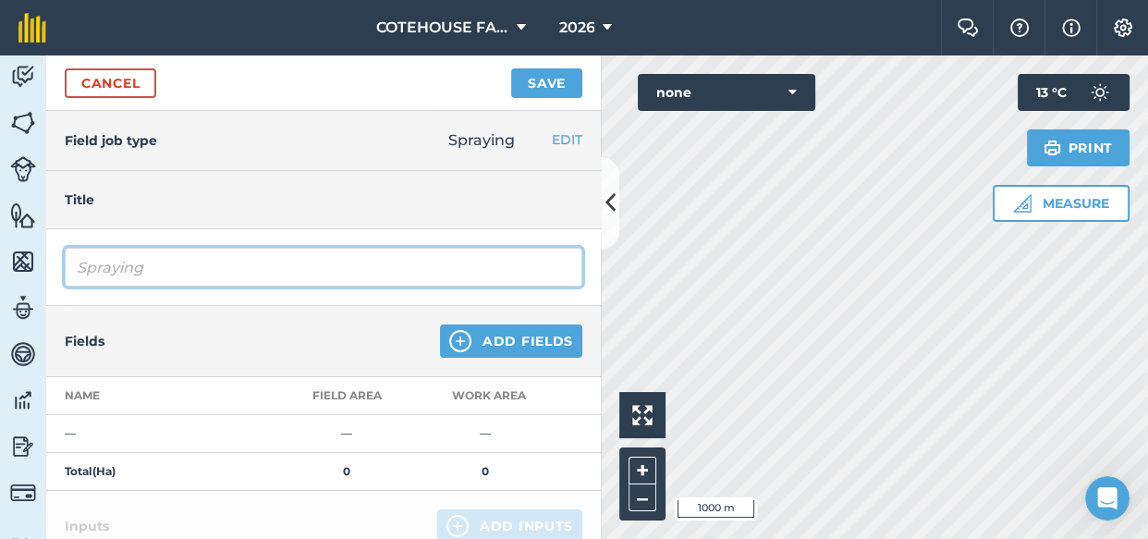
click at [159, 272] on input "Spraying" at bounding box center [324, 267] width 518 height 39
click at [150, 264] on input "Spraying ladiva" at bounding box center [324, 267] width 518 height 39
type input "Spraying Ladiva"
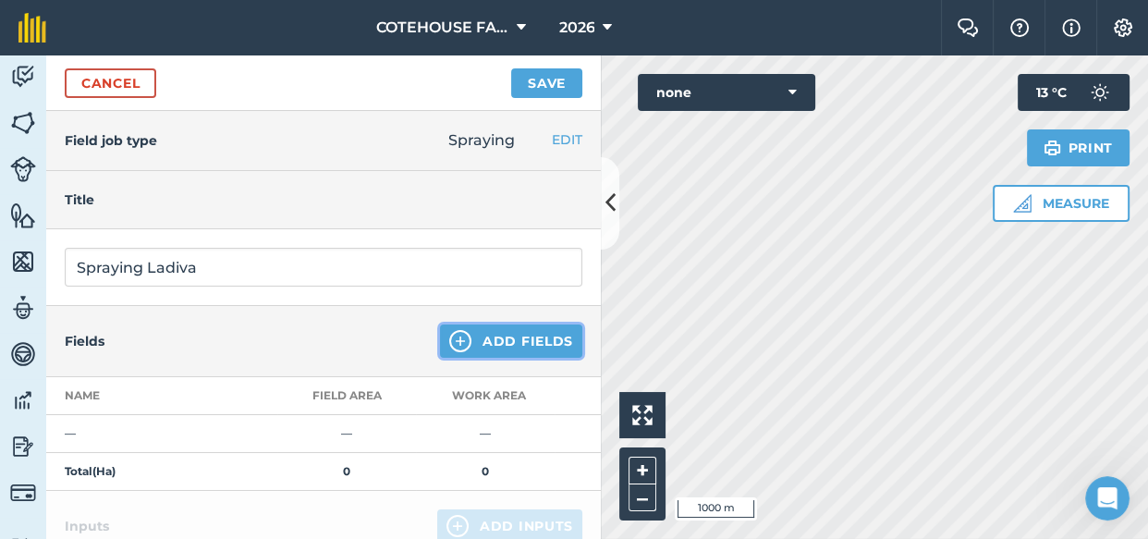
click at [476, 342] on button "Add Fields" at bounding box center [511, 340] width 142 height 33
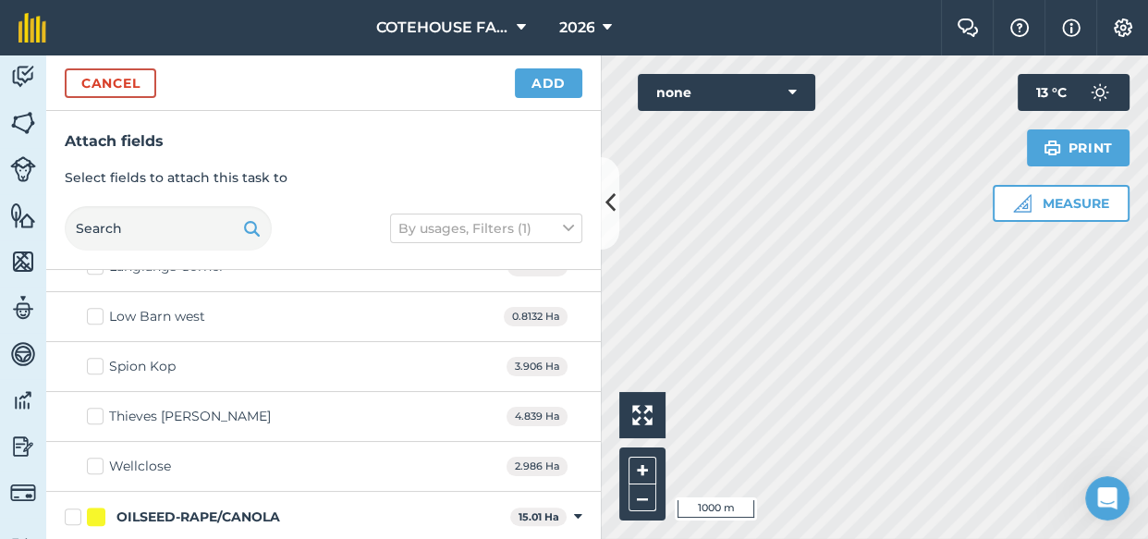
scroll to position [1176, 0]
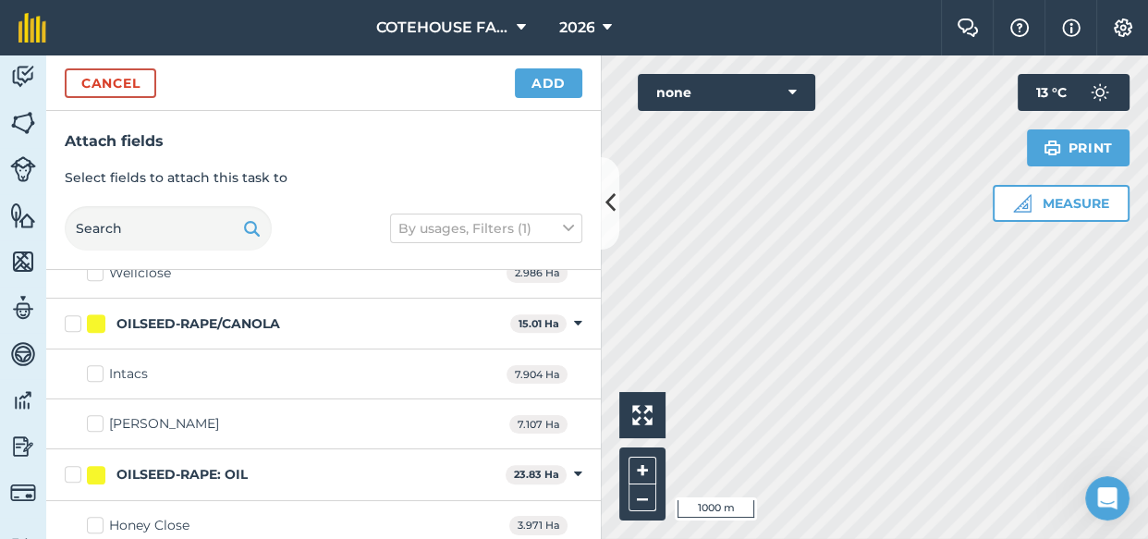
click at [92, 370] on label "Intacs" at bounding box center [117, 373] width 61 height 19
click at [92, 370] on input "Intacs" at bounding box center [93, 370] width 12 height 12
checkbox input "true"
click at [546, 85] on button "Add" at bounding box center [548, 83] width 67 height 30
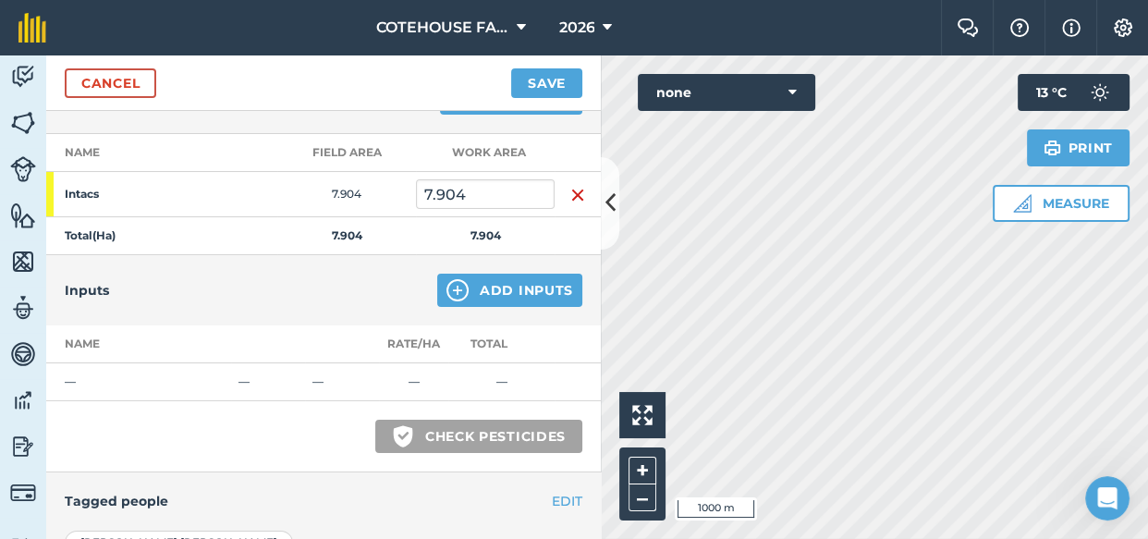
scroll to position [251, 0]
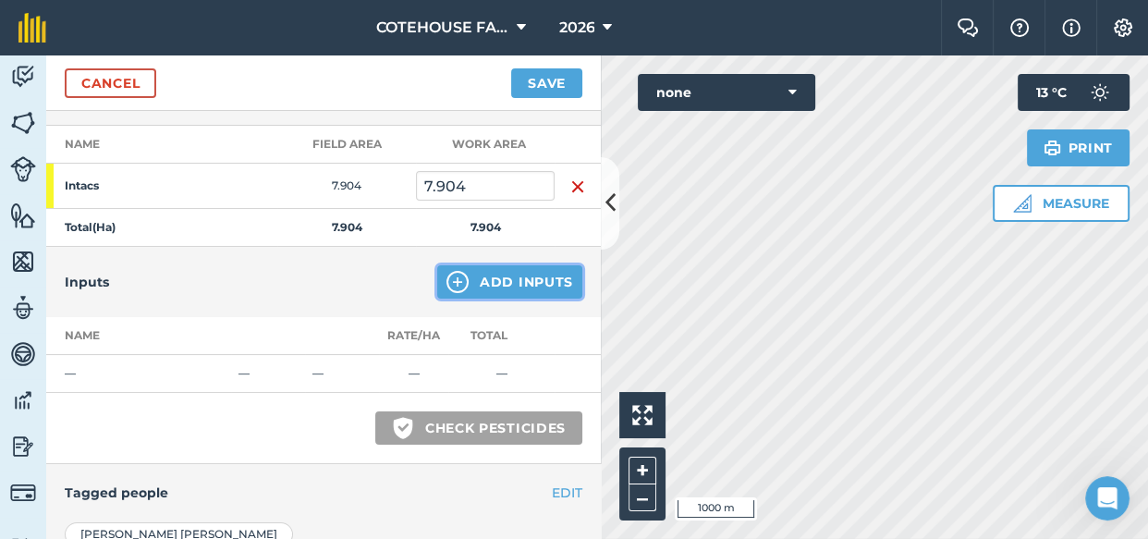
click at [456, 279] on img at bounding box center [457, 282] width 22 height 22
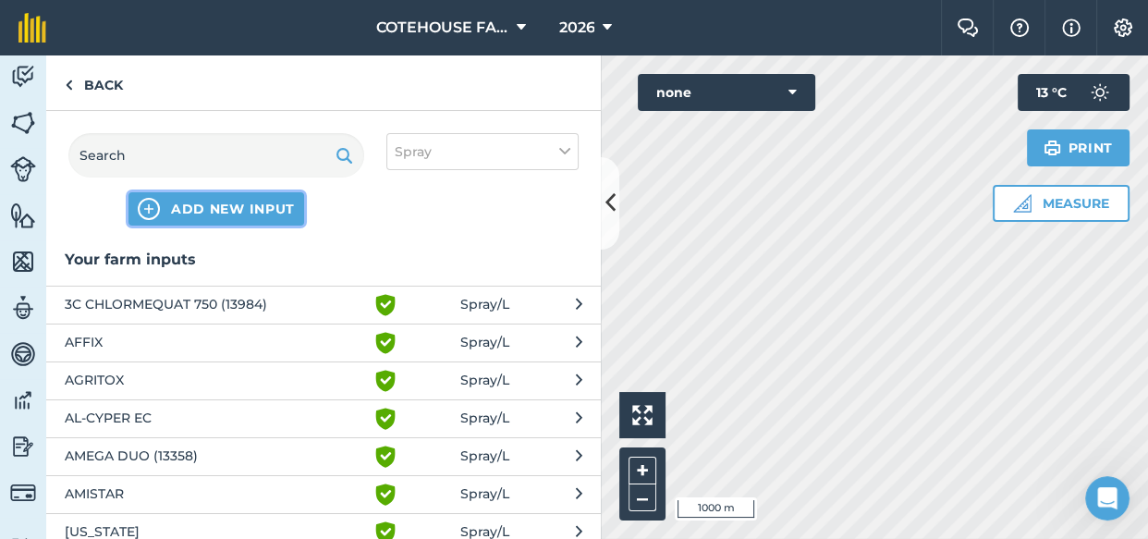
click at [232, 206] on span "ADD NEW INPUT" at bounding box center [233, 209] width 124 height 18
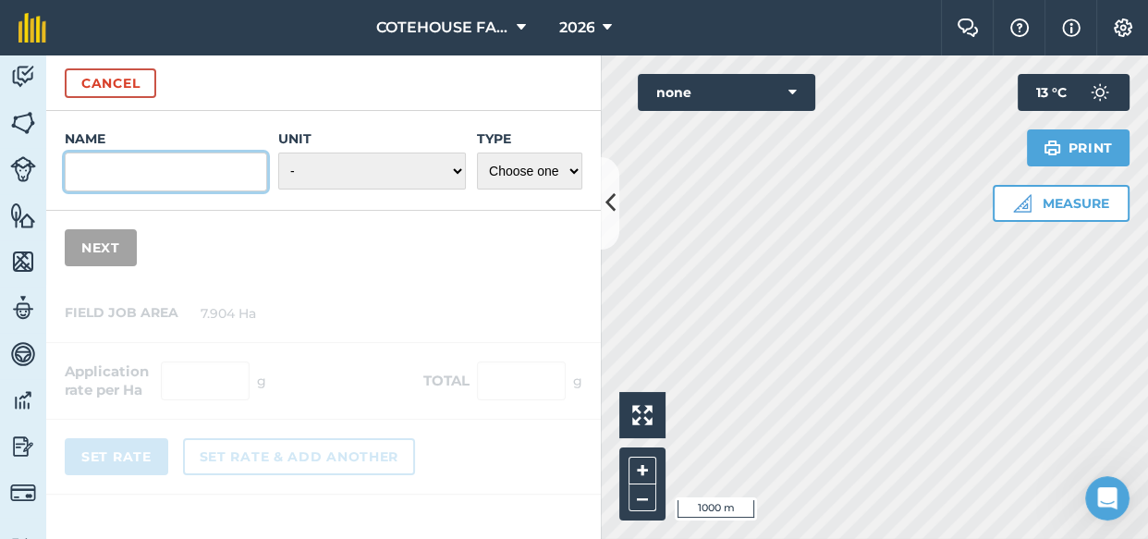
click at [206, 174] on input "Name" at bounding box center [166, 172] width 202 height 39
type input "LADIVA"
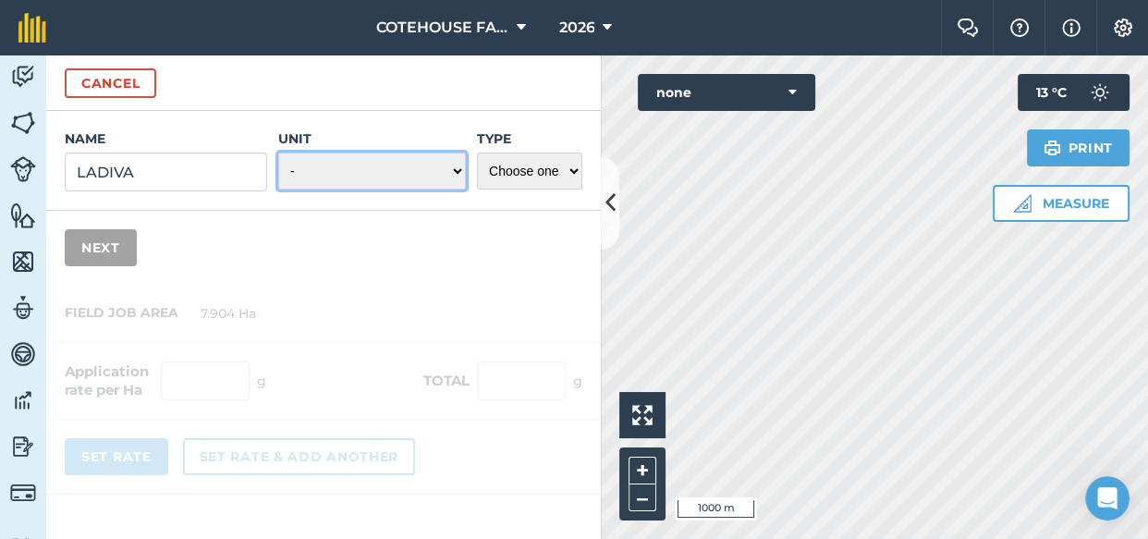
click at [453, 169] on select "- Grams/g Kilograms/kg Metric tonnes/t Millilitres/ml Litres/L Ounces/oz Pounds…" at bounding box center [372, 171] width 188 height 37
select select "LITRES"
click at [280, 153] on select "- Grams/g Kilograms/kg Metric tonnes/t Millilitres/ml Litres/L Ounces/oz Pounds…" at bounding box center [372, 171] width 188 height 37
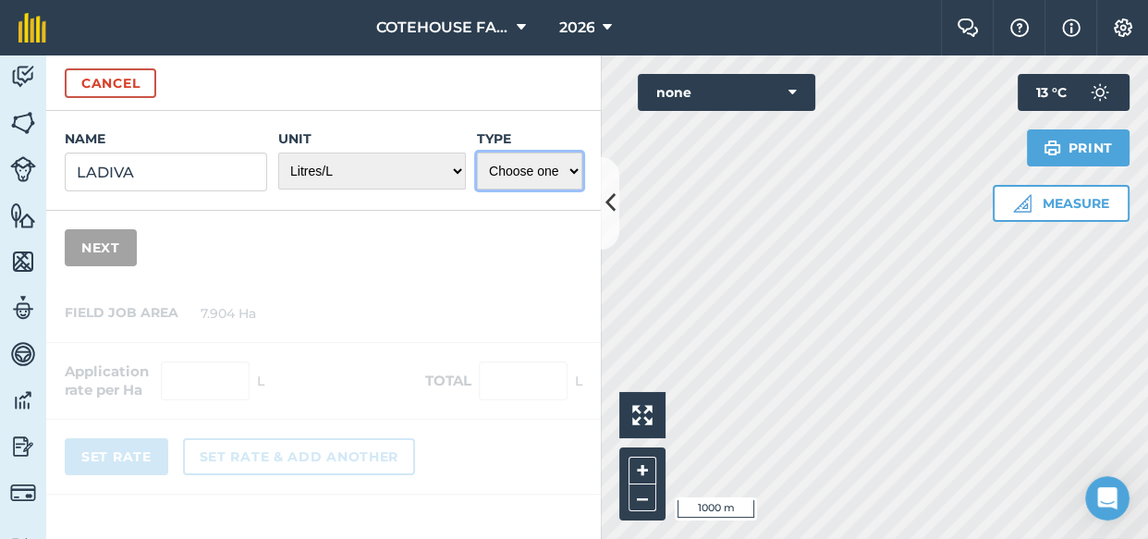
click at [527, 174] on select "Choose one Fertilizer Seed Spray Fuel Other" at bounding box center [529, 171] width 105 height 37
select select "SPRAY"
click at [477, 153] on select "Choose one Fertilizer Seed Spray Fuel Other" at bounding box center [529, 171] width 105 height 37
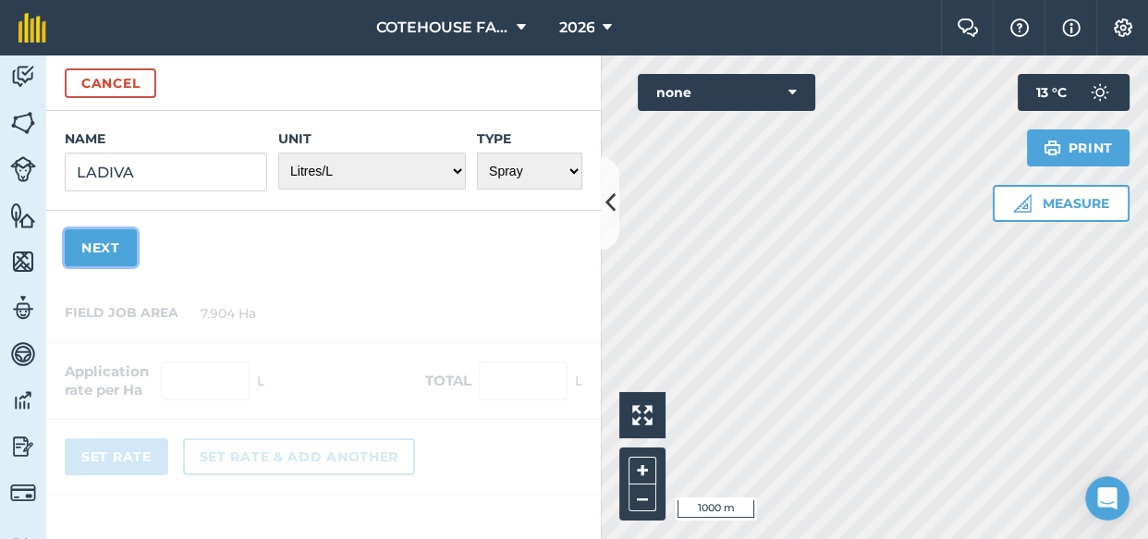
click at [97, 247] on button "Next" at bounding box center [101, 247] width 72 height 37
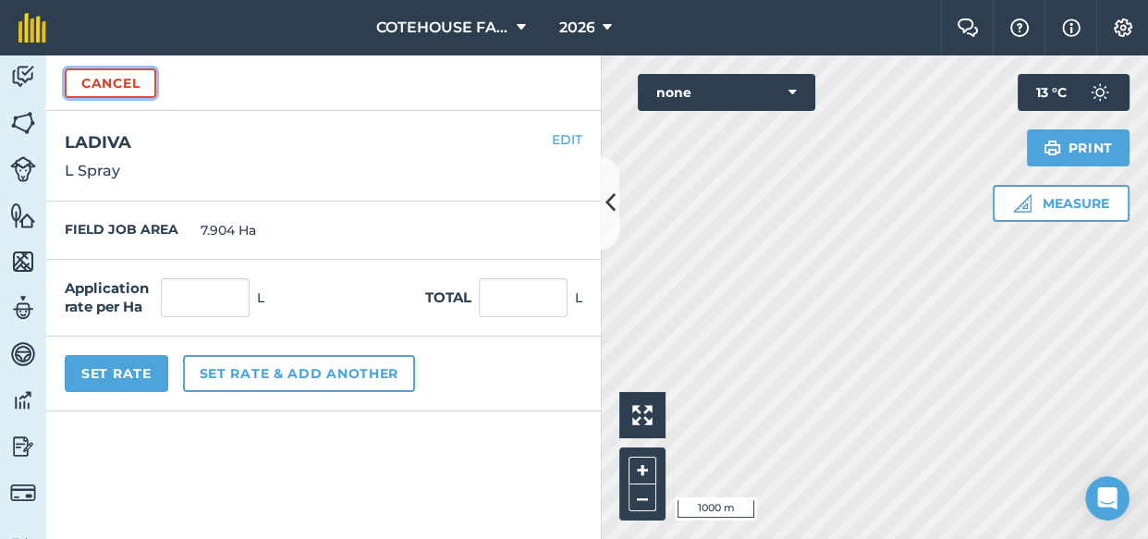
click at [116, 78] on button "Cancel" at bounding box center [111, 83] width 92 height 30
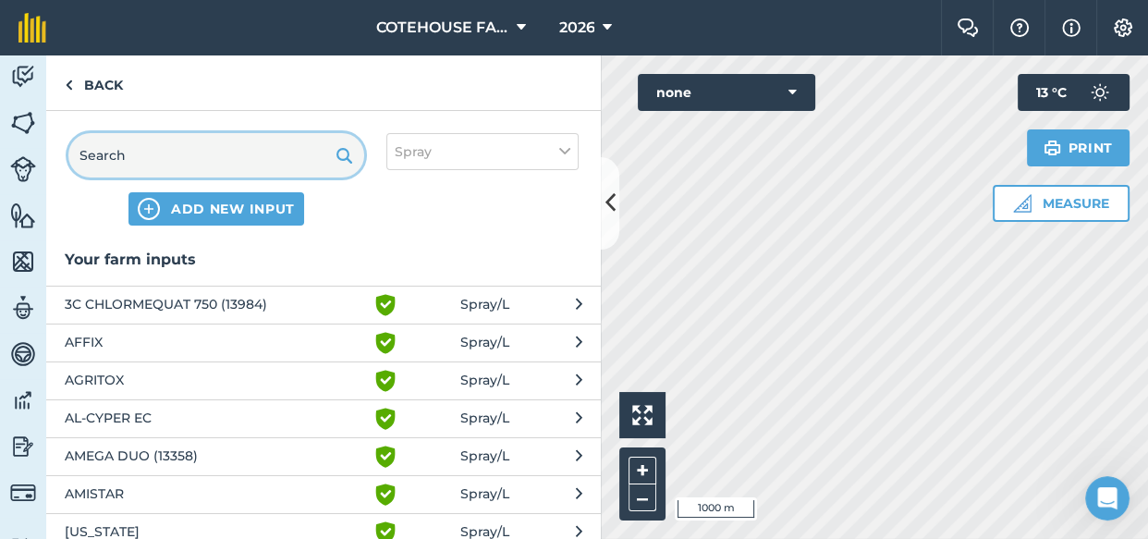
click at [129, 151] on input "text" at bounding box center [216, 155] width 296 height 44
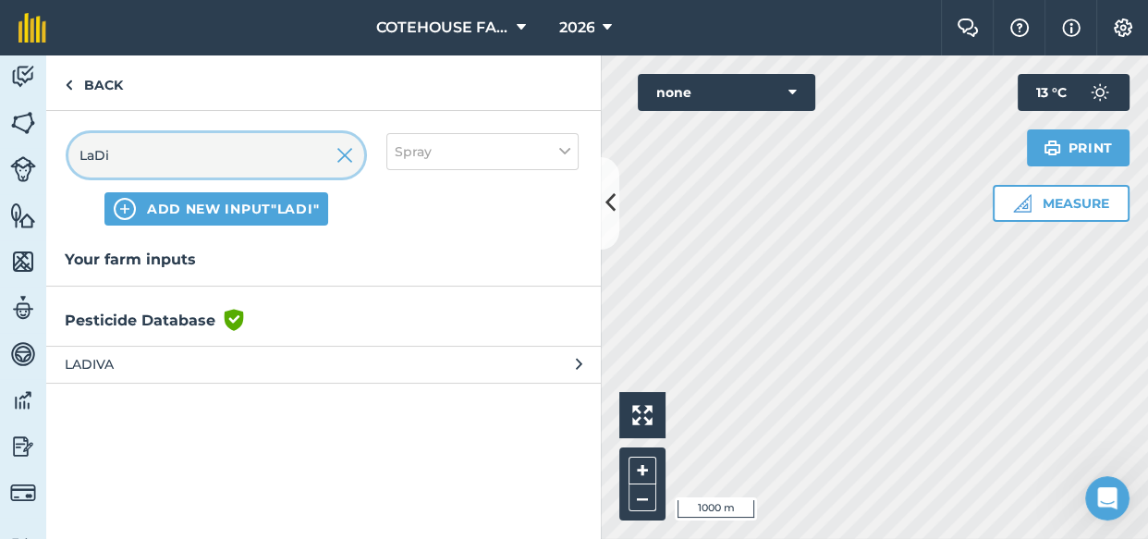
type input "LaDi"
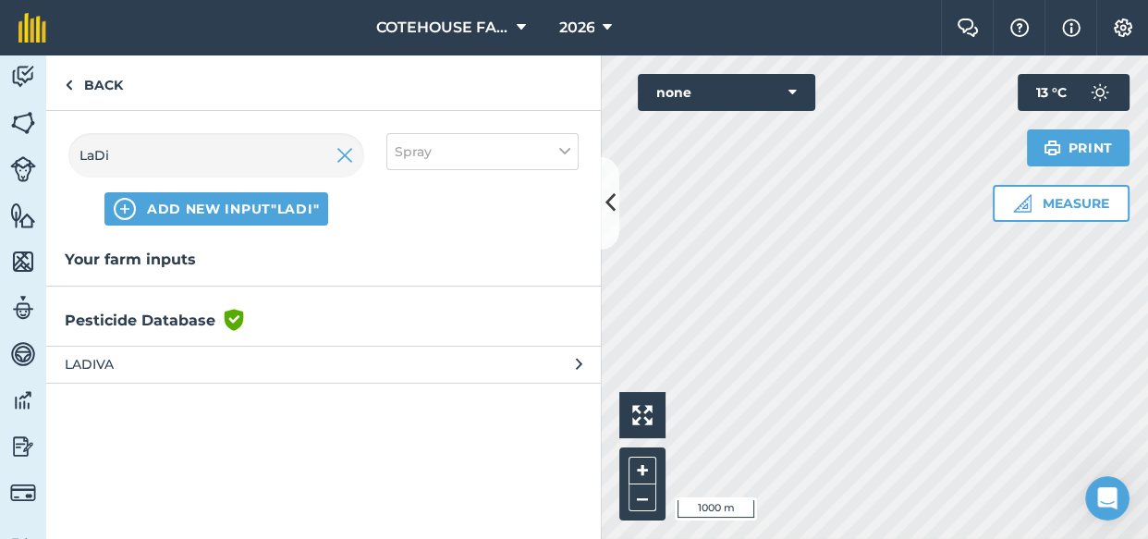
click at [100, 361] on span "LADIVA" at bounding box center [216, 364] width 302 height 20
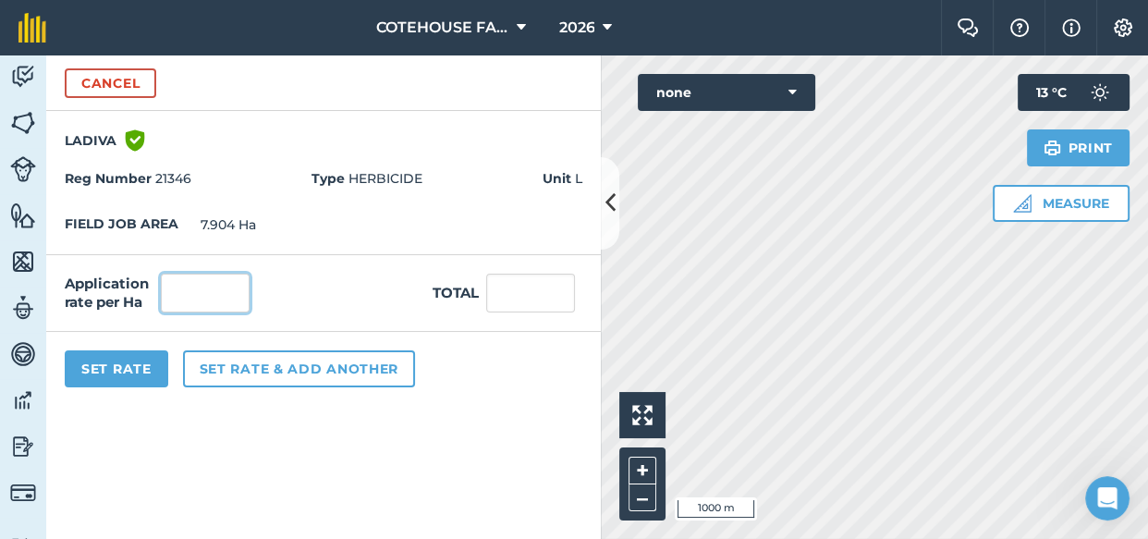
click at [214, 291] on input "text" at bounding box center [205, 293] width 89 height 39
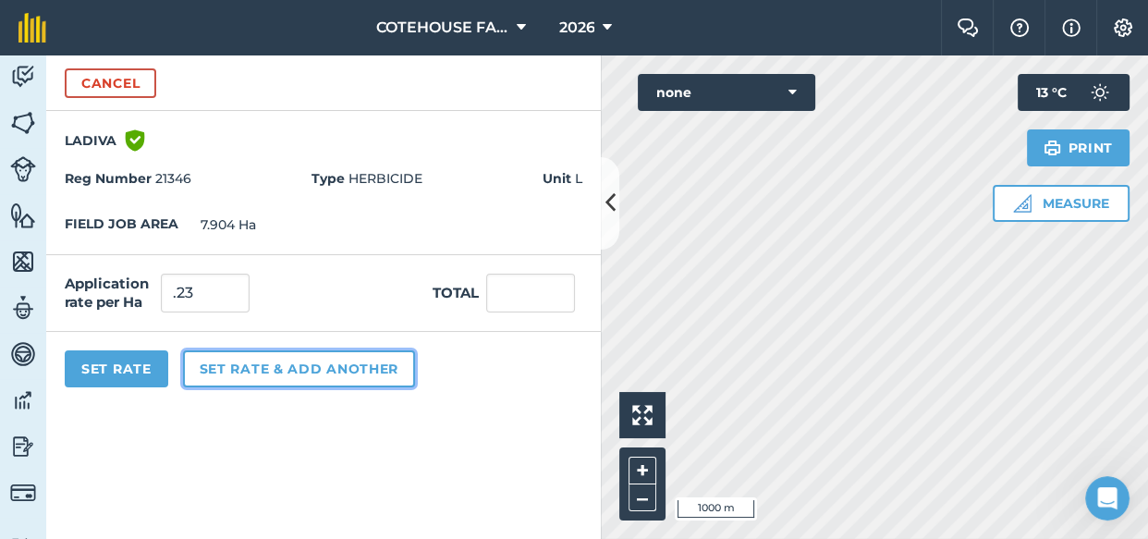
type input "0.23"
type input "1.818"
click at [262, 371] on button "Set rate & add another" at bounding box center [299, 368] width 232 height 37
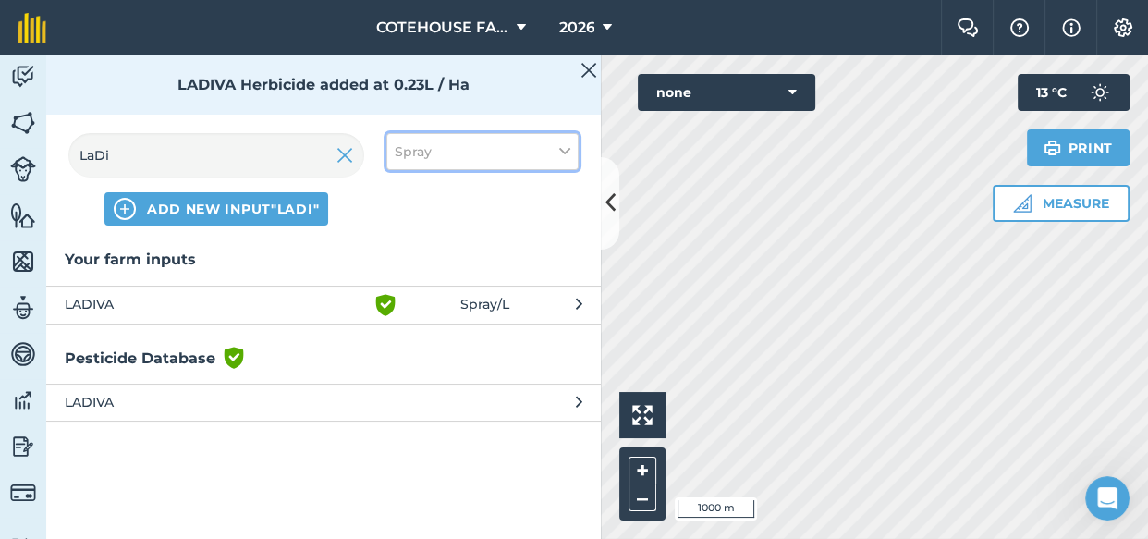
click at [524, 148] on button "Spray" at bounding box center [482, 151] width 192 height 37
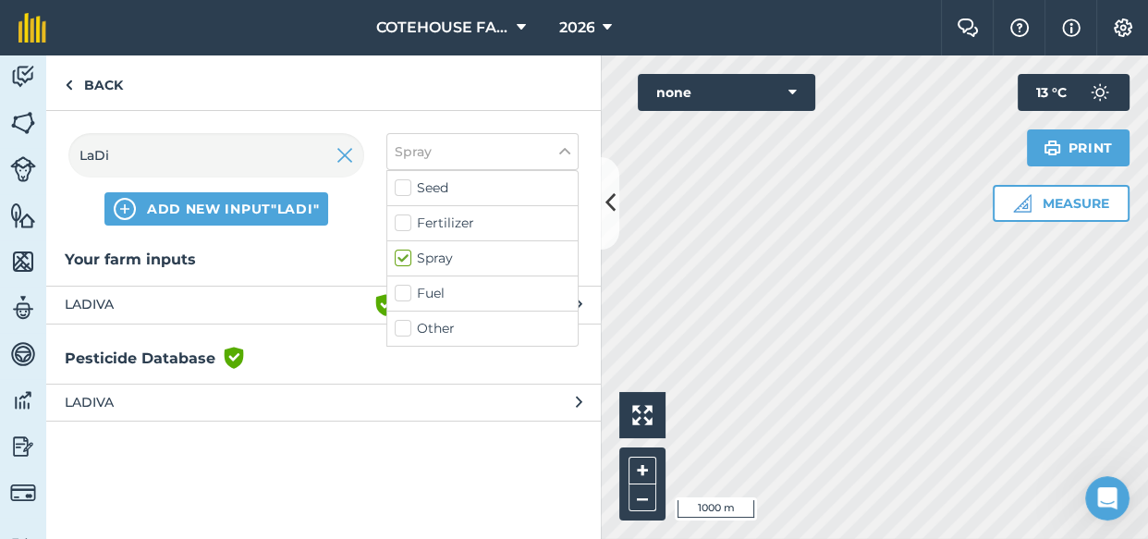
click at [401, 325] on label "Other" at bounding box center [483, 328] width 176 height 19
click at [401, 325] on input "Other" at bounding box center [401, 325] width 12 height 12
checkbox input "true"
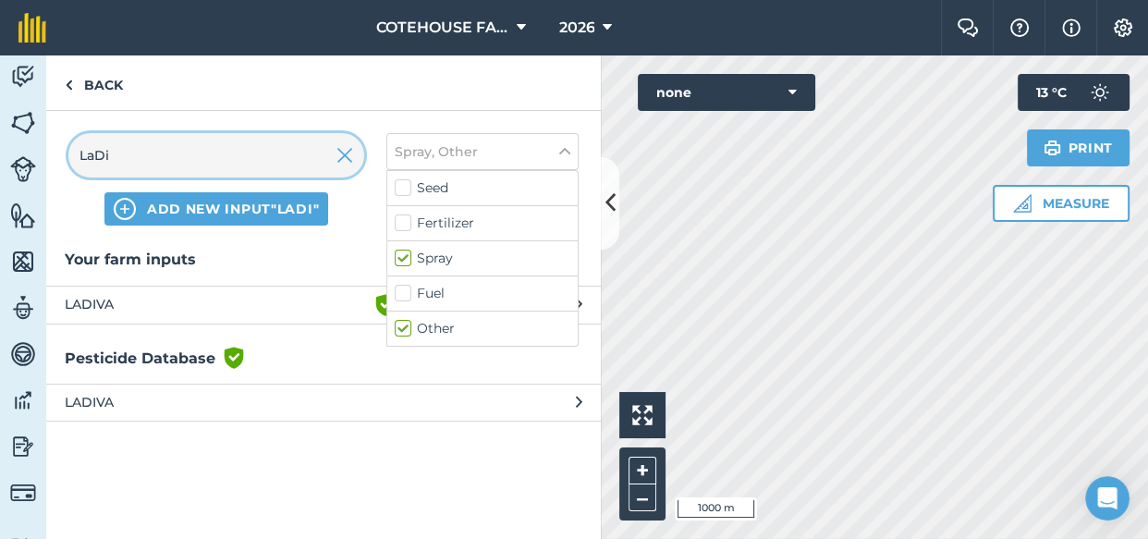
click at [153, 153] on input "LaDi" at bounding box center [216, 155] width 296 height 44
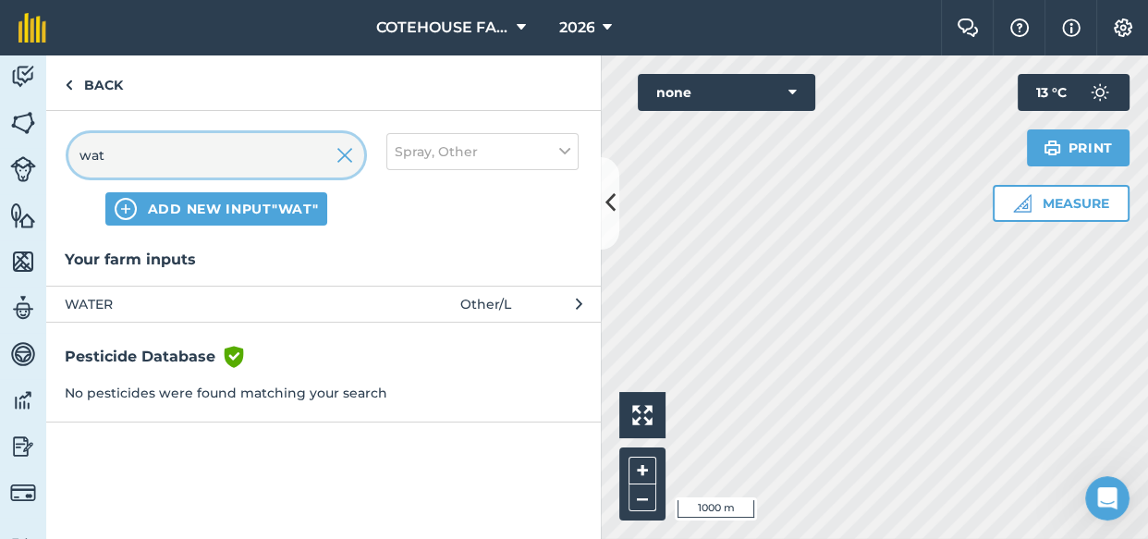
type input "wat"
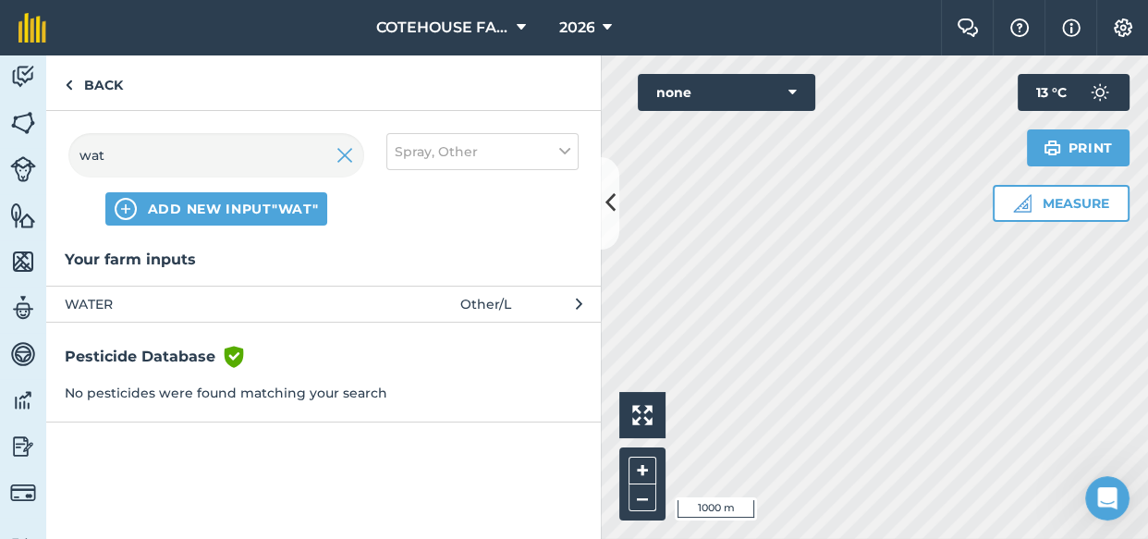
click at [110, 299] on span "WATER" at bounding box center [216, 304] width 302 height 20
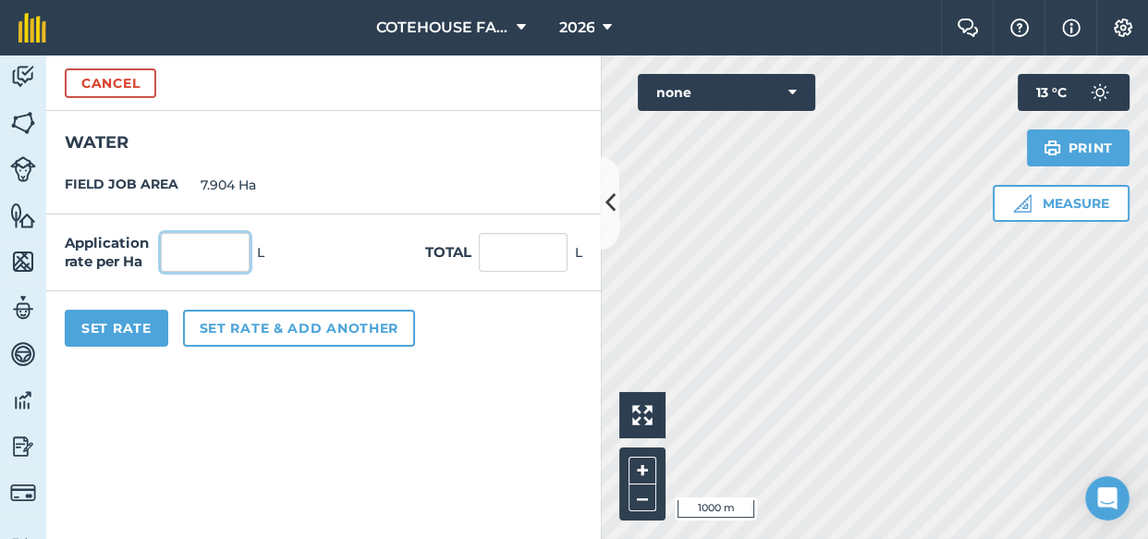
click at [199, 258] on input "text" at bounding box center [205, 252] width 89 height 39
type input "140"
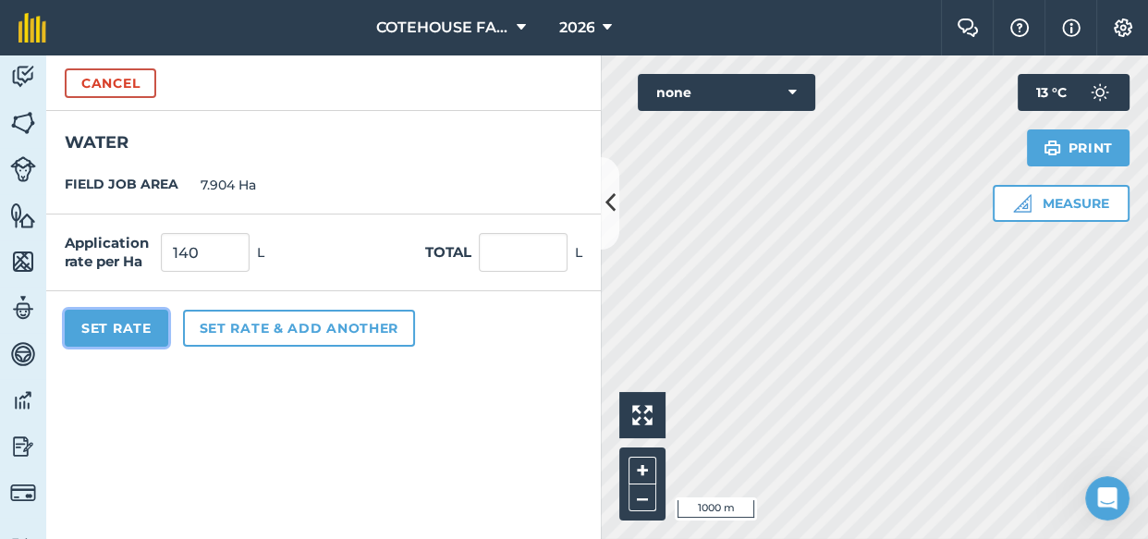
type input "1,106.56"
click at [129, 323] on button "Set Rate" at bounding box center [117, 328] width 104 height 37
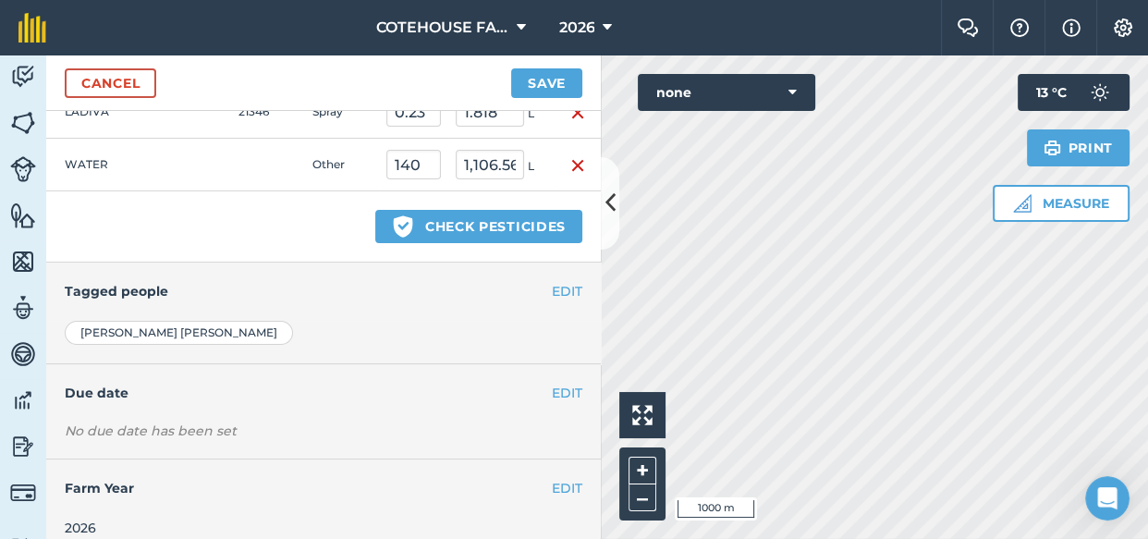
scroll to position [536, 0]
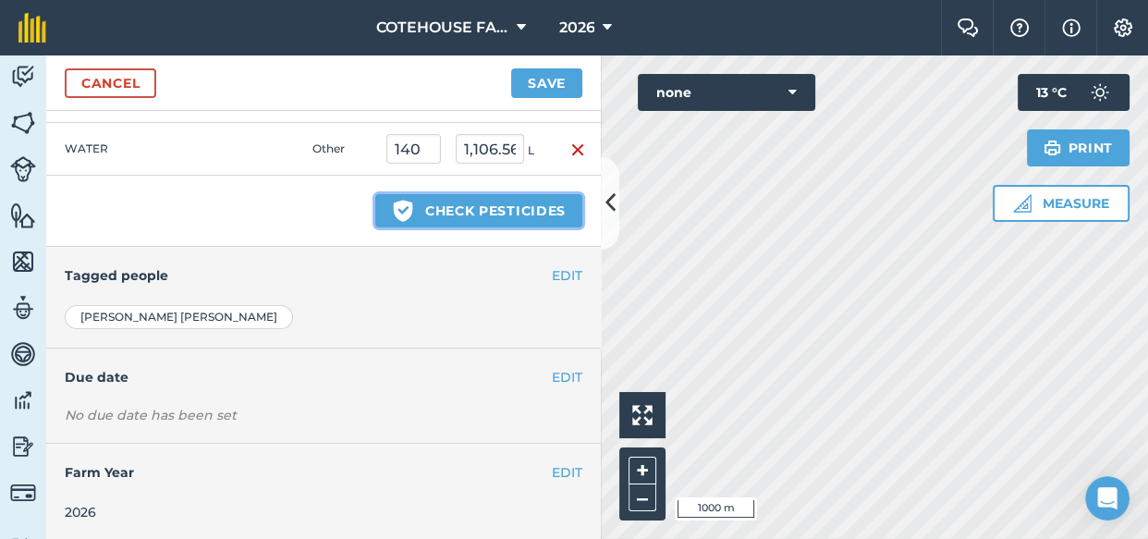
click at [443, 200] on button "Green shield with white tick Check pesticides" at bounding box center [478, 210] width 207 height 33
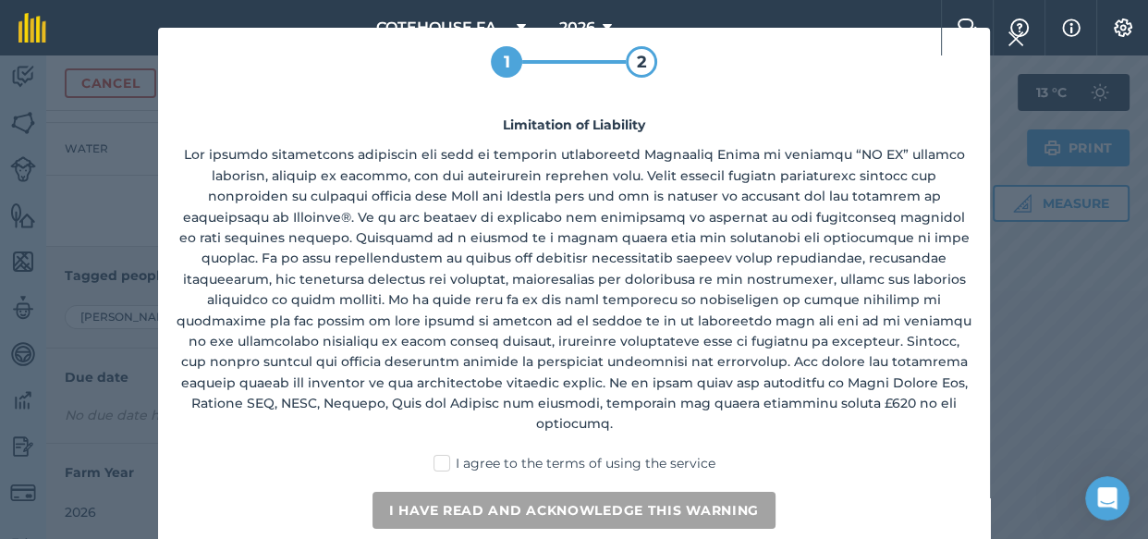
click at [445, 454] on label "I agree to the terms of using the service" at bounding box center [574, 463] width 282 height 19
click at [574, 454] on input "I agree to the terms of using the service" at bounding box center [580, 460] width 12 height 12
checkbox input "true"
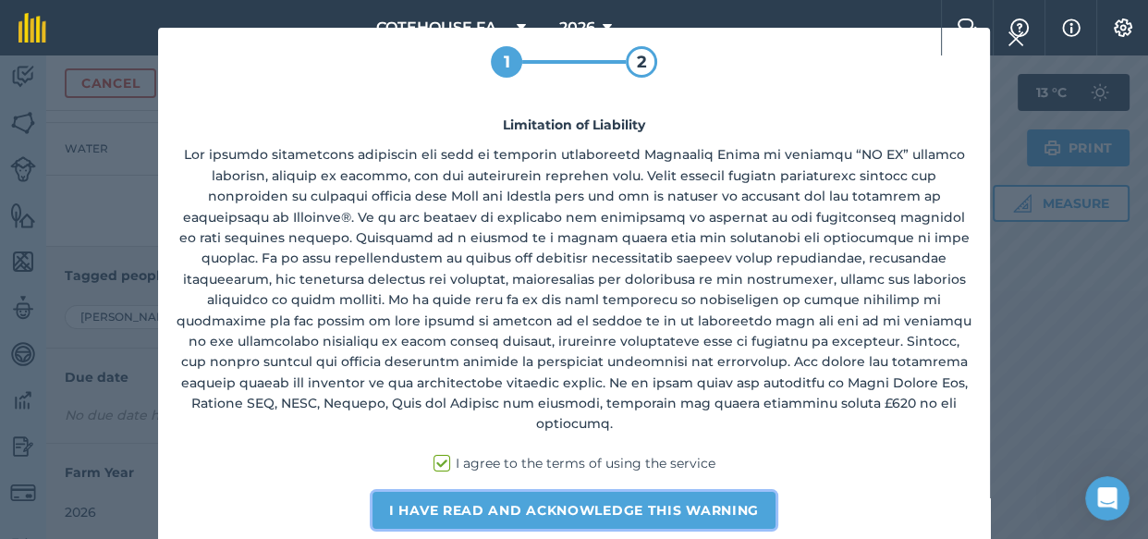
click at [445, 492] on button "I have read and acknowledge this warning" at bounding box center [573, 510] width 403 height 37
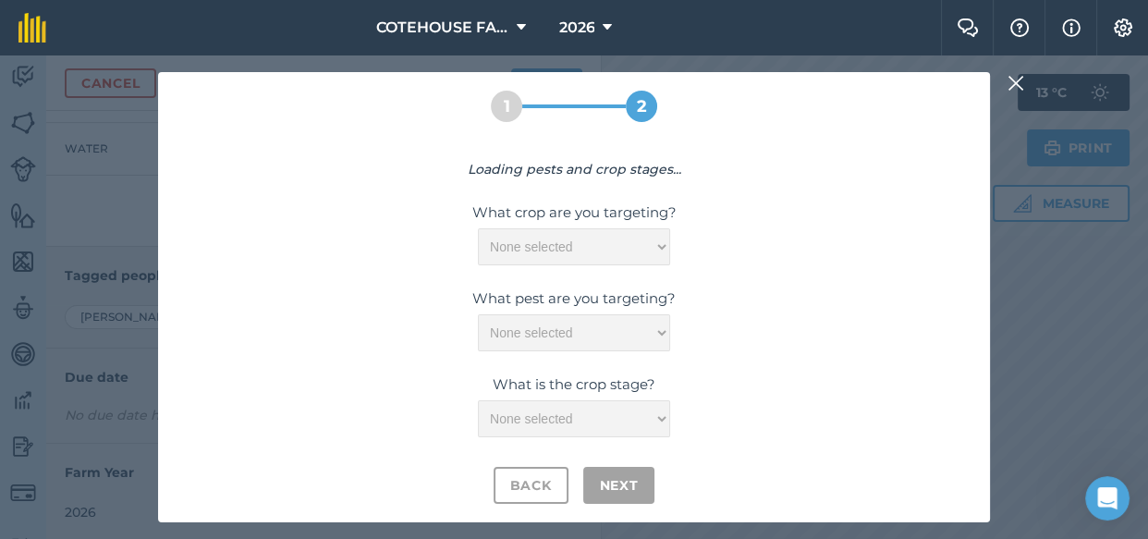
click at [634, 255] on div "Loading pests and crop stages... What crop are you targeting? None selected Wha…" at bounding box center [574, 331] width 795 height 345
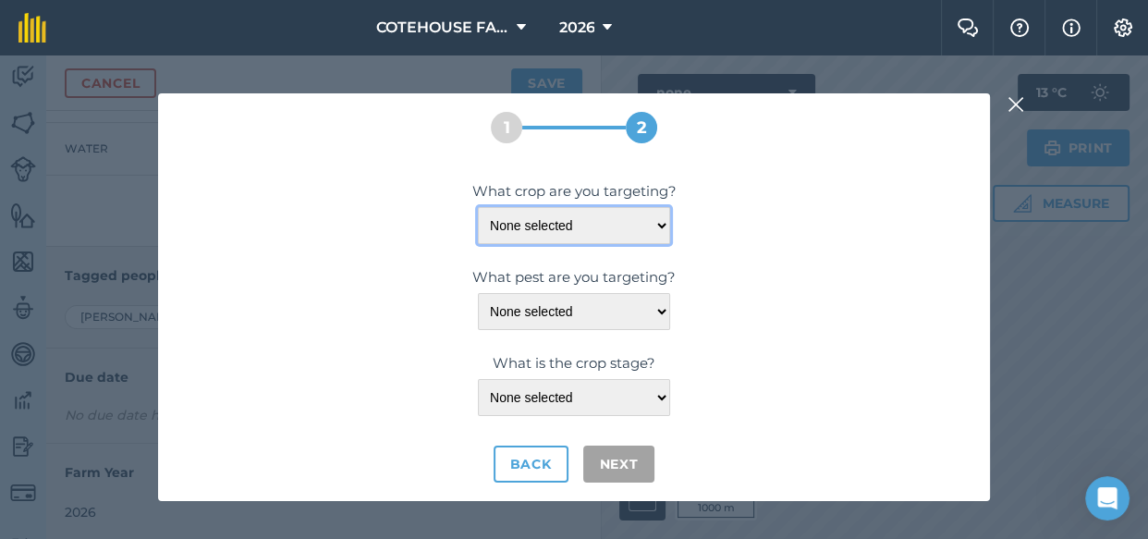
click at [650, 224] on select "None selected OILSEED-RAPE-WINTER" at bounding box center [574, 225] width 192 height 37
select select "1221"
click at [478, 207] on select "None selected OILSEED-RAPE-WINTER" at bounding box center [574, 225] width 192 height 37
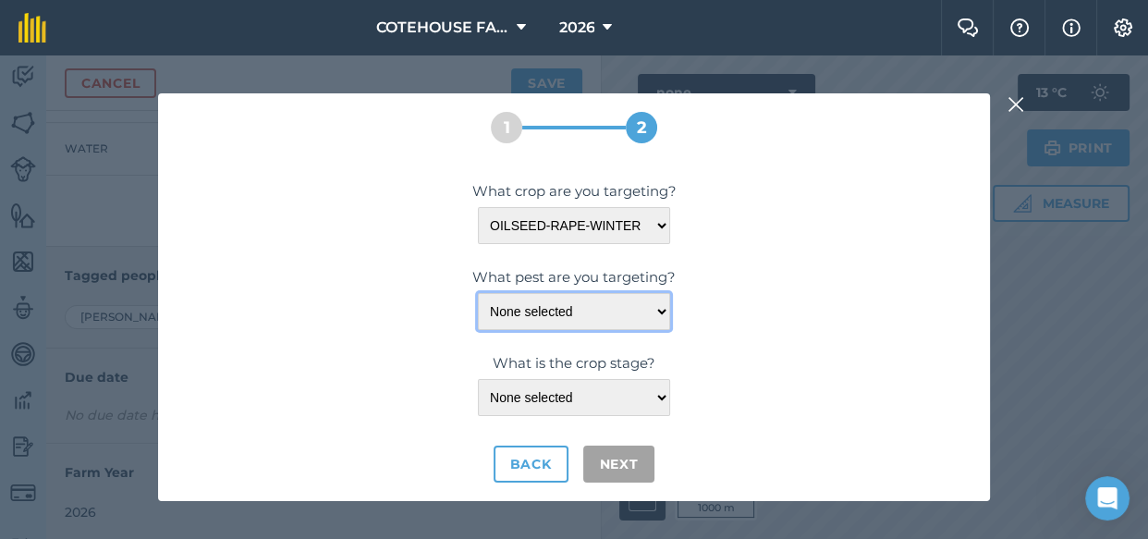
click at [657, 308] on select "None selected WEEDS" at bounding box center [574, 311] width 192 height 37
select select "20611"
click at [478, 293] on select "None selected WEEDS" at bounding box center [574, 311] width 192 height 37
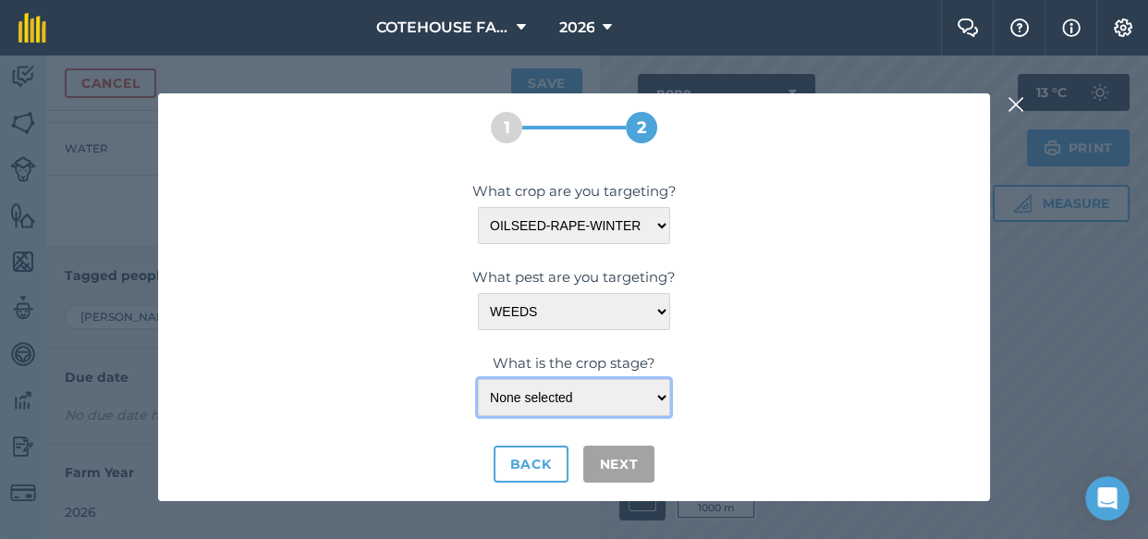
click at [656, 394] on select "None selected LEAF-DEVELOPMENT" at bounding box center [574, 397] width 192 height 37
select select "23314"
click at [478, 379] on select "None selected LEAF-DEVELOPMENT" at bounding box center [574, 397] width 192 height 37
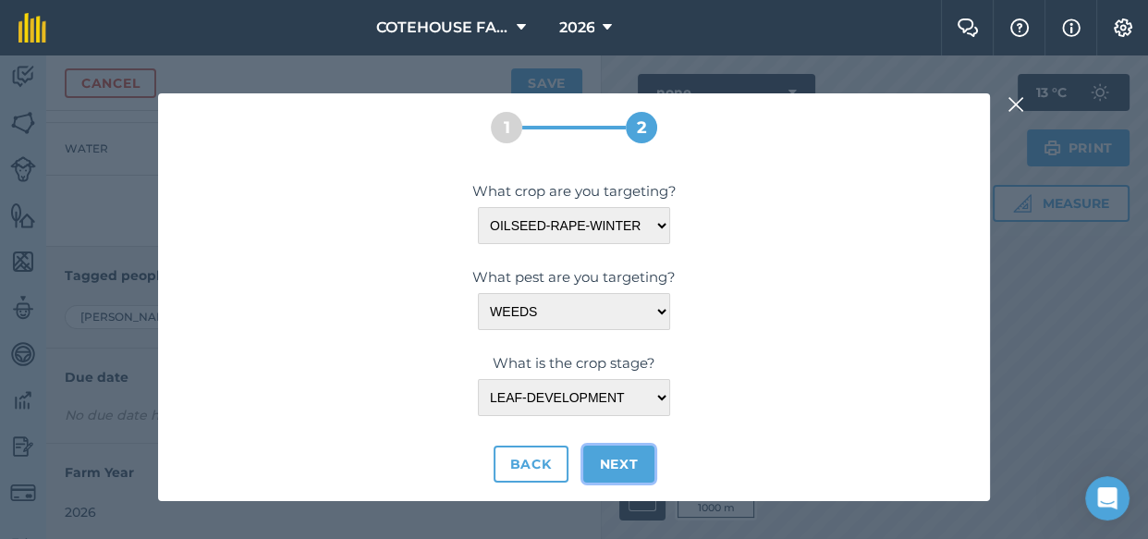
click at [617, 460] on button "Next" at bounding box center [619, 463] width 72 height 37
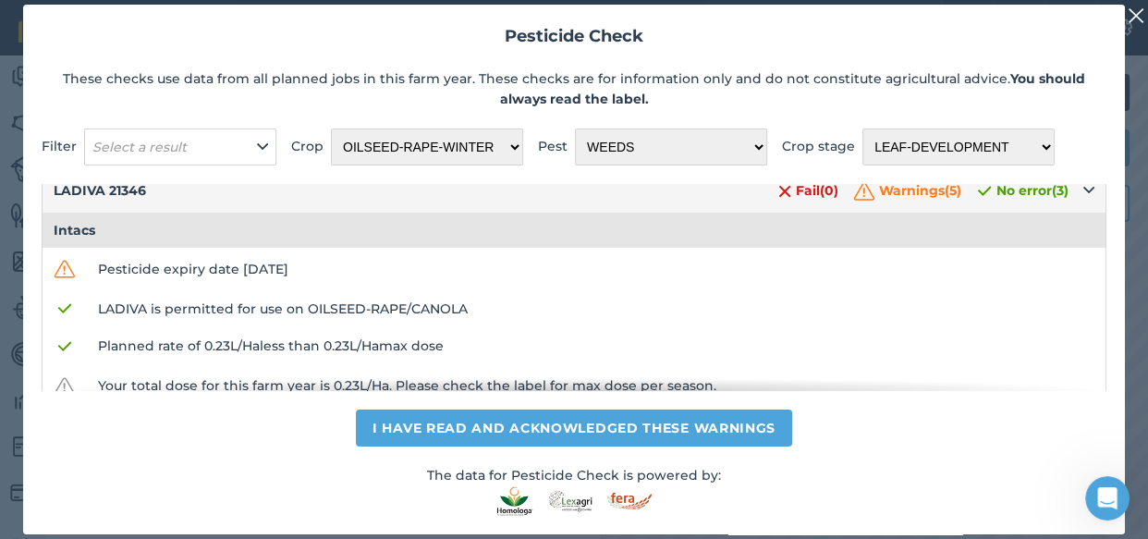
scroll to position [0, 0]
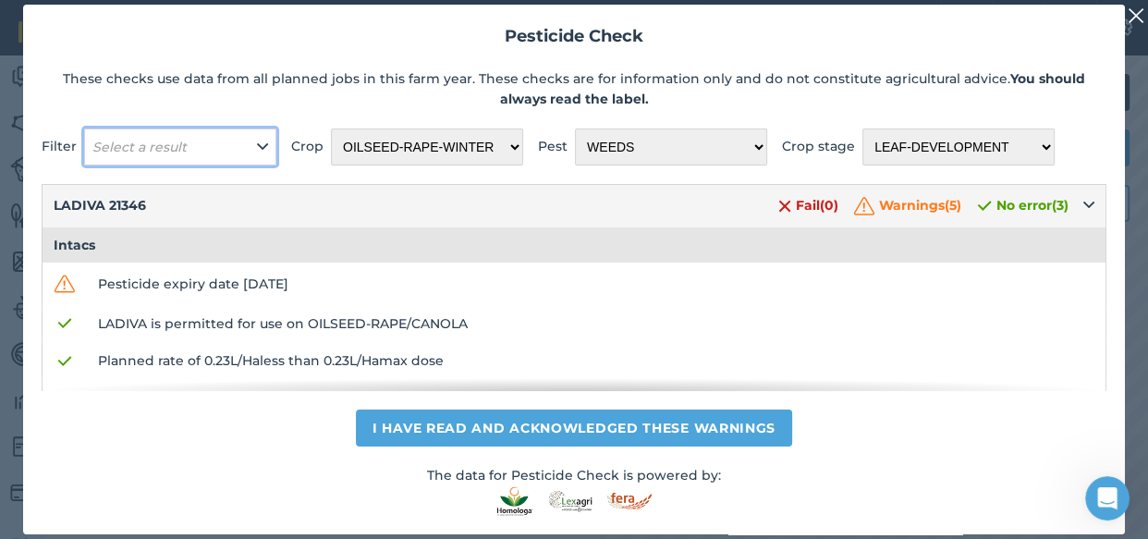
click at [259, 143] on icon at bounding box center [262, 147] width 11 height 20
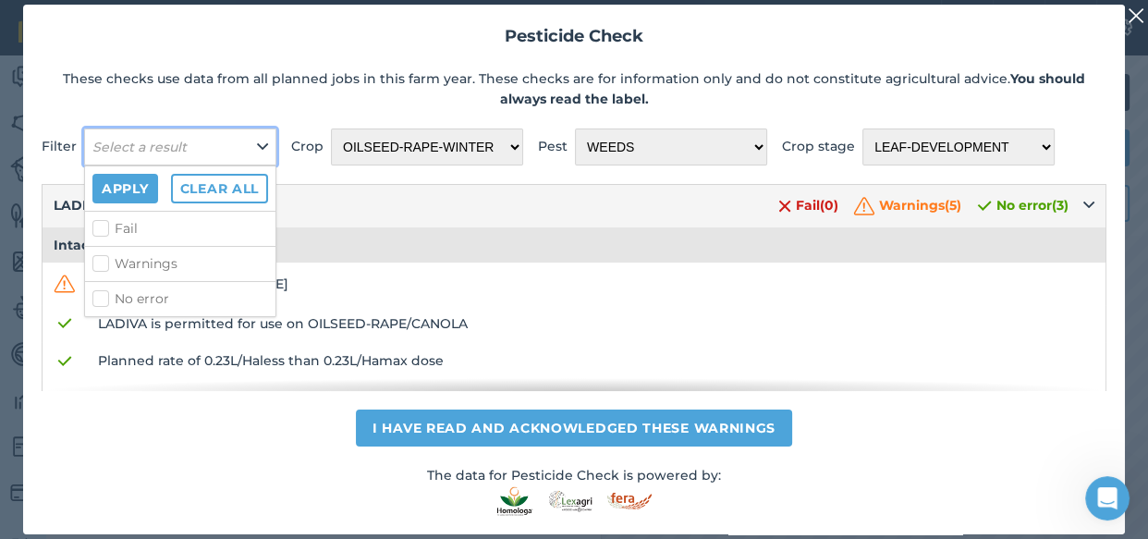
click at [253, 144] on button "Select a result" at bounding box center [180, 146] width 192 height 37
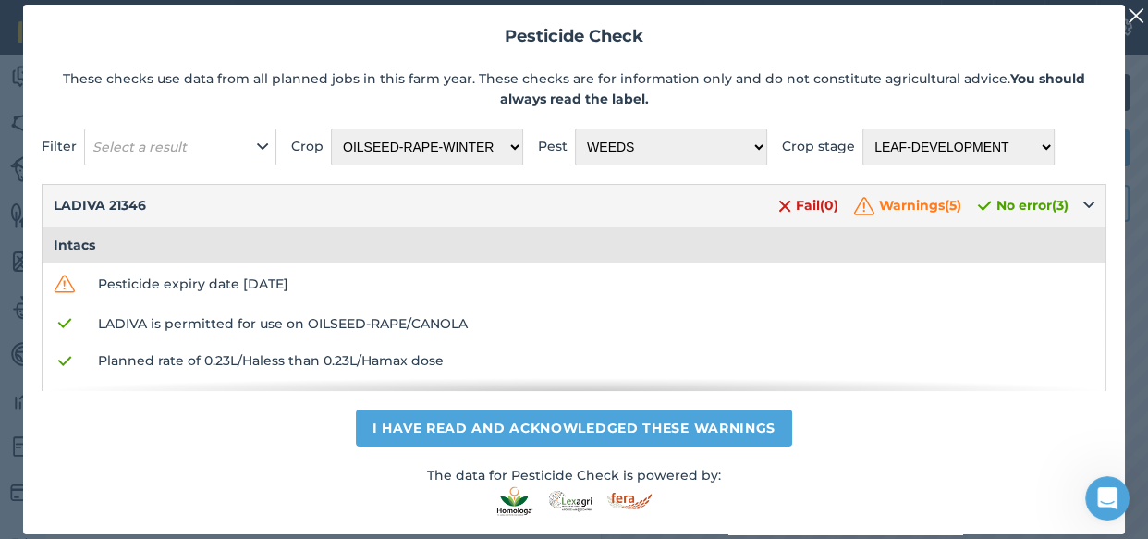
click at [1132, 14] on img at bounding box center [1136, 16] width 17 height 22
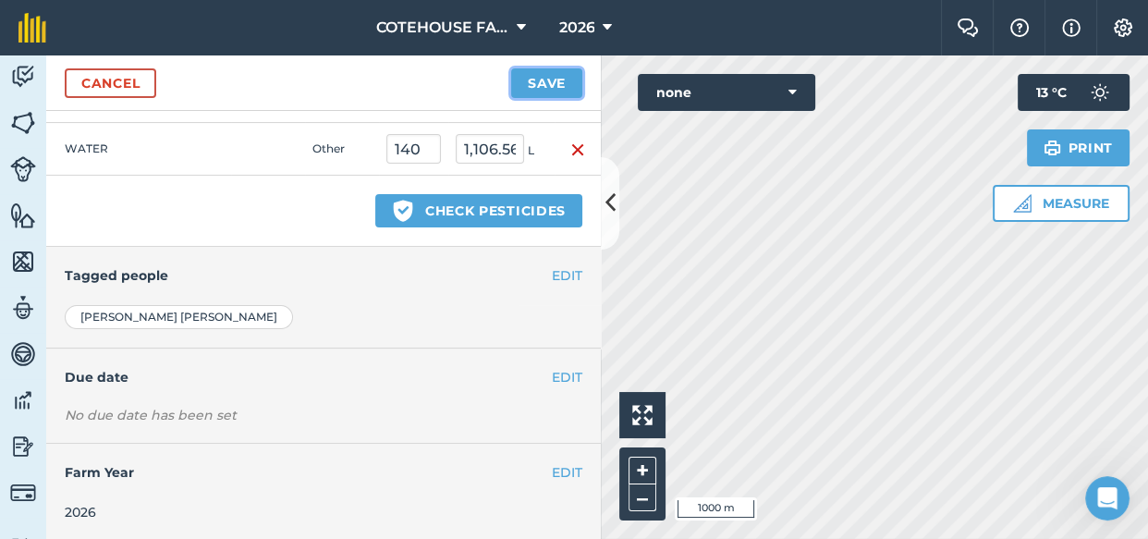
click at [547, 81] on button "Save" at bounding box center [546, 83] width 71 height 30
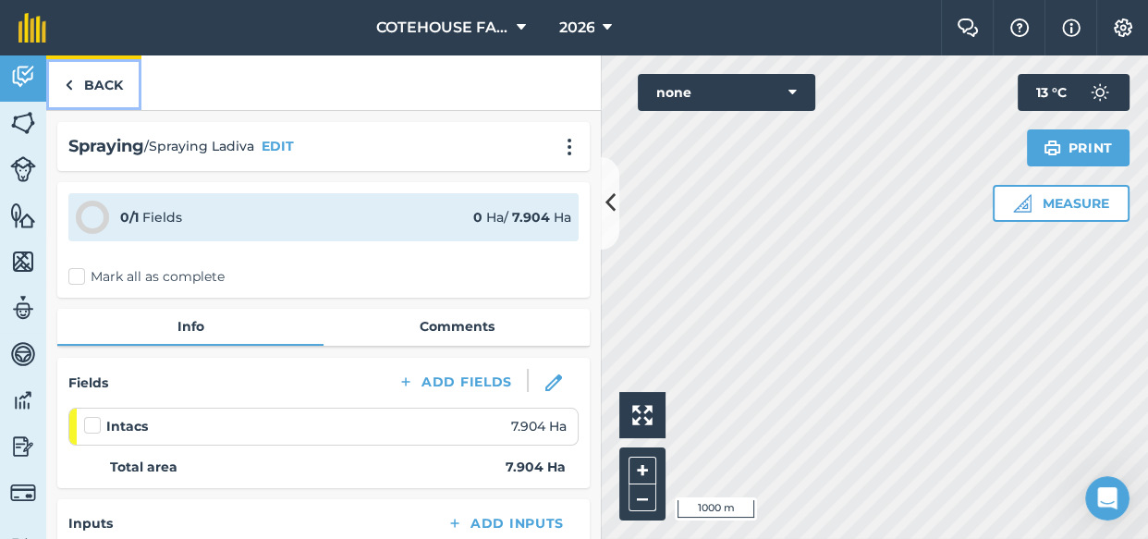
click at [83, 79] on link "Back" at bounding box center [93, 82] width 95 height 55
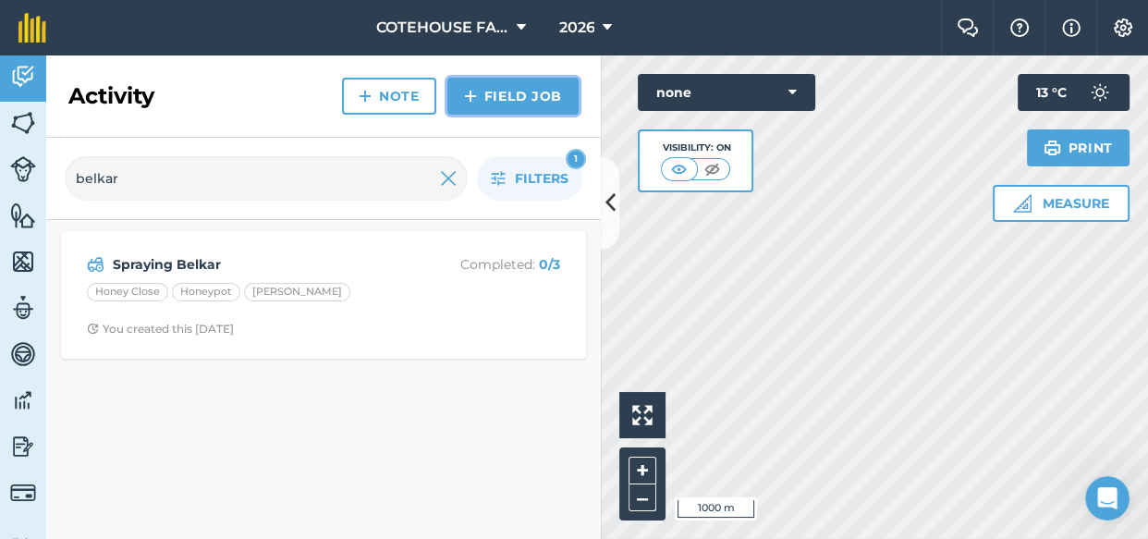
click at [509, 92] on link "Field Job" at bounding box center [512, 96] width 131 height 37
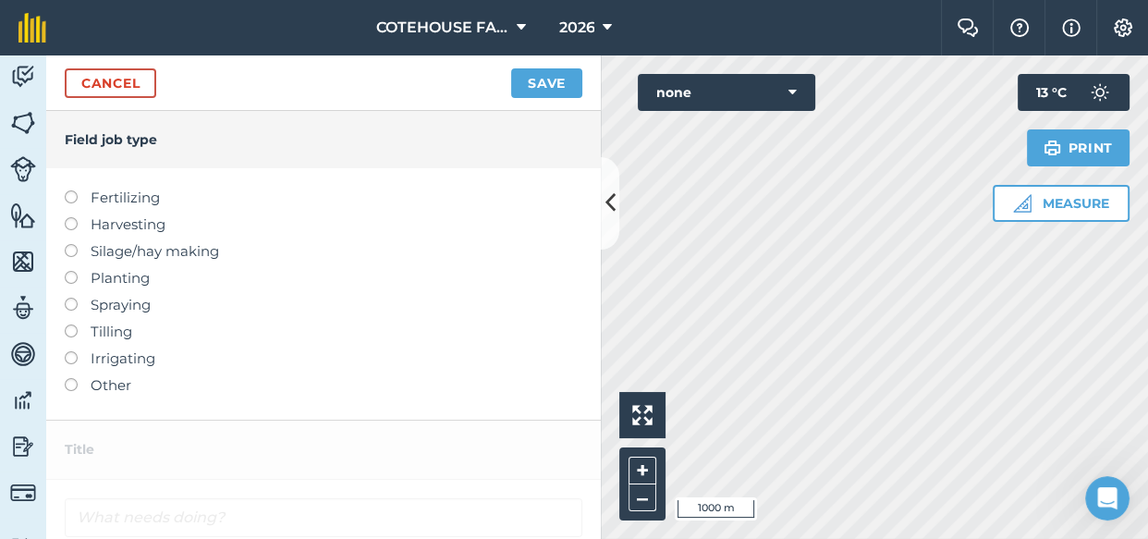
click at [74, 298] on label at bounding box center [78, 298] width 26 height 0
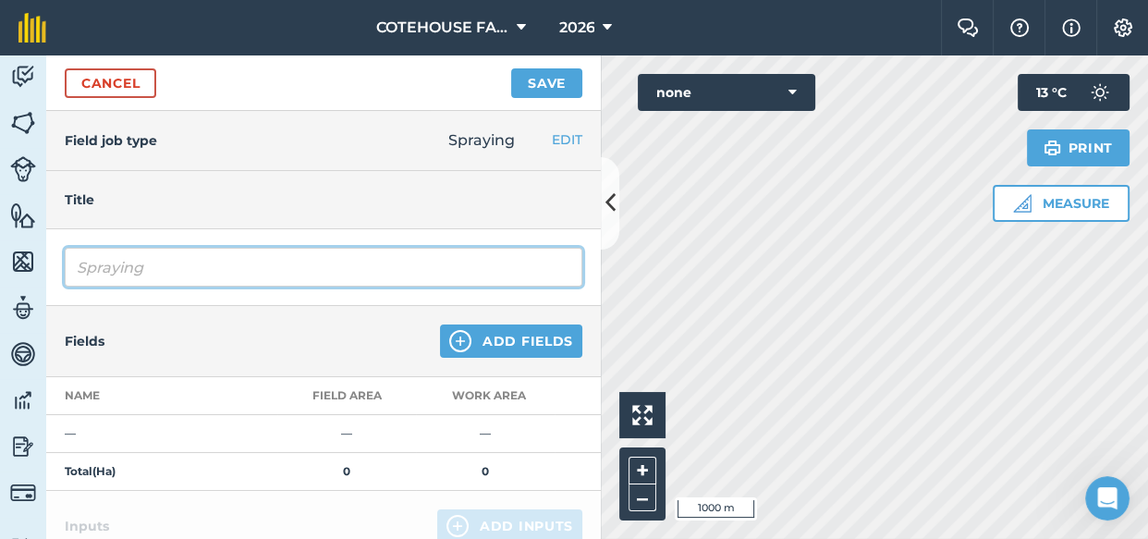
click at [171, 260] on input "Spraying" at bounding box center [324, 267] width 518 height 39
type input "Spraying ladiva"
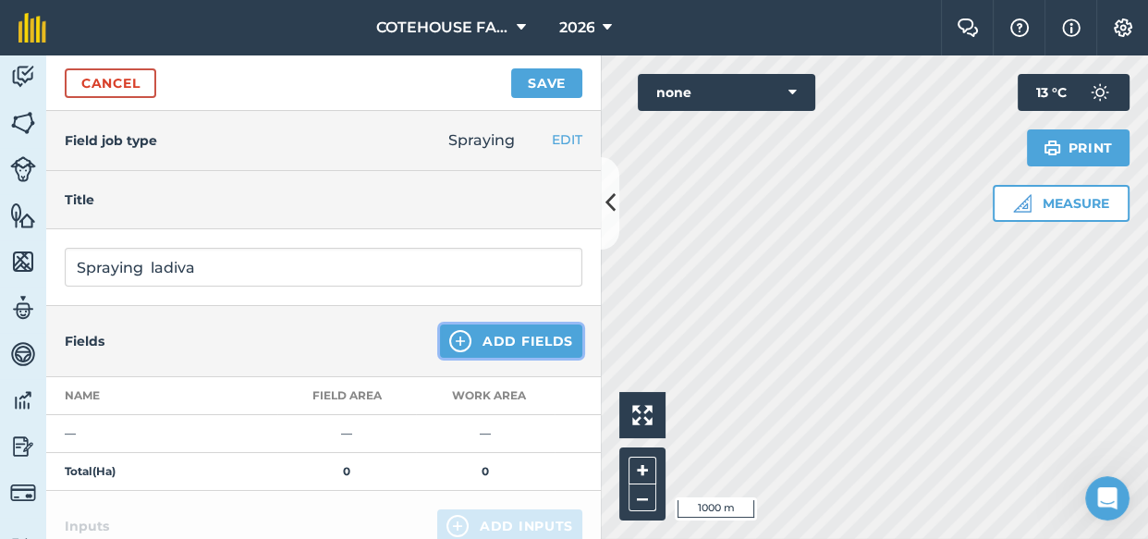
click at [517, 339] on button "Add Fields" at bounding box center [511, 340] width 142 height 33
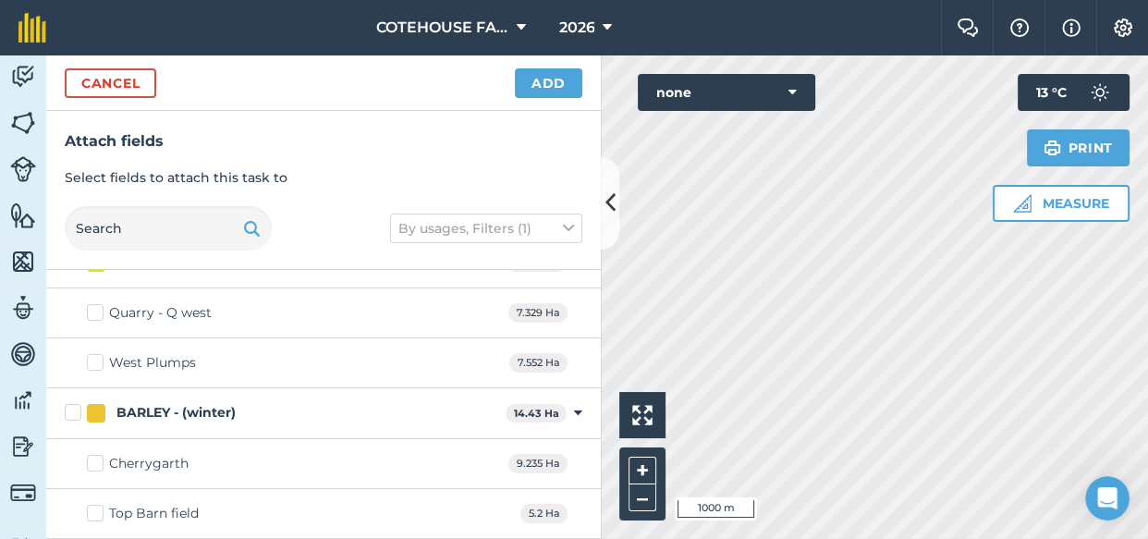
scroll to position [504, 0]
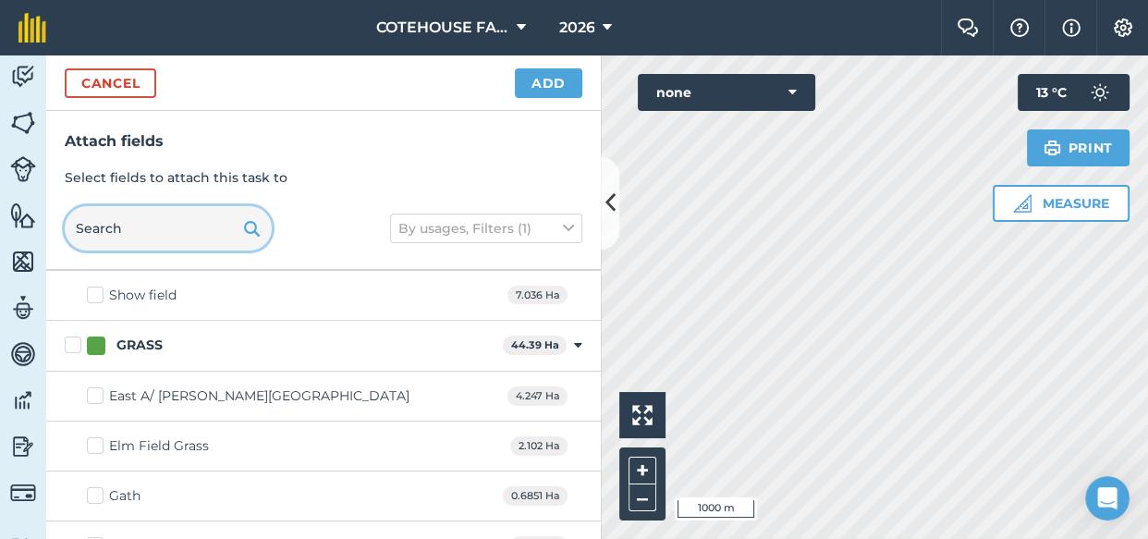
click at [133, 231] on input "text" at bounding box center [168, 228] width 207 height 44
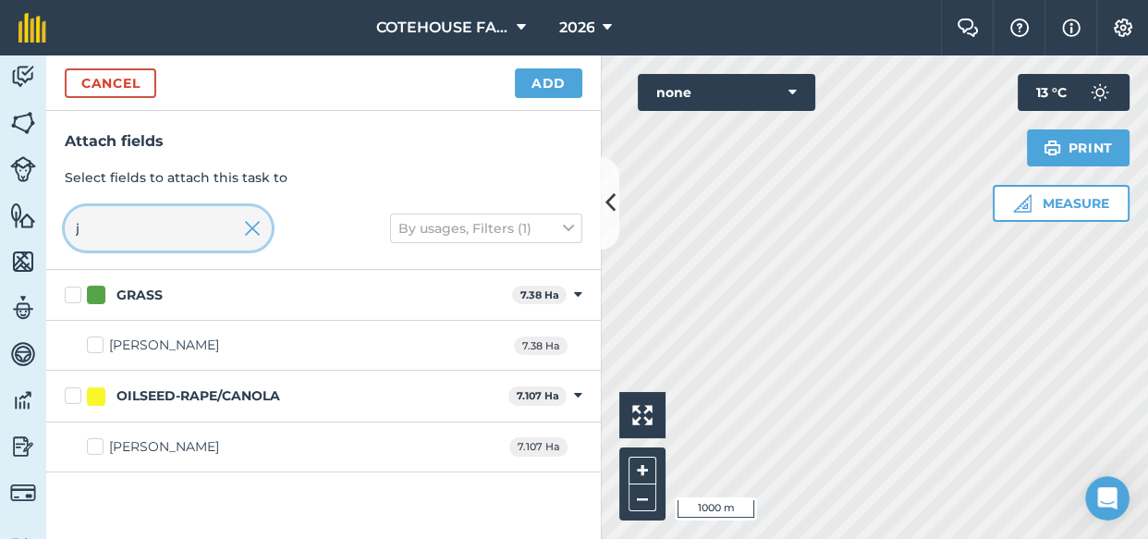
scroll to position [0, 0]
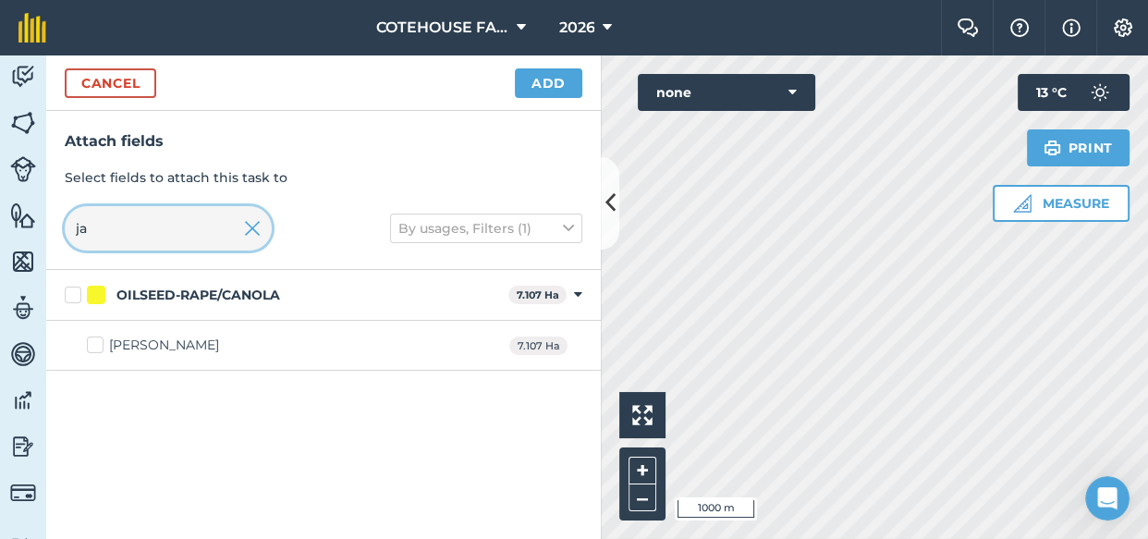
type input "ja"
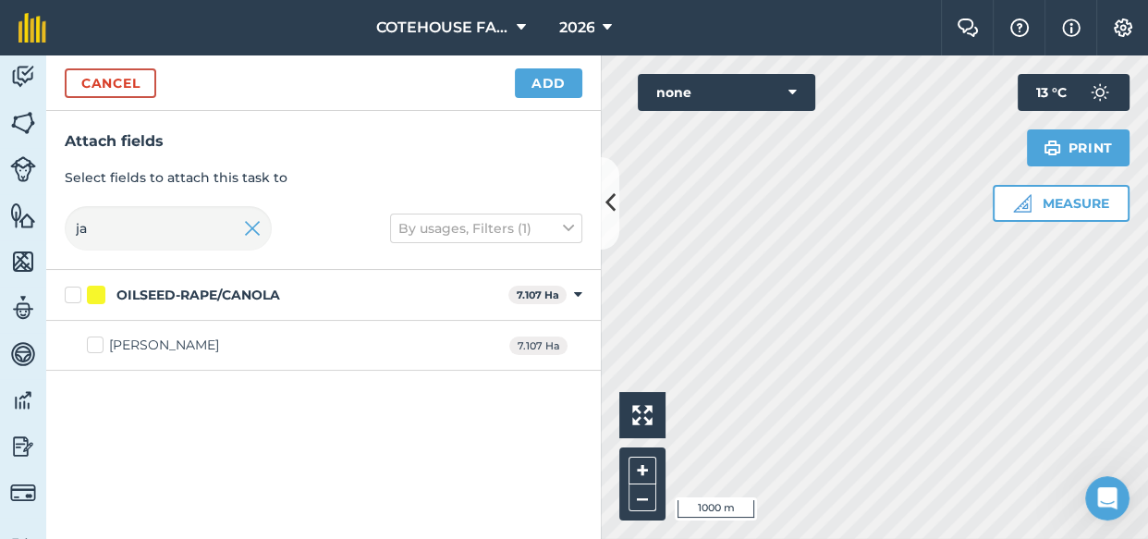
click at [92, 348] on label "[PERSON_NAME]" at bounding box center [153, 345] width 132 height 19
click at [92, 348] on input "[PERSON_NAME]" at bounding box center [93, 342] width 12 height 12
checkbox input "true"
click at [528, 74] on button "Add" at bounding box center [548, 83] width 67 height 30
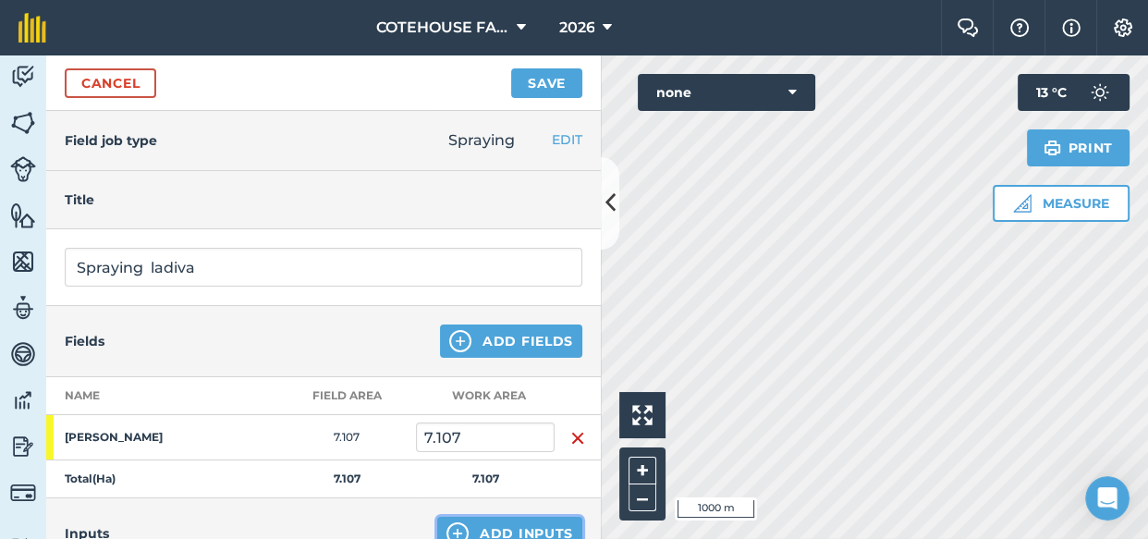
click at [476, 525] on button "Add Inputs" at bounding box center [509, 533] width 145 height 33
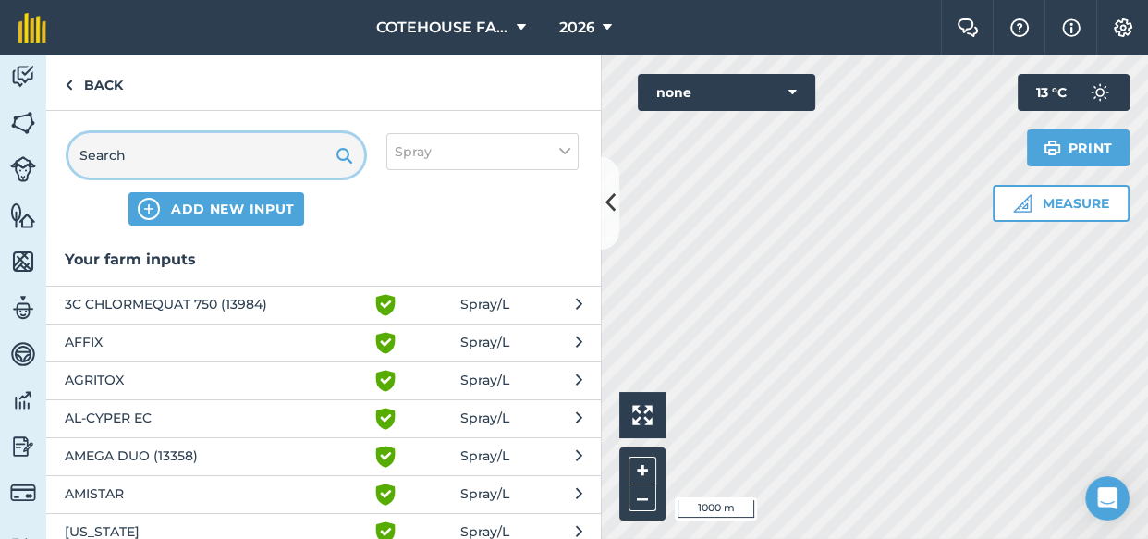
click at [206, 153] on input "text" at bounding box center [216, 155] width 296 height 44
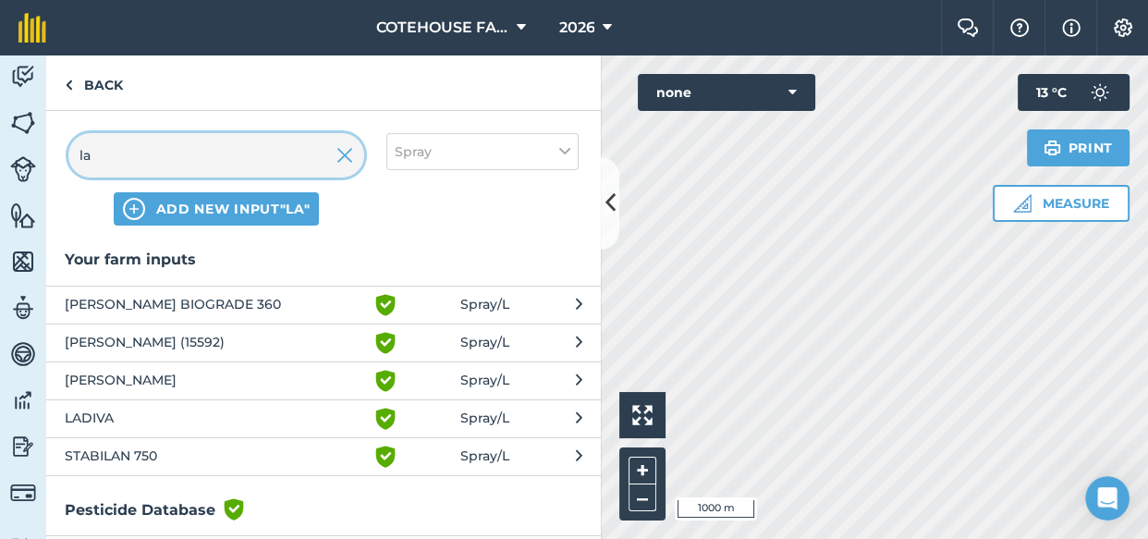
type input "la"
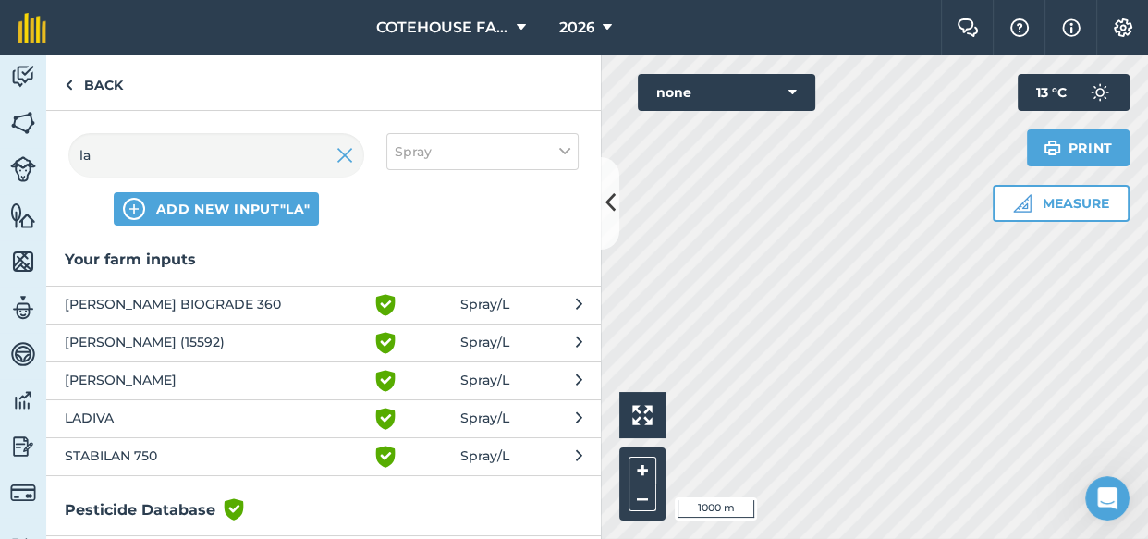
click at [316, 421] on span "LADIVA" at bounding box center [216, 419] width 302 height 22
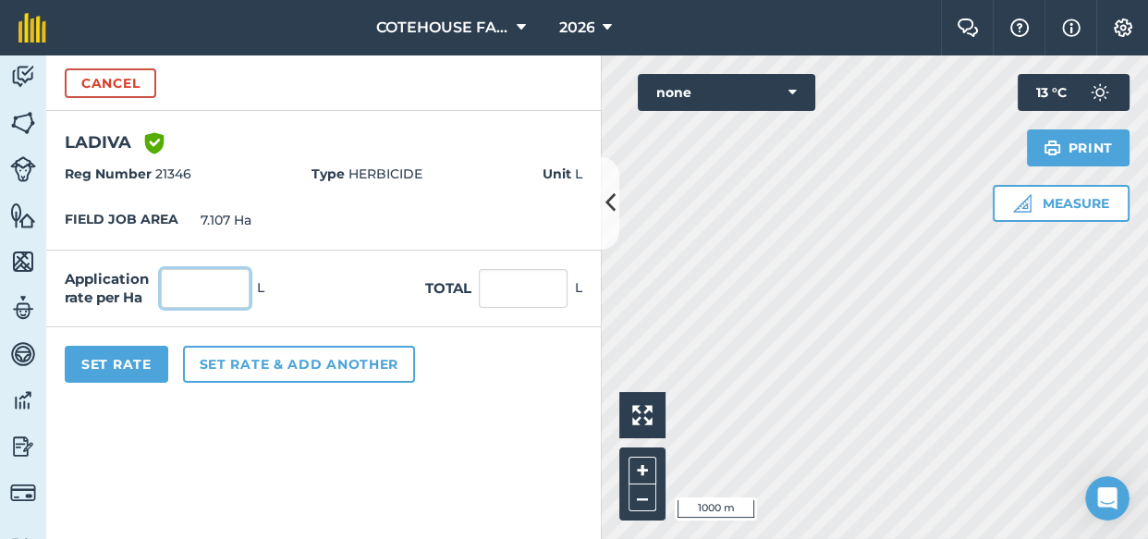
click at [230, 284] on input "text" at bounding box center [205, 288] width 89 height 39
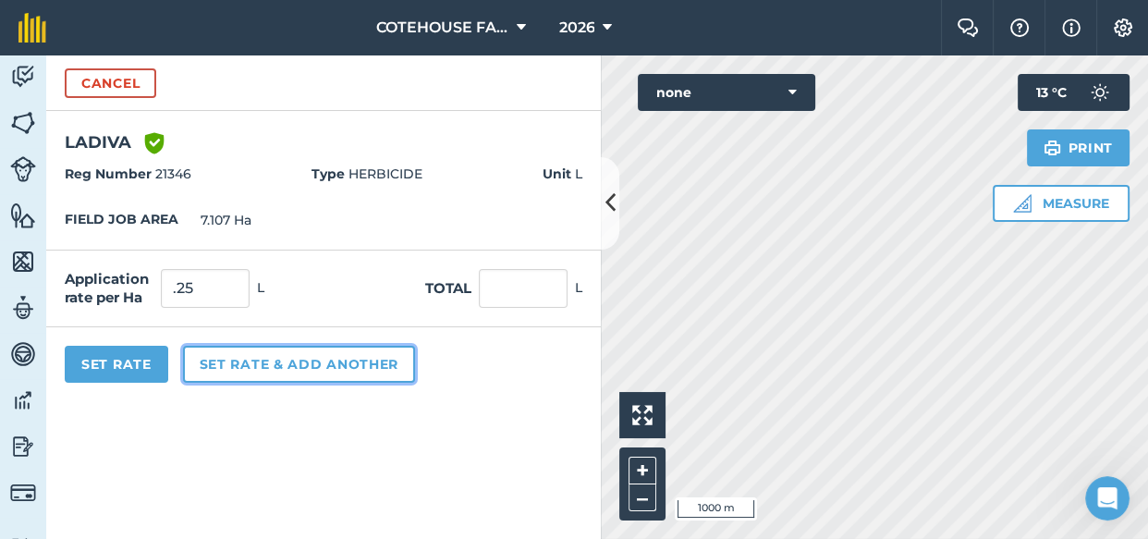
type input "0.25"
type input "1.777"
click at [250, 364] on button "Set rate & add another" at bounding box center [299, 364] width 232 height 37
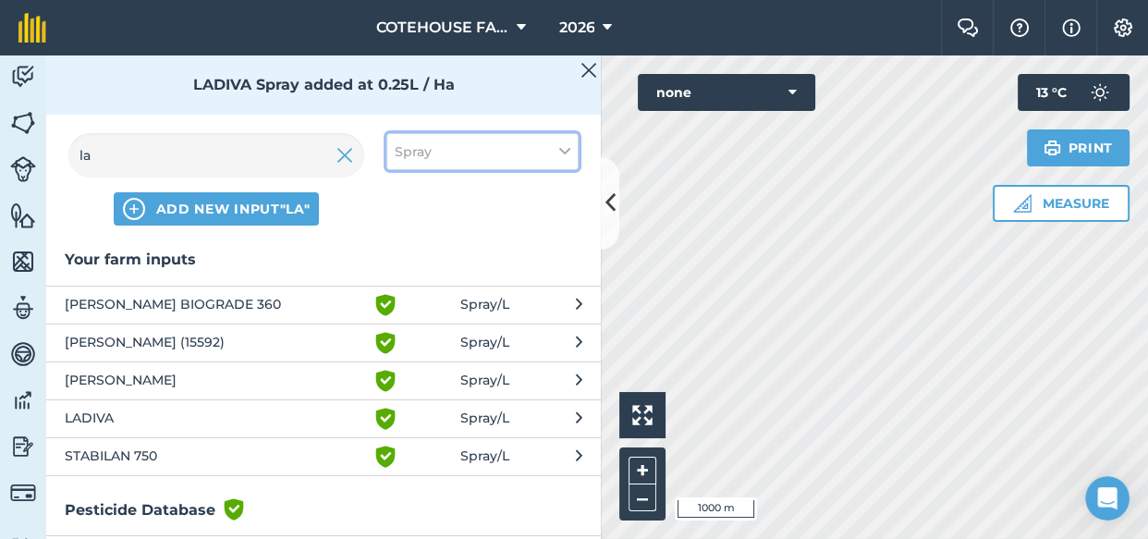
click at [498, 152] on button "Spray" at bounding box center [482, 151] width 192 height 37
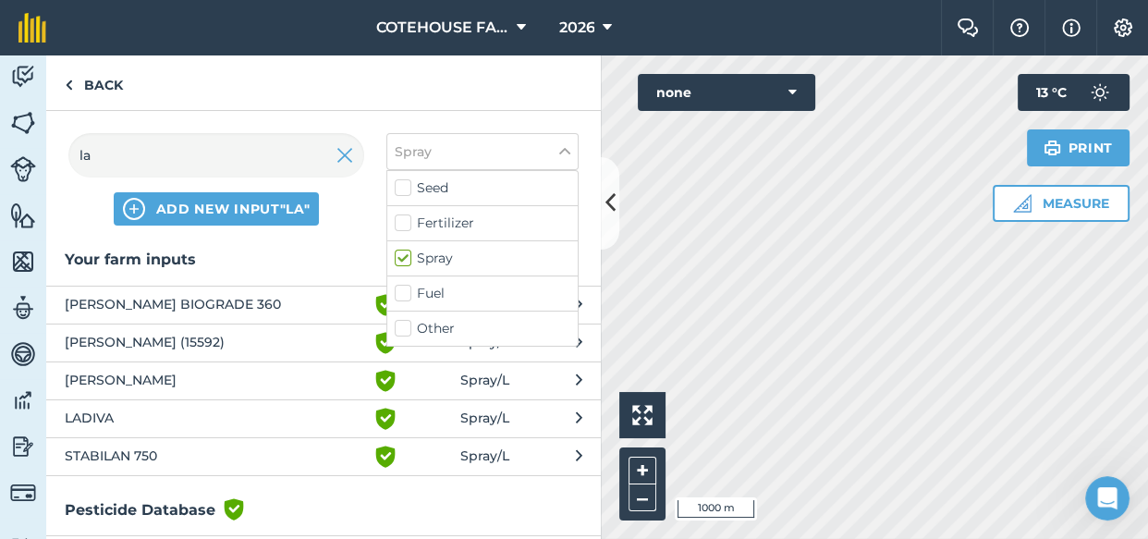
click at [402, 332] on label "Other" at bounding box center [483, 328] width 176 height 19
click at [402, 331] on input "Other" at bounding box center [401, 325] width 12 height 12
checkbox input "true"
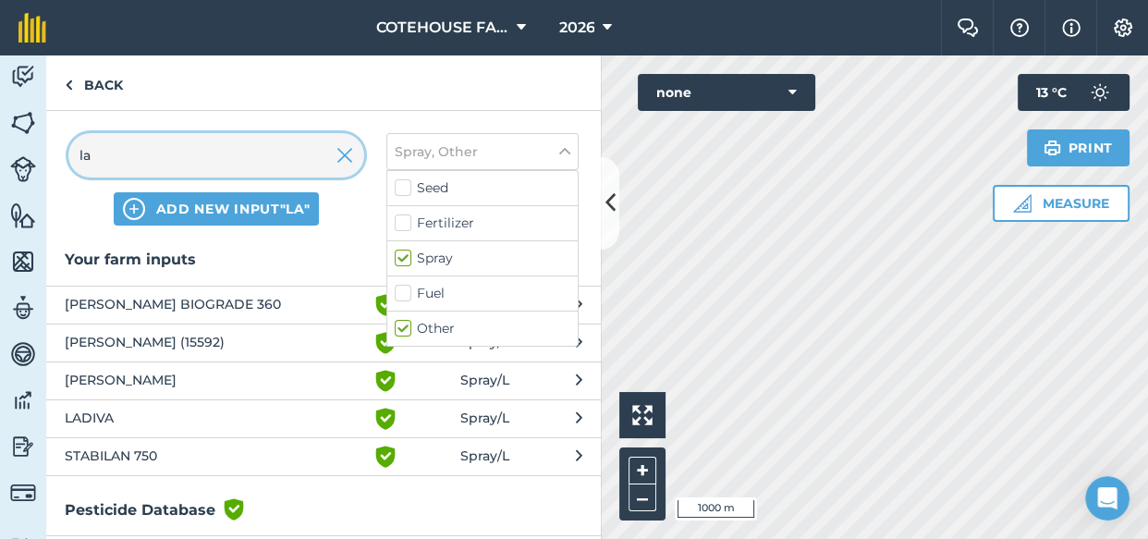
click at [116, 164] on input "la" at bounding box center [216, 155] width 296 height 44
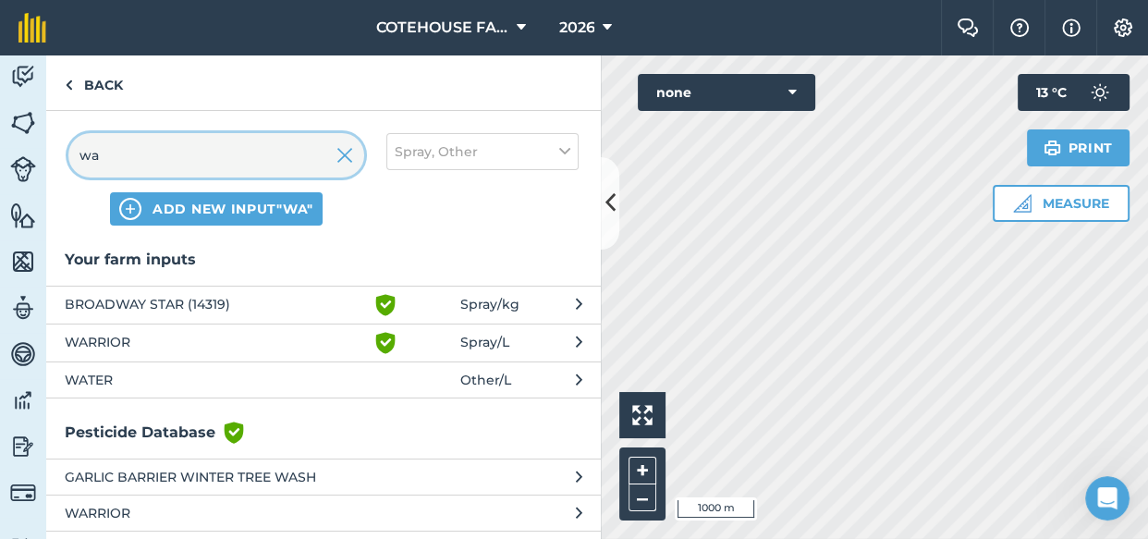
type input "wa"
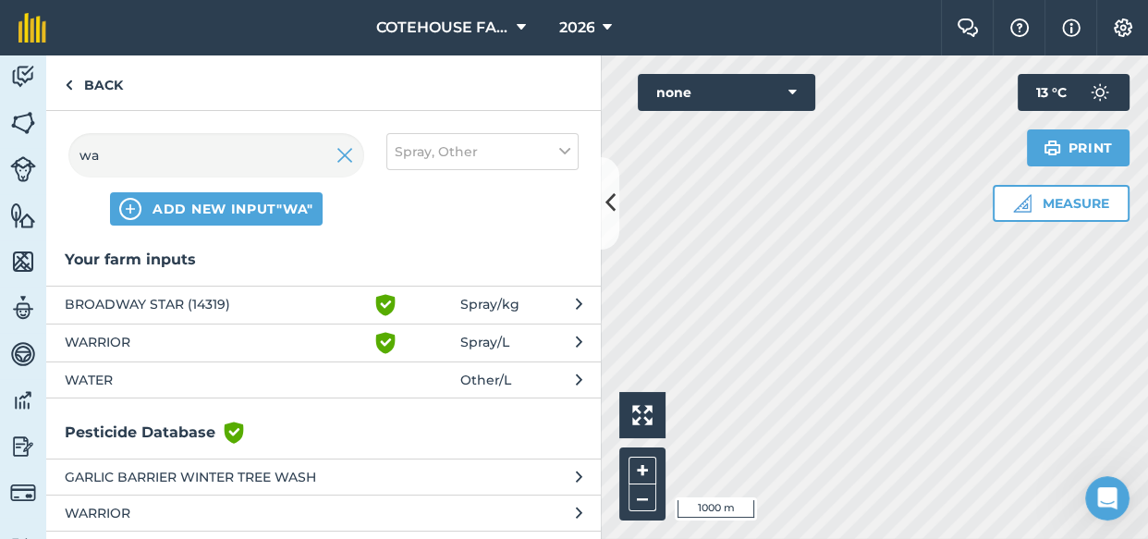
click at [107, 374] on span "WATER" at bounding box center [216, 380] width 302 height 20
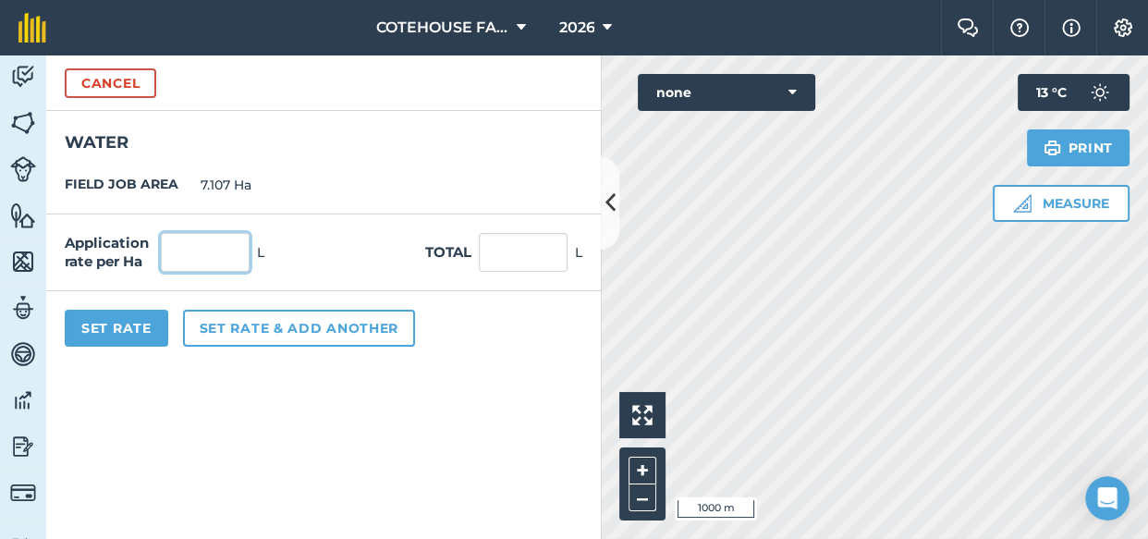
click at [194, 250] on input "text" at bounding box center [205, 252] width 89 height 39
type input "140"
type input "994.98"
click at [443, 348] on div "Set Rate Set rate & add another" at bounding box center [323, 328] width 555 height 74
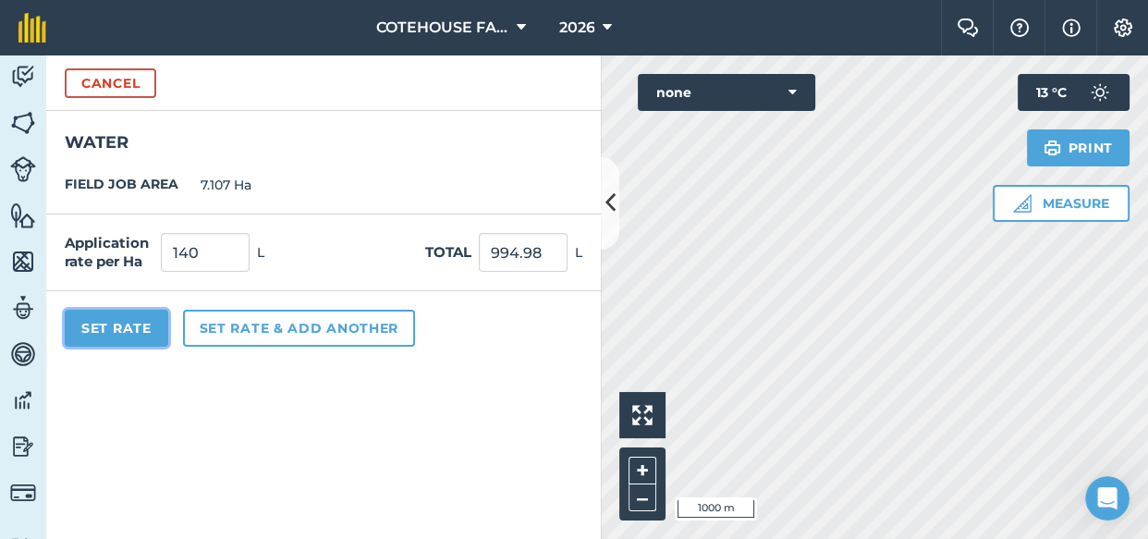
click at [101, 323] on button "Set Rate" at bounding box center [117, 328] width 104 height 37
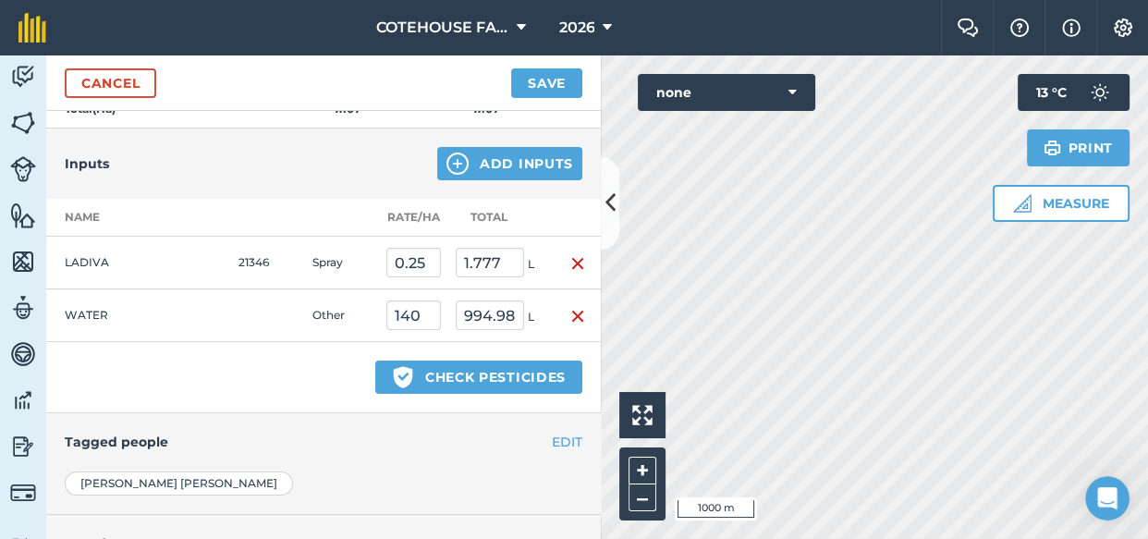
scroll to position [369, 0]
click at [437, 376] on button "Green shield with white tick Check pesticides" at bounding box center [478, 377] width 207 height 33
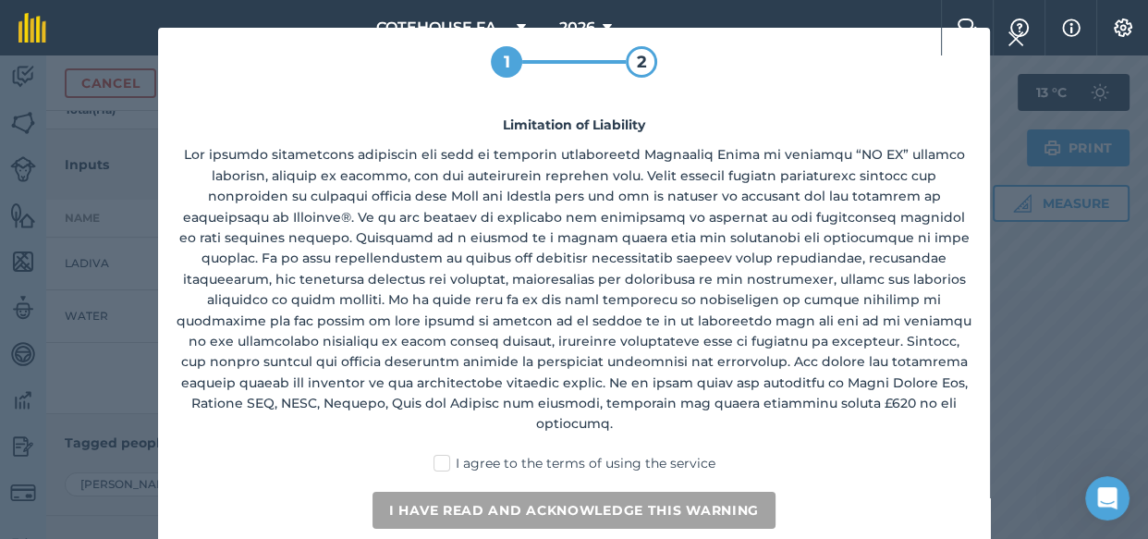
click at [443, 454] on label "I agree to the terms of using the service" at bounding box center [574, 463] width 282 height 19
click at [574, 454] on input "I agree to the terms of using the service" at bounding box center [580, 460] width 12 height 12
checkbox input "true"
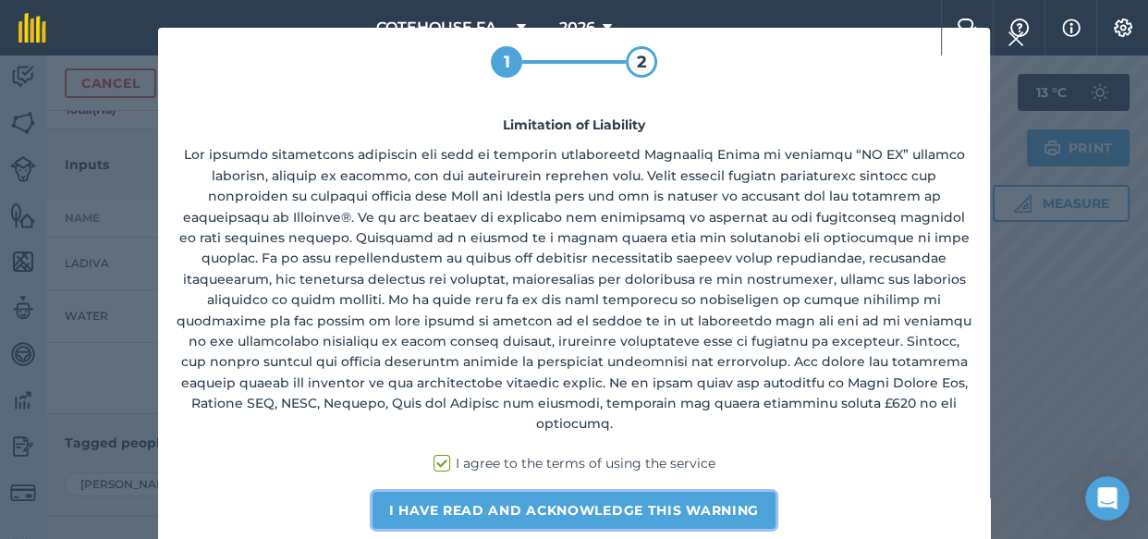
click at [446, 492] on button "I have read and acknowledge this warning" at bounding box center [573, 510] width 403 height 37
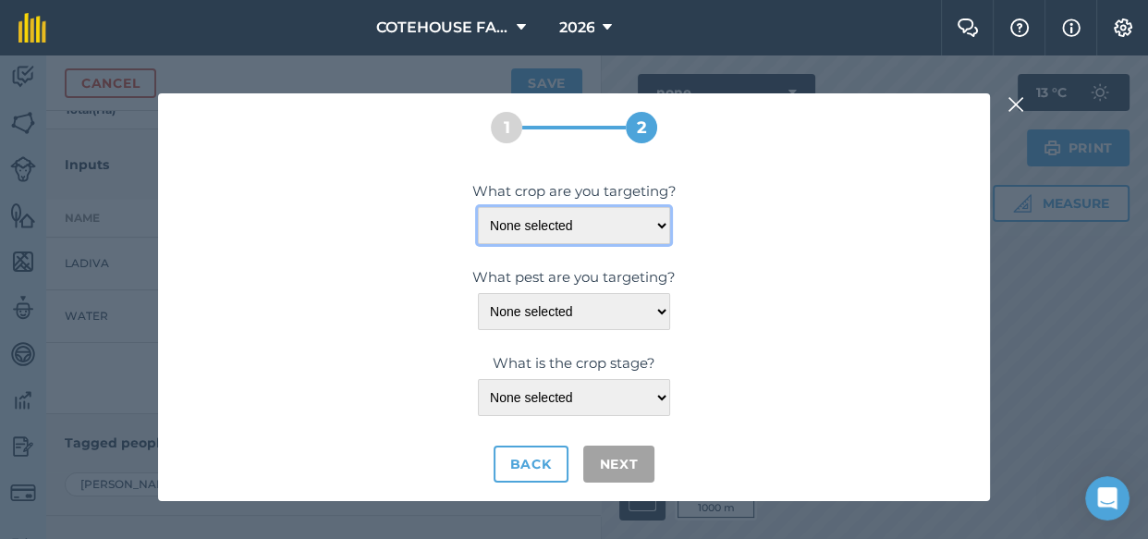
click at [632, 226] on select "None selected OILSEED-RAPE-WINTER" at bounding box center [574, 225] width 192 height 37
select select "1221"
click at [478, 207] on select "None selected OILSEED-RAPE-WINTER" at bounding box center [574, 225] width 192 height 37
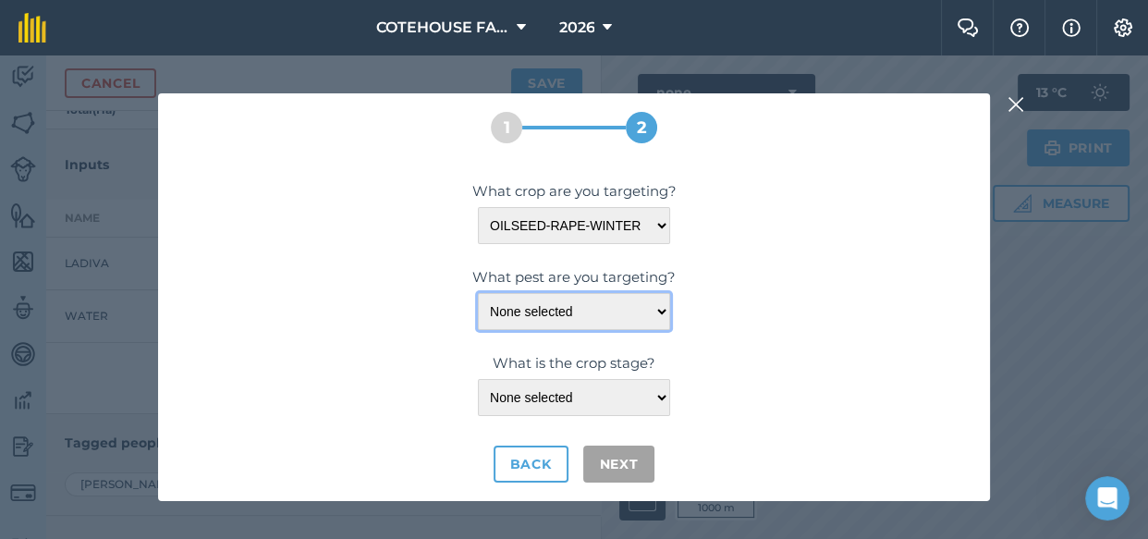
click at [626, 311] on select "None selected WEEDS" at bounding box center [574, 311] width 192 height 37
select select "20611"
click at [478, 293] on select "None selected WEEDS" at bounding box center [574, 311] width 192 height 37
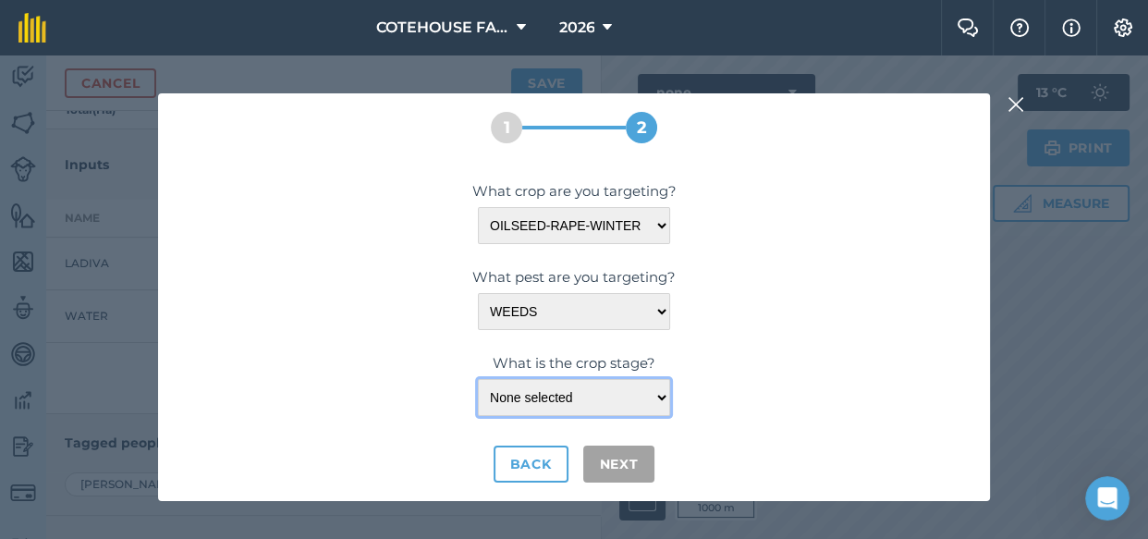
click at [629, 398] on select "None selected LEAF-DEVELOPMENT" at bounding box center [574, 397] width 192 height 37
select select "23314"
click at [478, 379] on select "None selected LEAF-DEVELOPMENT" at bounding box center [574, 397] width 192 height 37
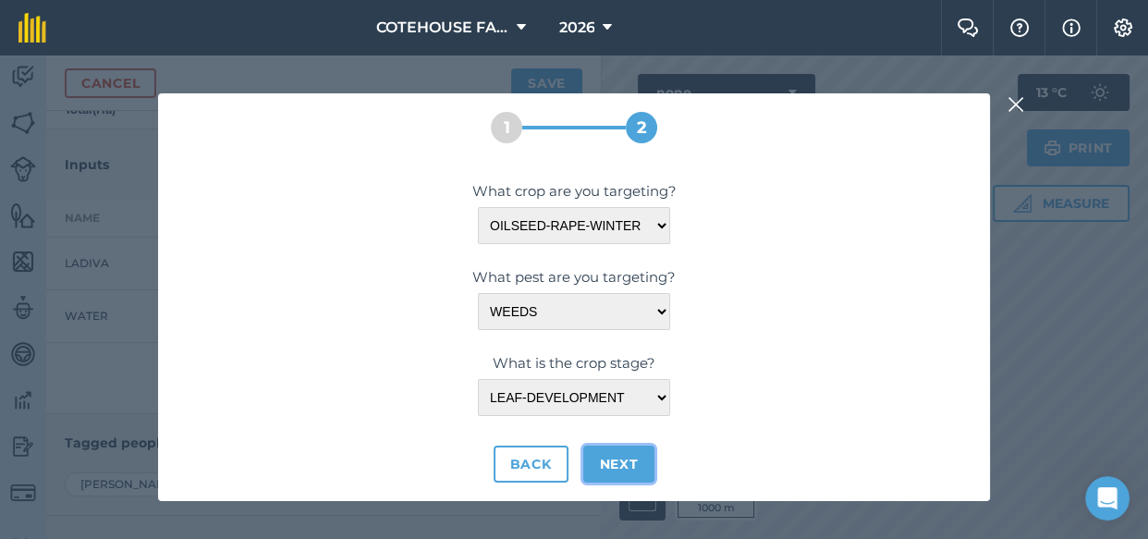
click at [613, 462] on button "Next" at bounding box center [619, 463] width 72 height 37
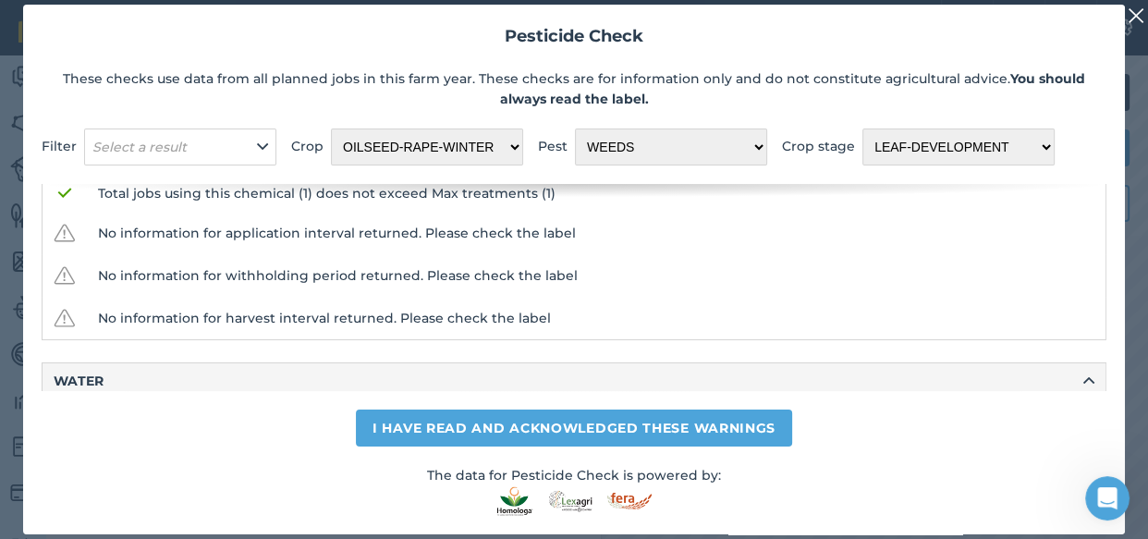
scroll to position [276, 0]
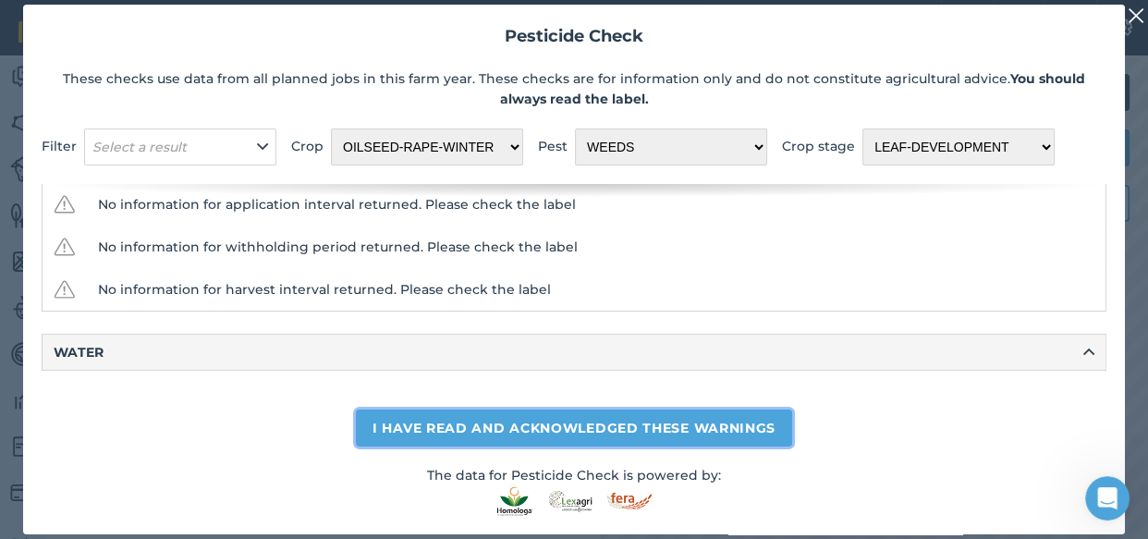
click at [646, 437] on button "I have read and acknowledged these warnings" at bounding box center [574, 427] width 436 height 37
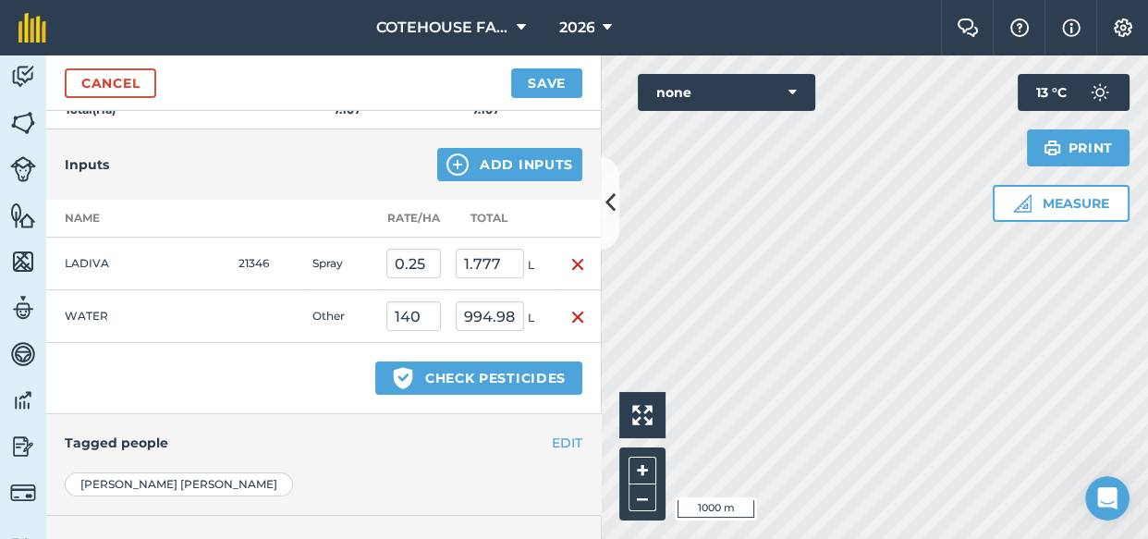
click at [442, 442] on h4 "Tagged people" at bounding box center [324, 443] width 518 height 20
click at [546, 83] on button "Save" at bounding box center [546, 83] width 71 height 30
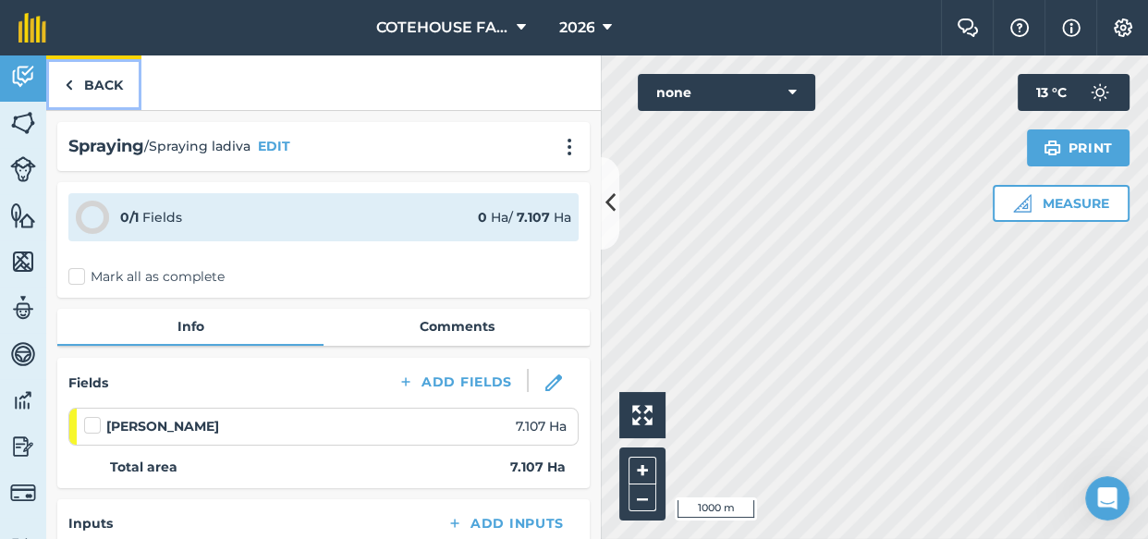
click at [95, 80] on link "Back" at bounding box center [93, 82] width 95 height 55
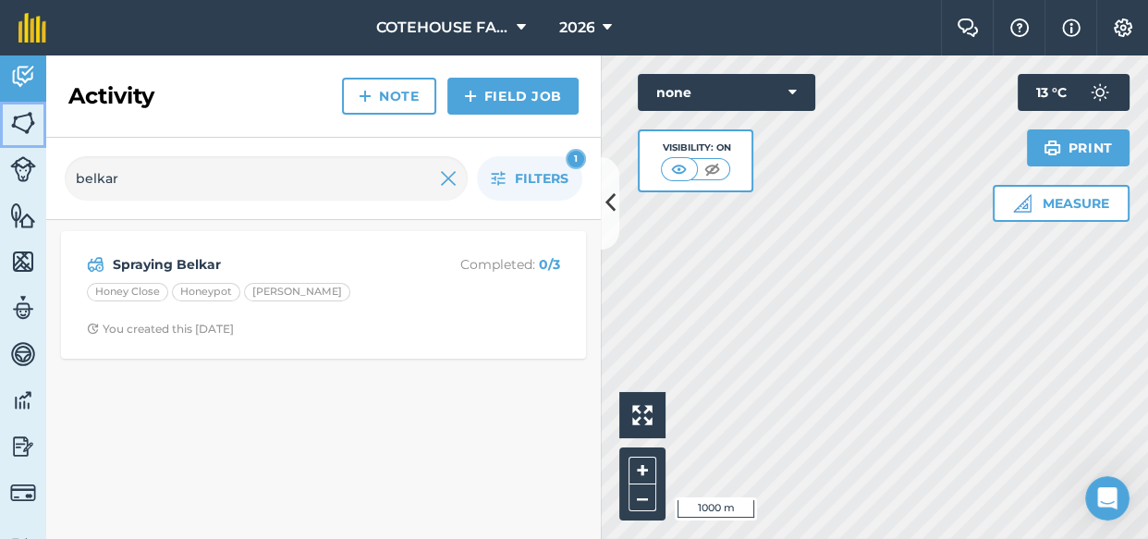
click at [7, 124] on link "Fields" at bounding box center [23, 125] width 46 height 46
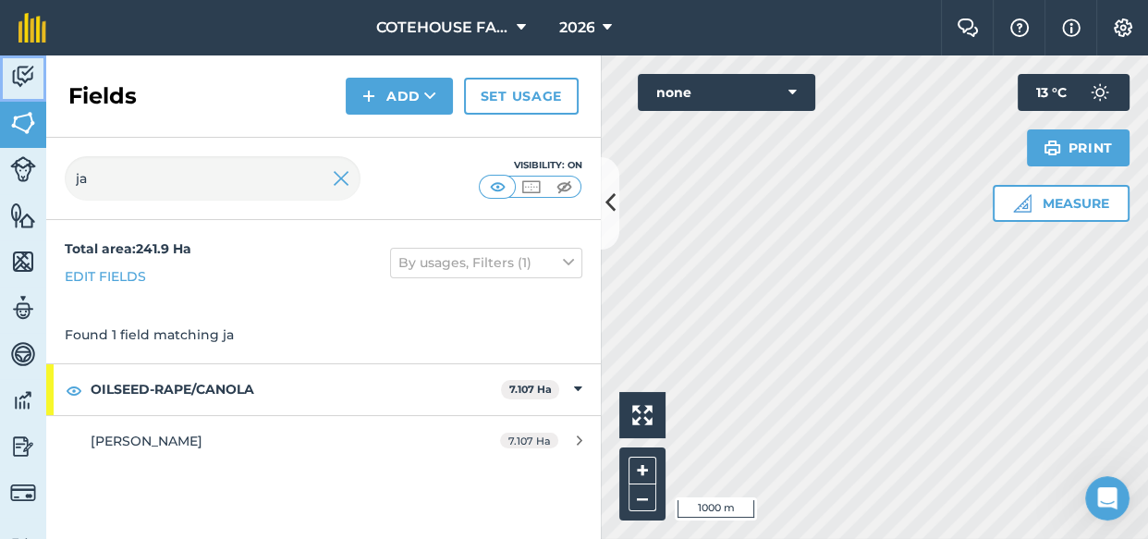
click at [22, 76] on img at bounding box center [23, 77] width 26 height 28
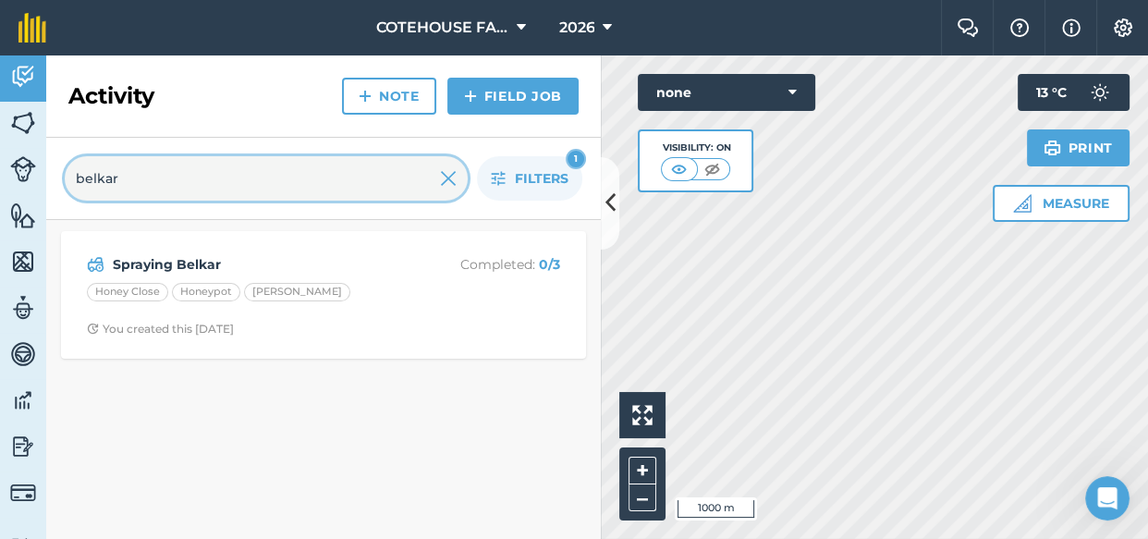
click at [152, 178] on input "belkar" at bounding box center [266, 178] width 403 height 44
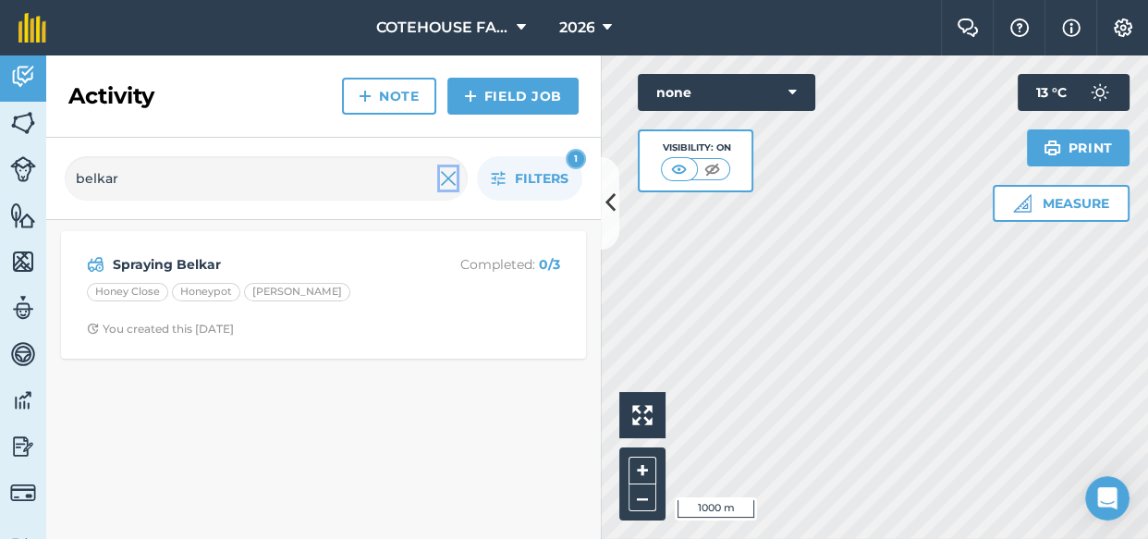
click at [446, 180] on img at bounding box center [448, 178] width 17 height 22
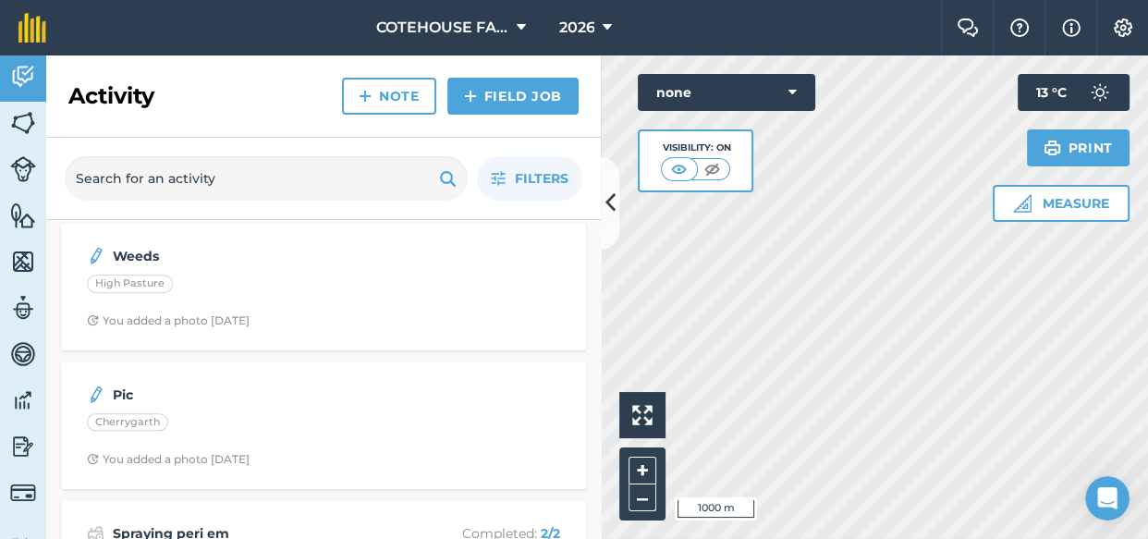
scroll to position [672, 0]
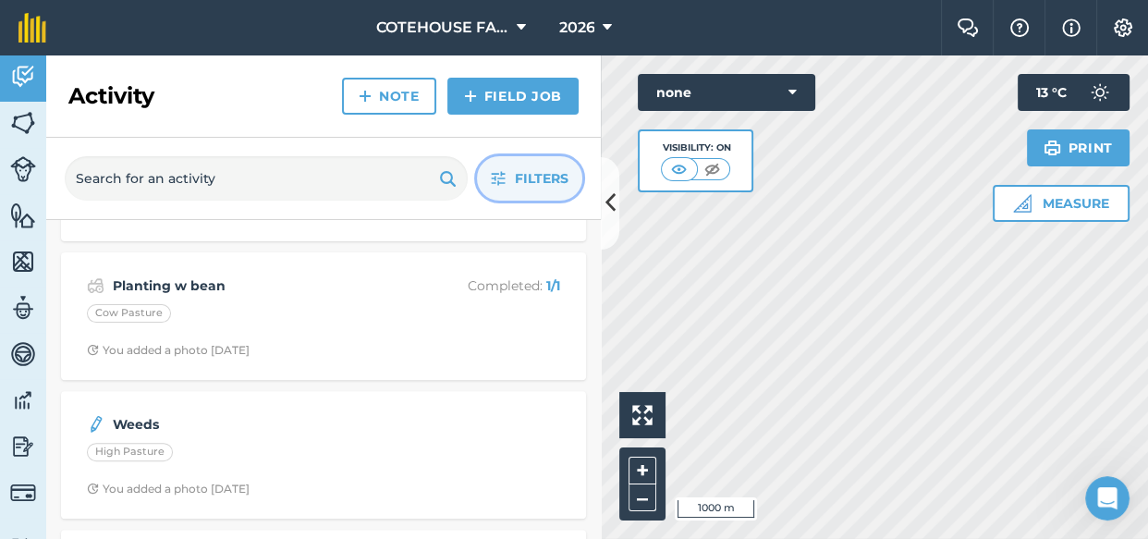
click at [517, 163] on button "Filters" at bounding box center [529, 178] width 105 height 44
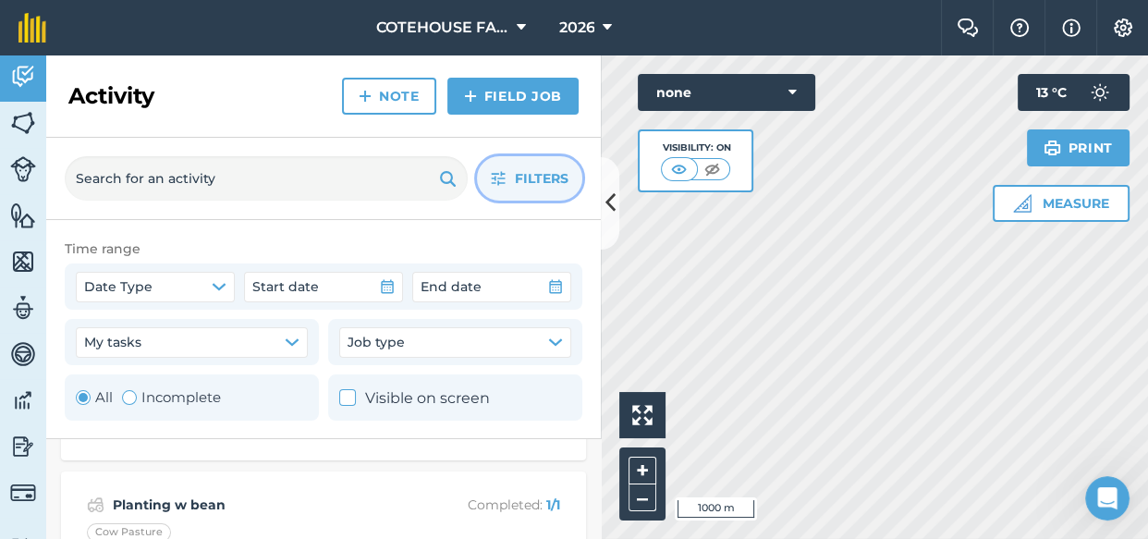
click at [129, 396] on div "Toggle Activity" at bounding box center [129, 397] width 15 height 15
radio input "false"
radio input "true"
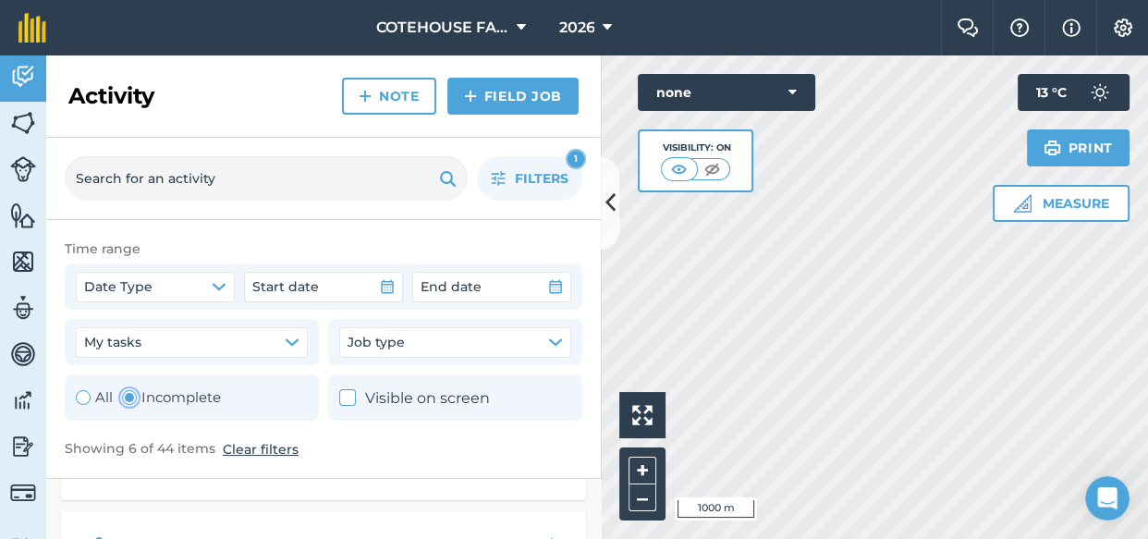
click at [226, 110] on div "Activity Note Field Job" at bounding box center [323, 96] width 555 height 82
click at [22, 78] on img at bounding box center [23, 77] width 26 height 28
click at [10, 120] on img at bounding box center [23, 123] width 26 height 28
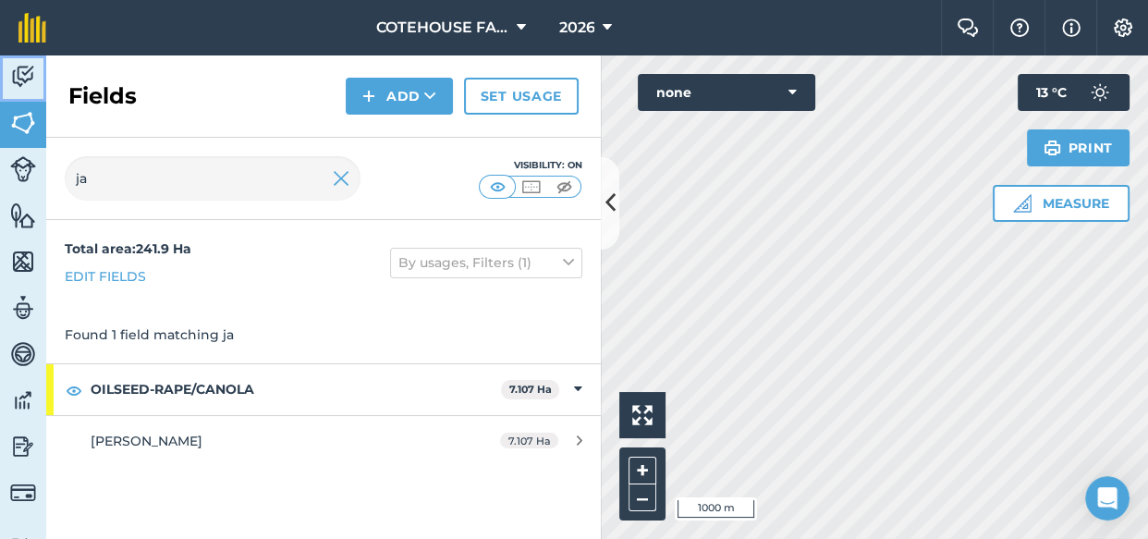
click at [18, 74] on img at bounding box center [23, 77] width 26 height 28
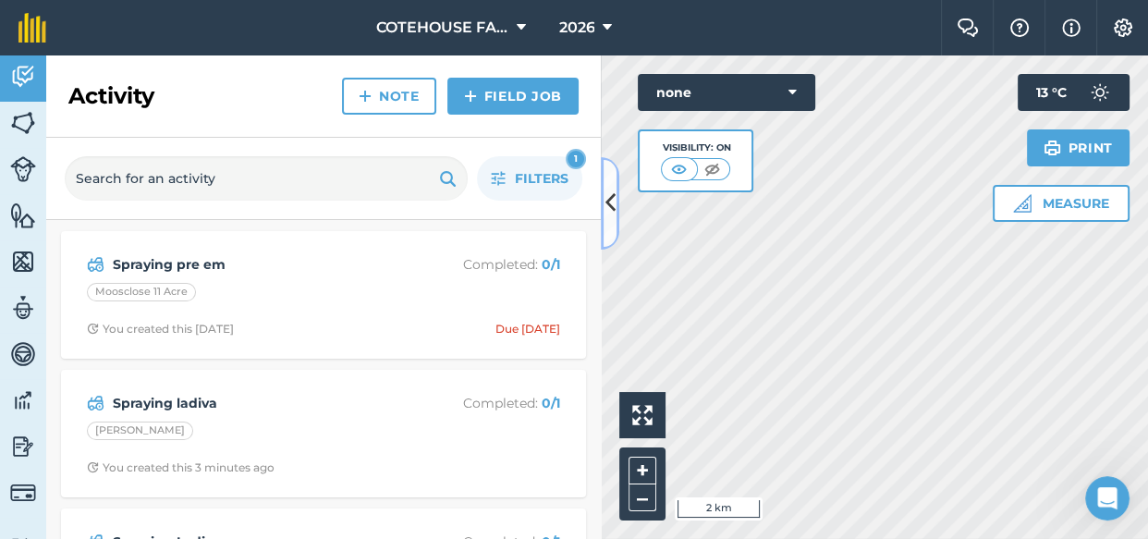
click at [607, 202] on icon at bounding box center [610, 203] width 10 height 32
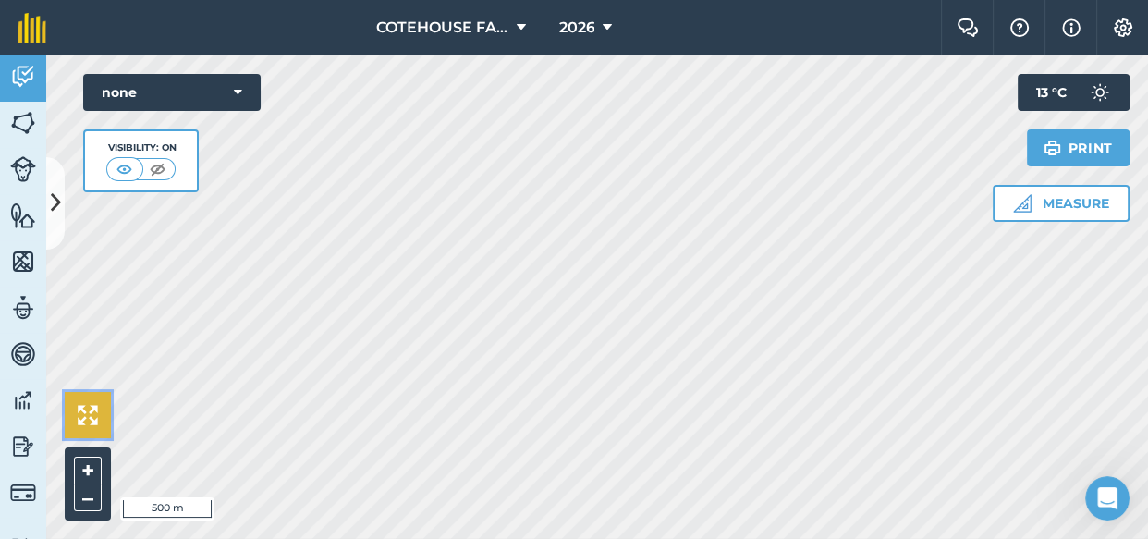
click at [89, 416] on img at bounding box center [88, 415] width 20 height 20
click at [53, 204] on icon at bounding box center [56, 203] width 10 height 32
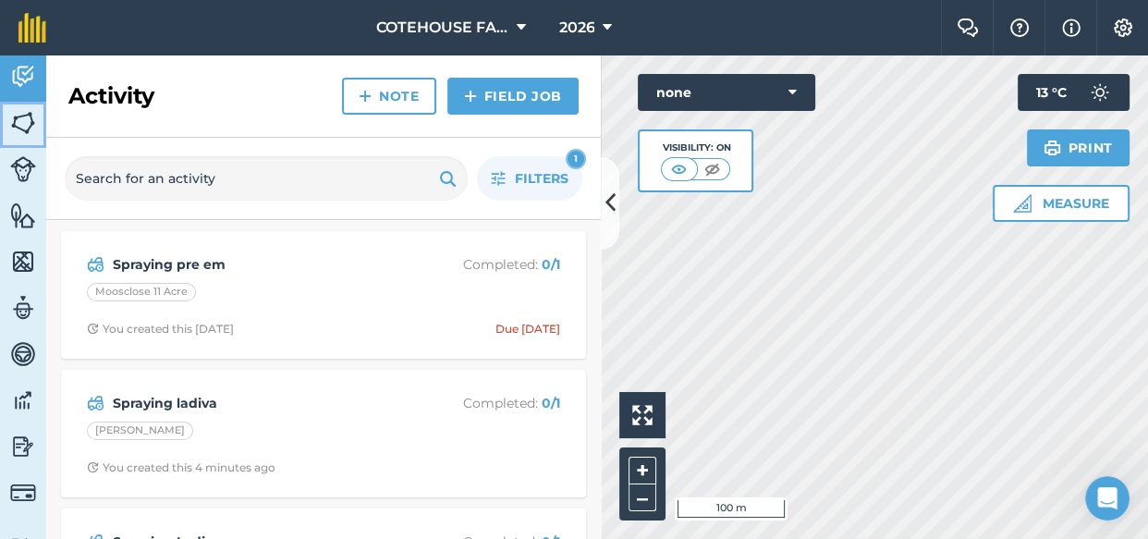
click at [28, 127] on img at bounding box center [23, 123] width 26 height 28
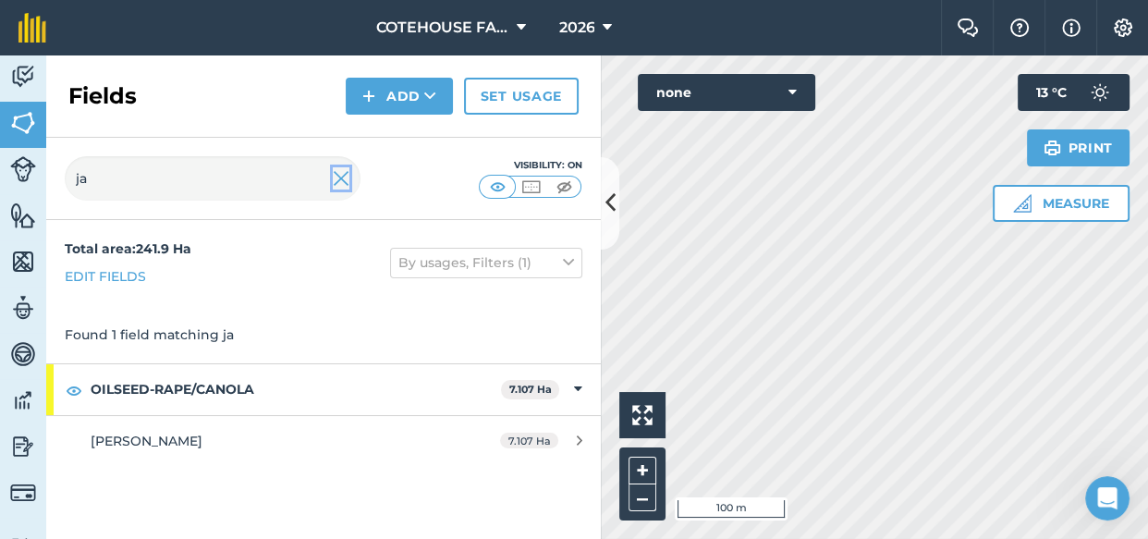
click at [339, 184] on img at bounding box center [341, 178] width 17 height 22
